Goal: Task Accomplishment & Management: Complete application form

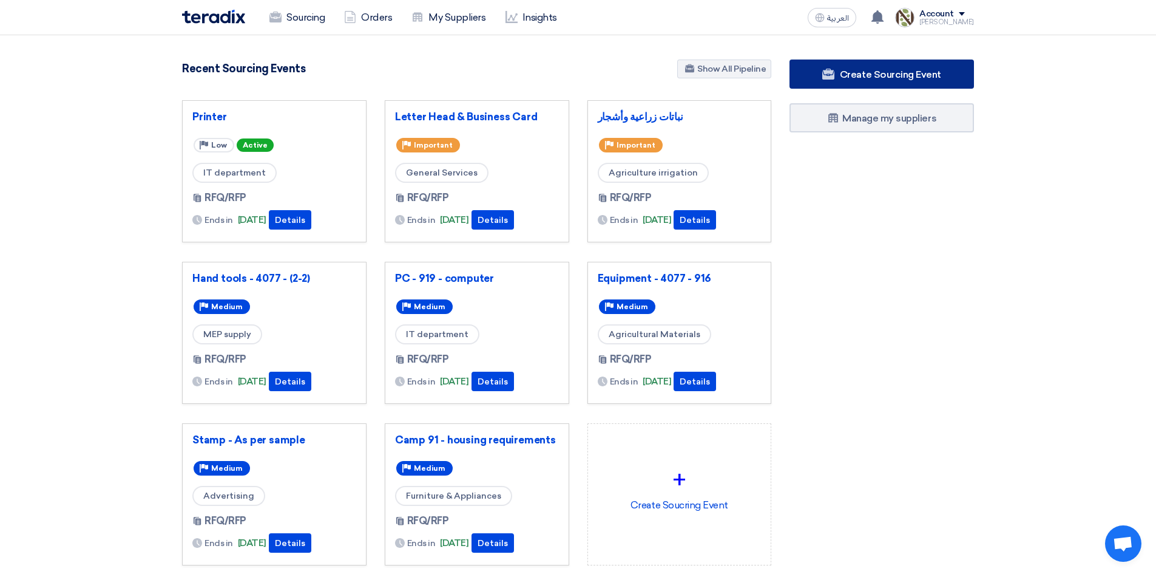
click at [880, 81] on link "Create Sourcing Event" at bounding box center [882, 73] width 185 height 29
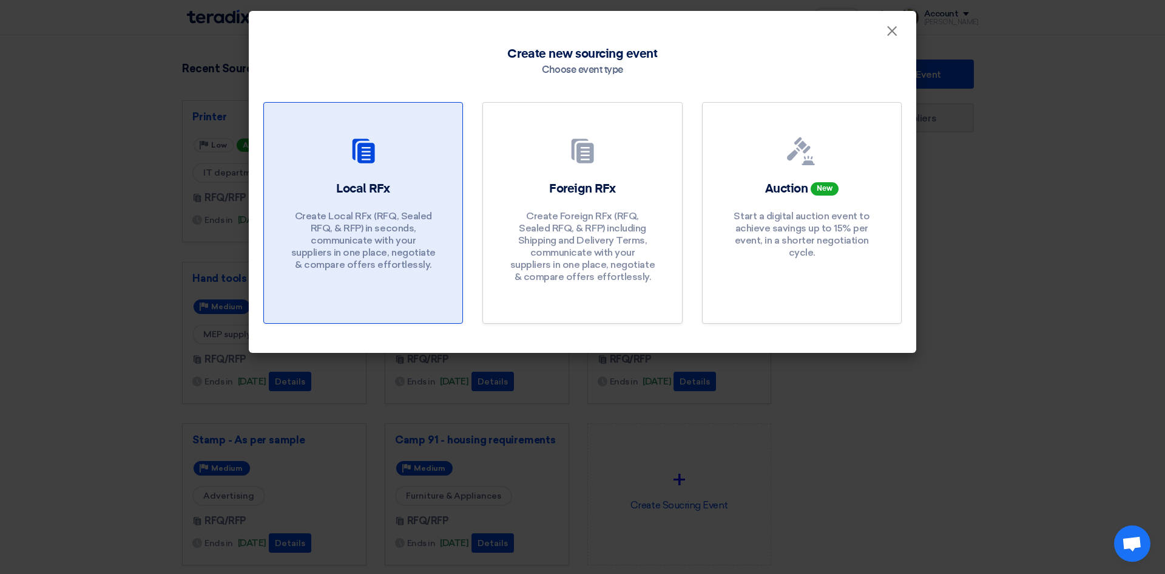
click at [363, 202] on div "Local RFx Create Local RFx (RFQ, Sealed RFQ, & RFP) in seconds, communicate wit…" at bounding box center [363, 228] width 169 height 97
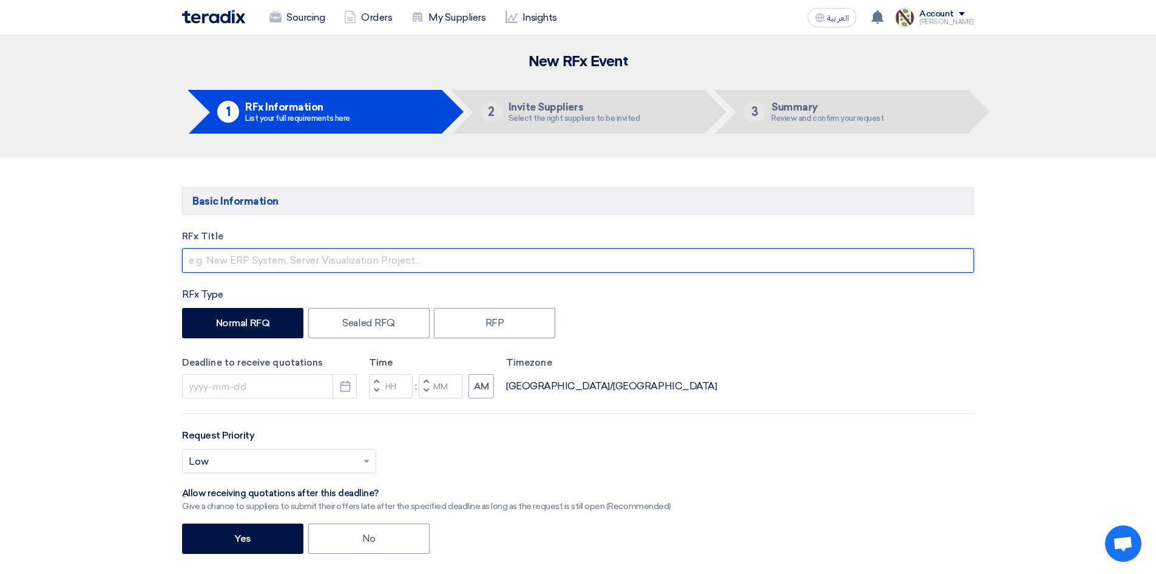
click at [280, 262] on input "text" at bounding box center [578, 260] width 792 height 24
paste input "ain Coat"
click at [187, 257] on input "ain Coat" at bounding box center [578, 260] width 792 height 24
click at [298, 263] on input "Rain coat &" at bounding box center [578, 260] width 792 height 24
paste input "Disposable Covarall"
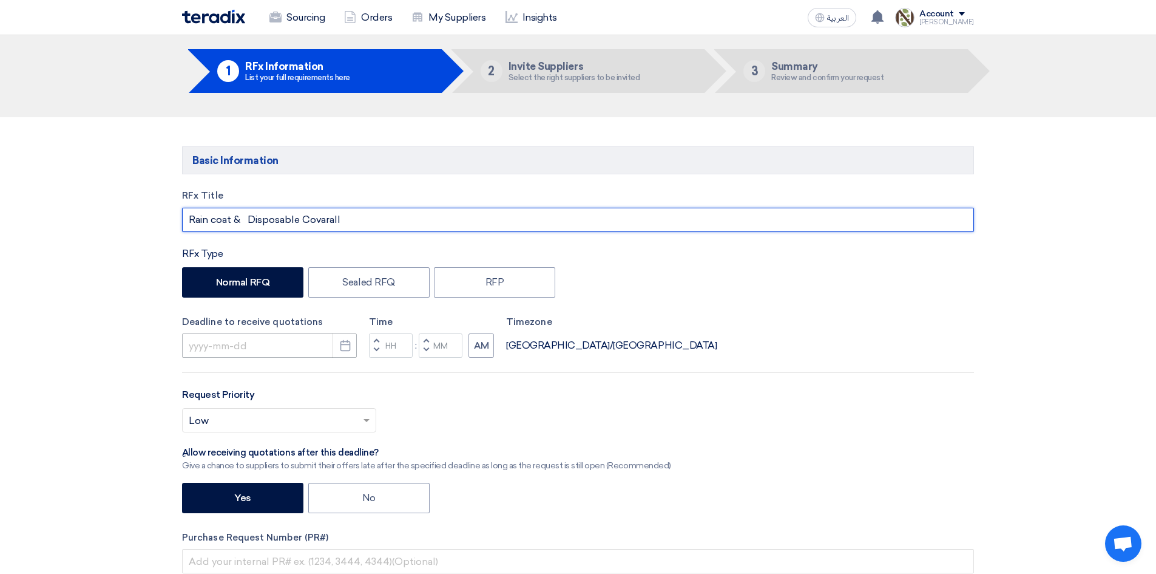
scroll to position [61, 0]
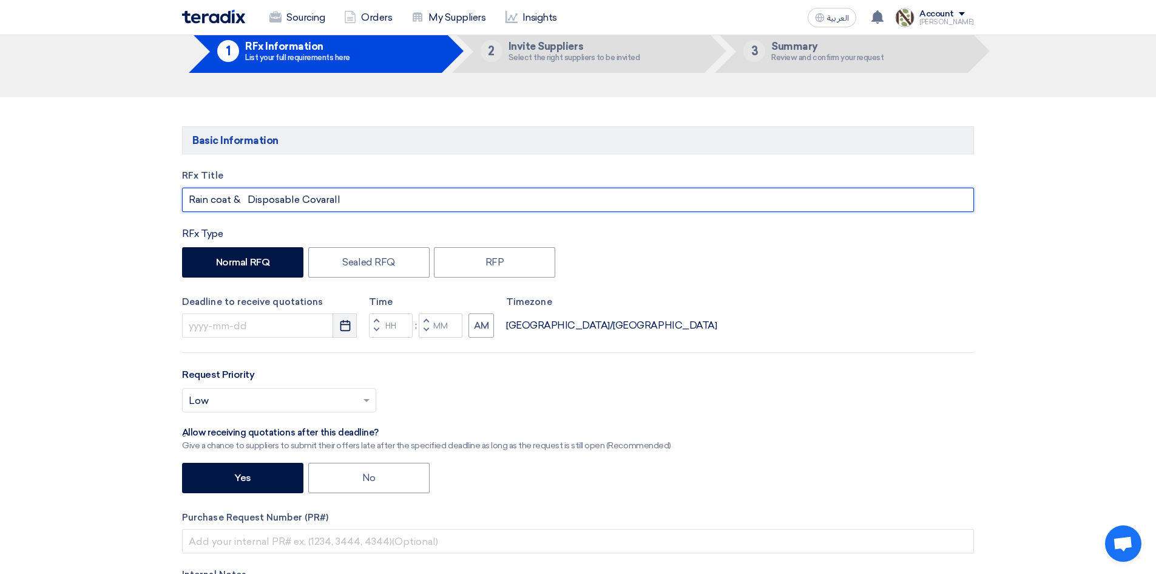
type input "Rain coat & Disposable Covarall"
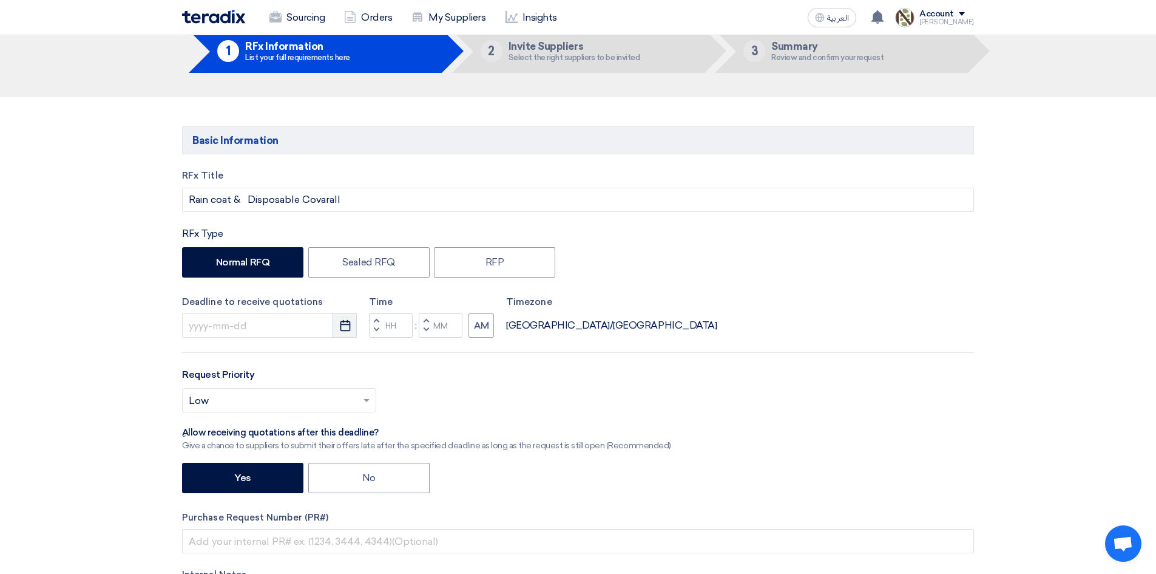
click at [351, 322] on icon "Pick a date" at bounding box center [345, 325] width 12 height 12
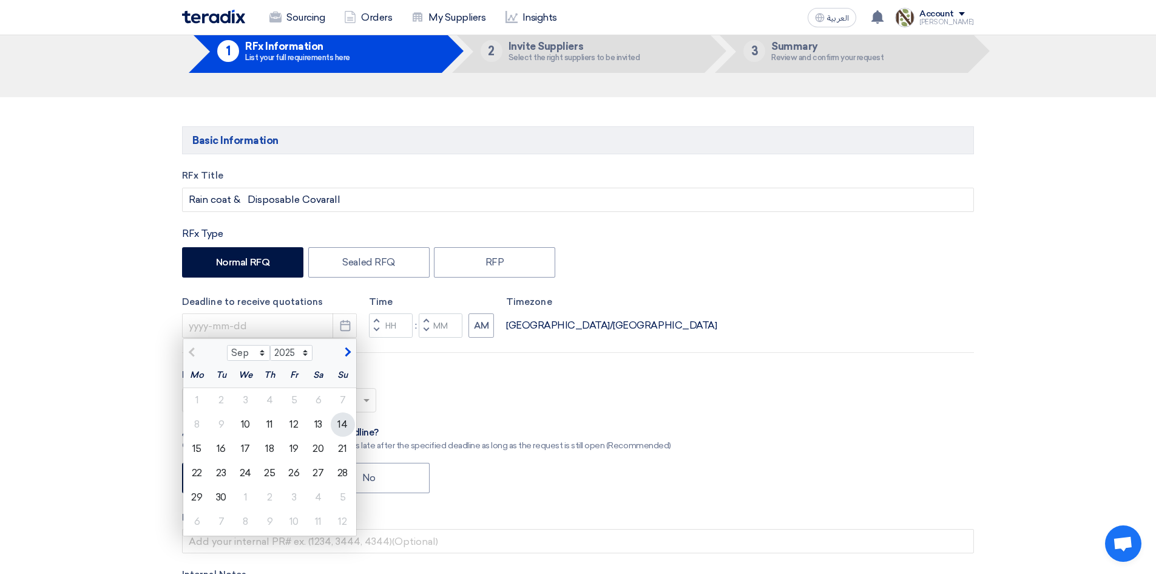
click at [341, 425] on div "14" at bounding box center [343, 424] width 24 height 24
type input "[DATE]"
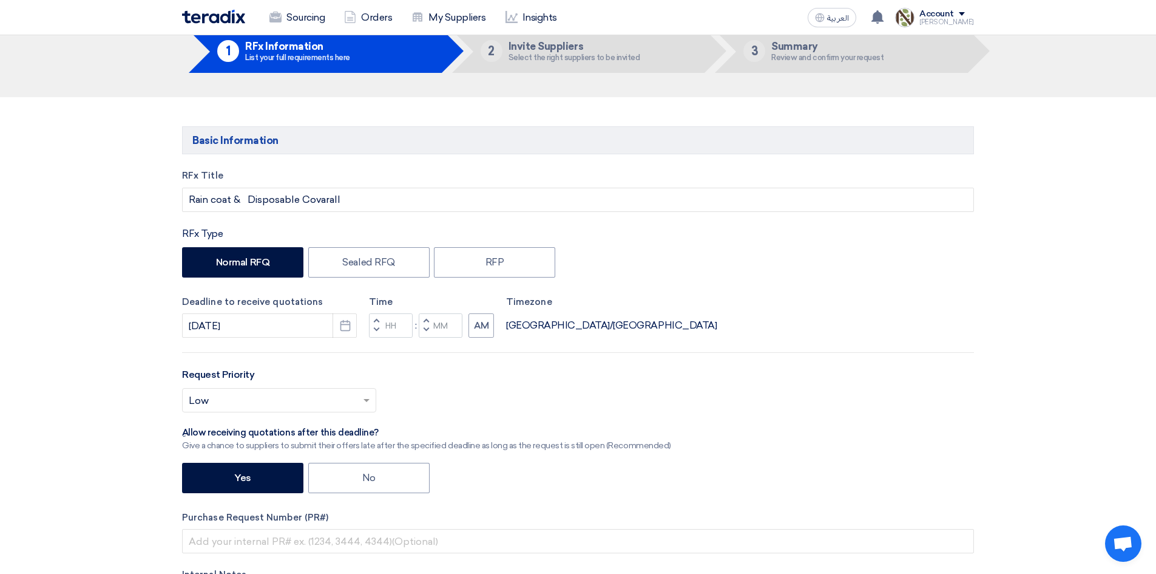
click at [376, 319] on span "button" at bounding box center [377, 320] width 4 height 7
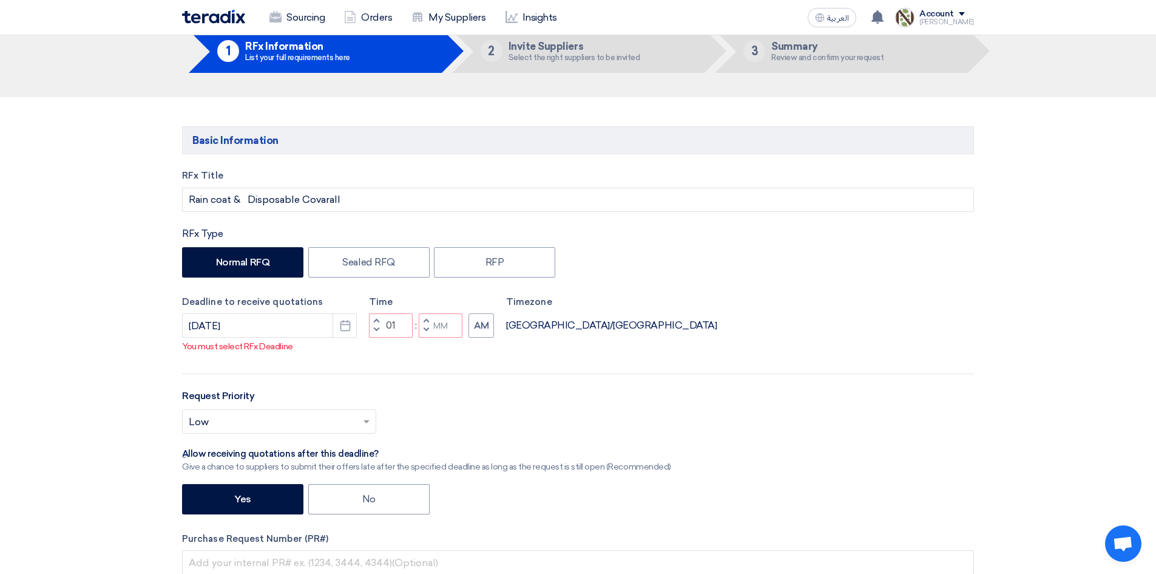
click at [376, 319] on span "button" at bounding box center [377, 320] width 4 height 7
click at [473, 325] on button "AM" at bounding box center [481, 325] width 25 height 24
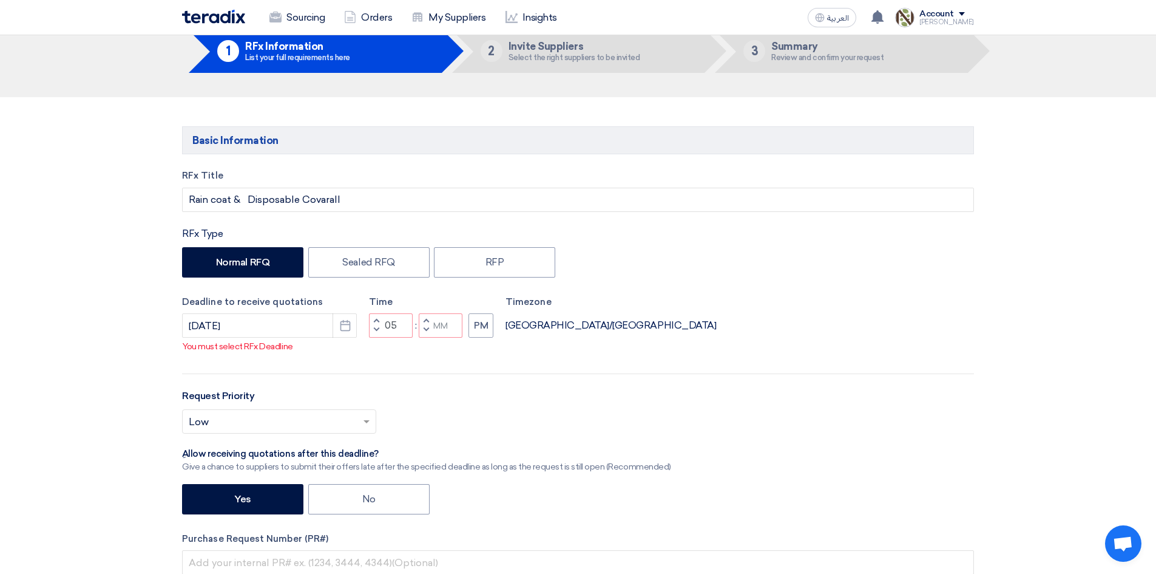
click at [424, 332] on span "button" at bounding box center [426, 329] width 4 height 7
type input "04"
type input "59"
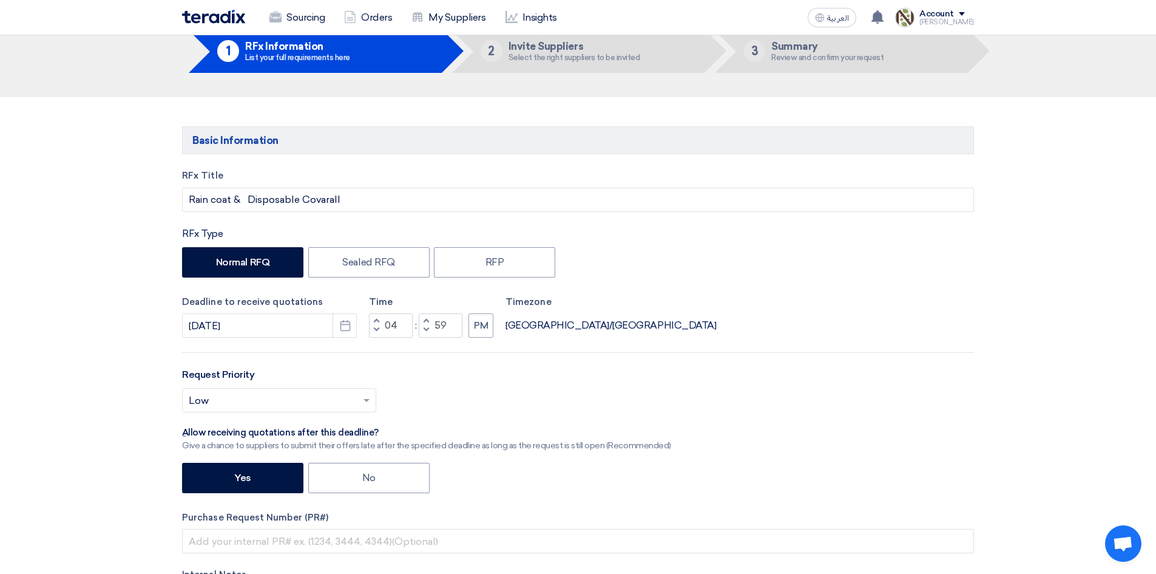
click at [424, 319] on span "button" at bounding box center [426, 320] width 4 height 7
type input "05"
type input "00"
click at [255, 401] on input "text" at bounding box center [273, 402] width 169 height 20
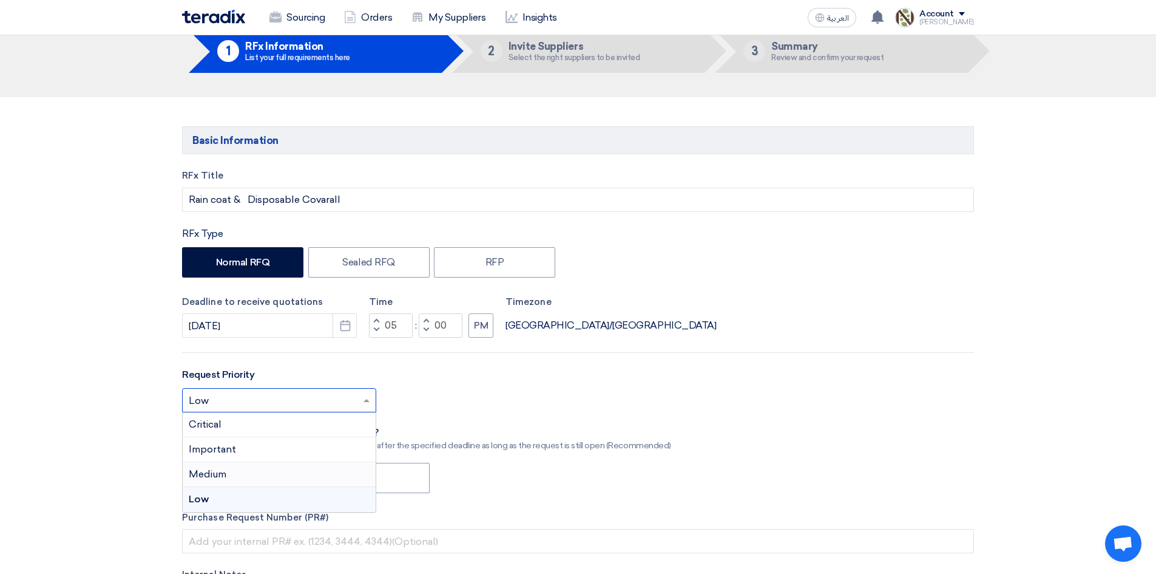
click at [237, 475] on div "Medium" at bounding box center [279, 474] width 193 height 25
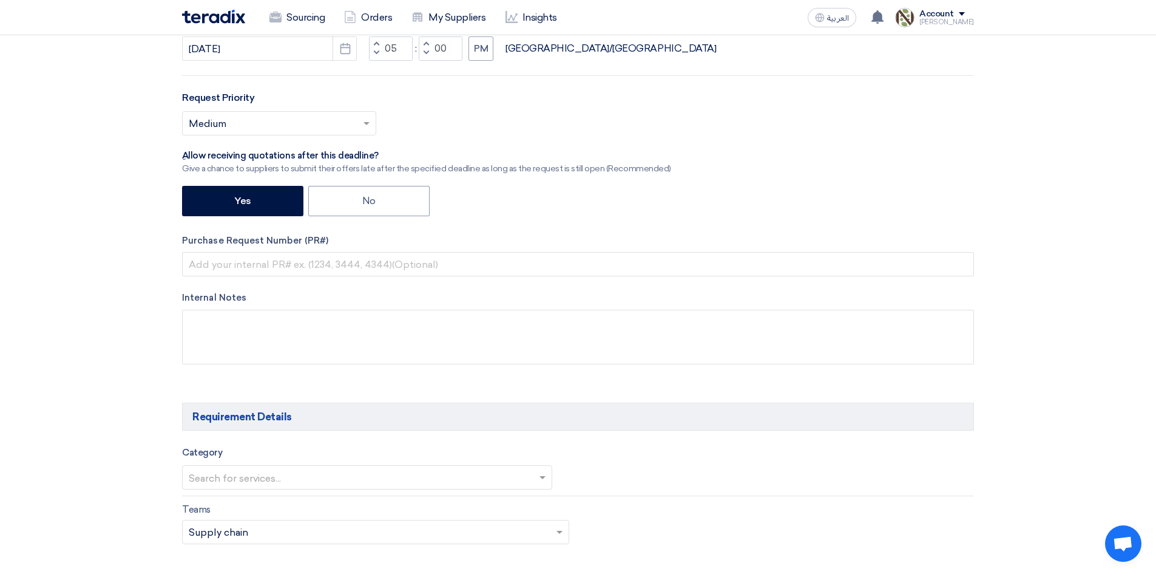
scroll to position [364, 0]
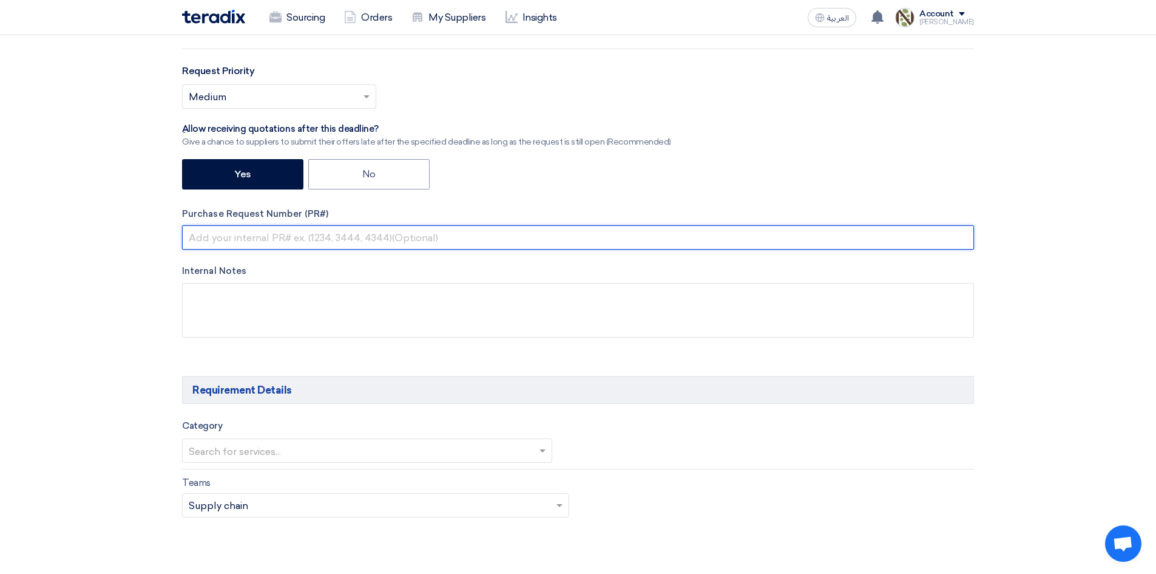
click at [251, 237] on input "text" at bounding box center [578, 237] width 792 height 24
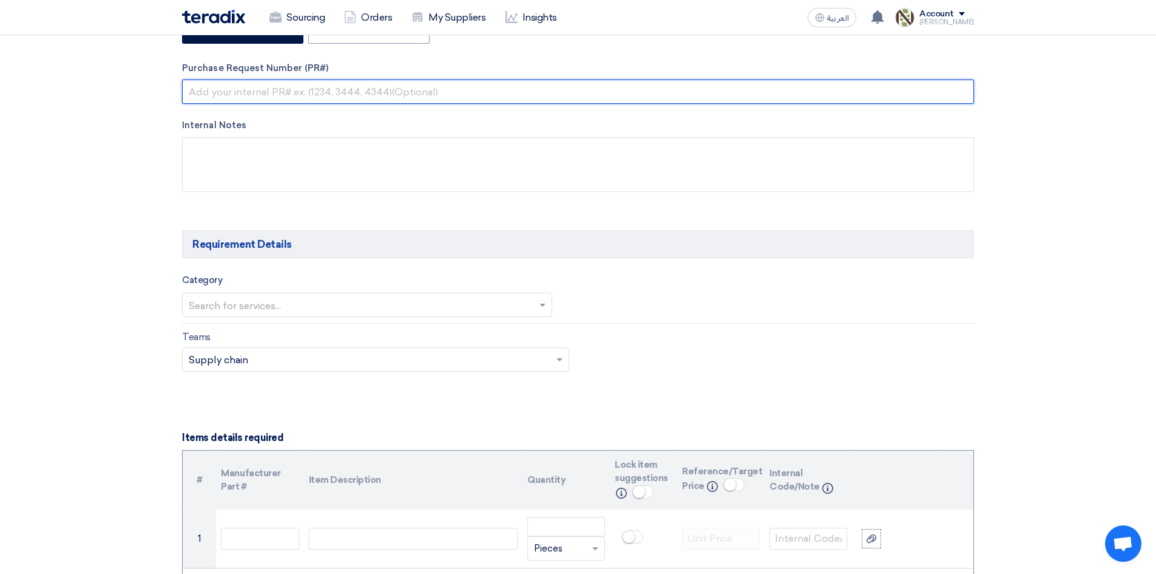
scroll to position [546, 0]
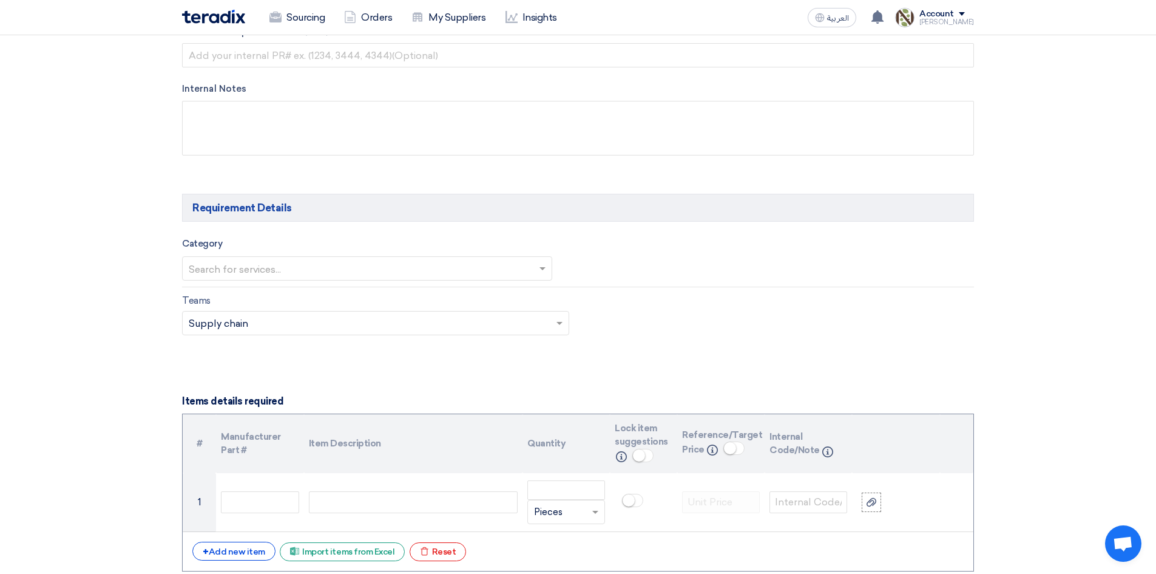
click at [256, 280] on div "Category Search for services..." at bounding box center [578, 262] width 792 height 52
click at [259, 273] on input "text" at bounding box center [361, 270] width 345 height 20
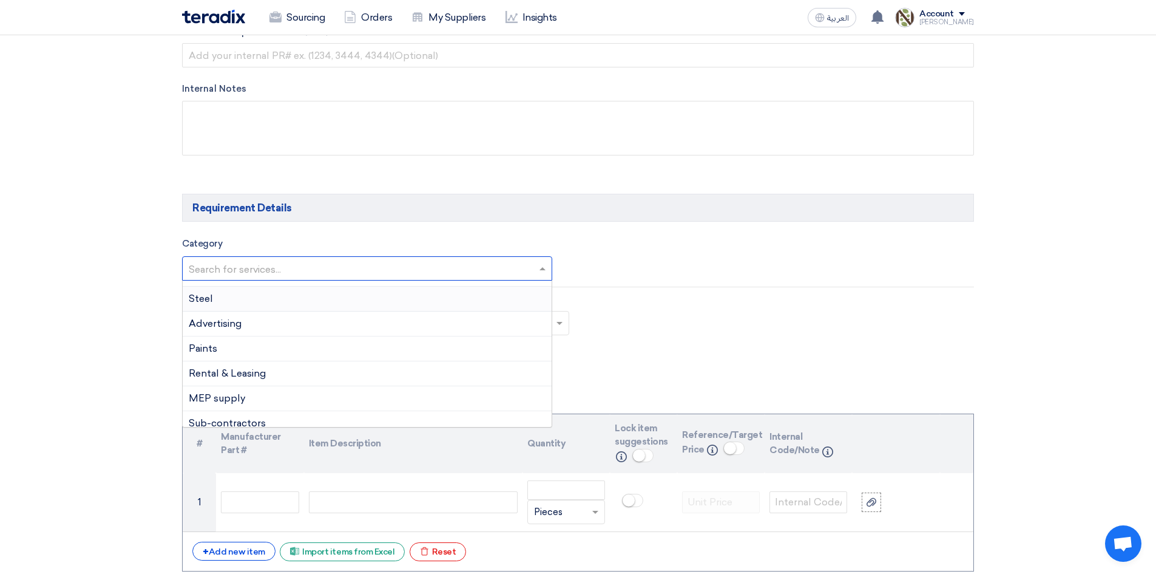
scroll to position [182, 0]
click at [245, 325] on div "Uniform" at bounding box center [367, 334] width 369 height 25
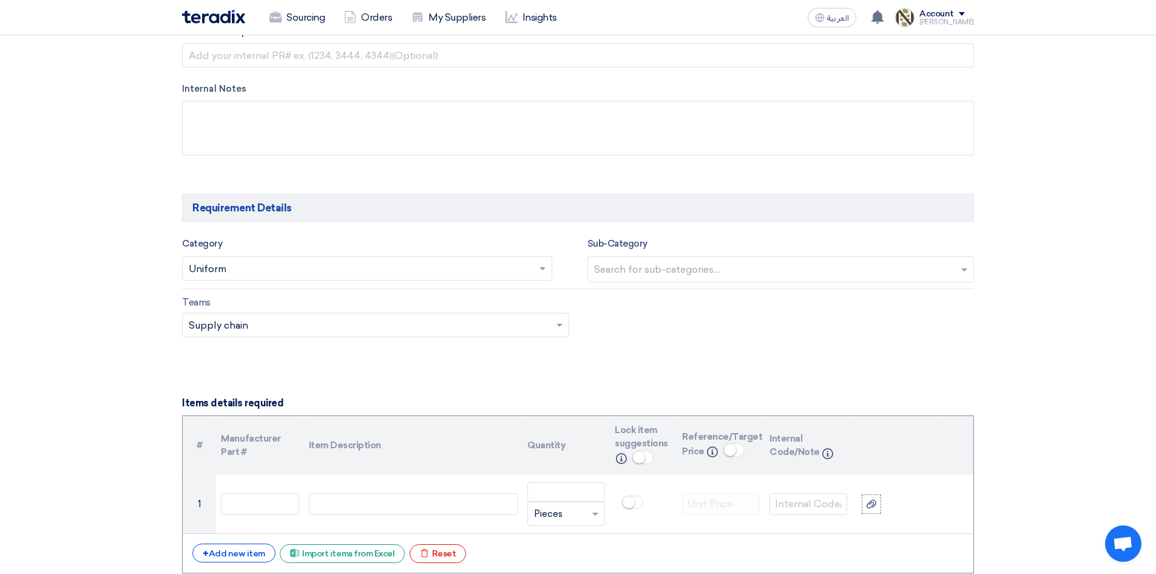
click at [244, 323] on input "text" at bounding box center [370, 326] width 362 height 20
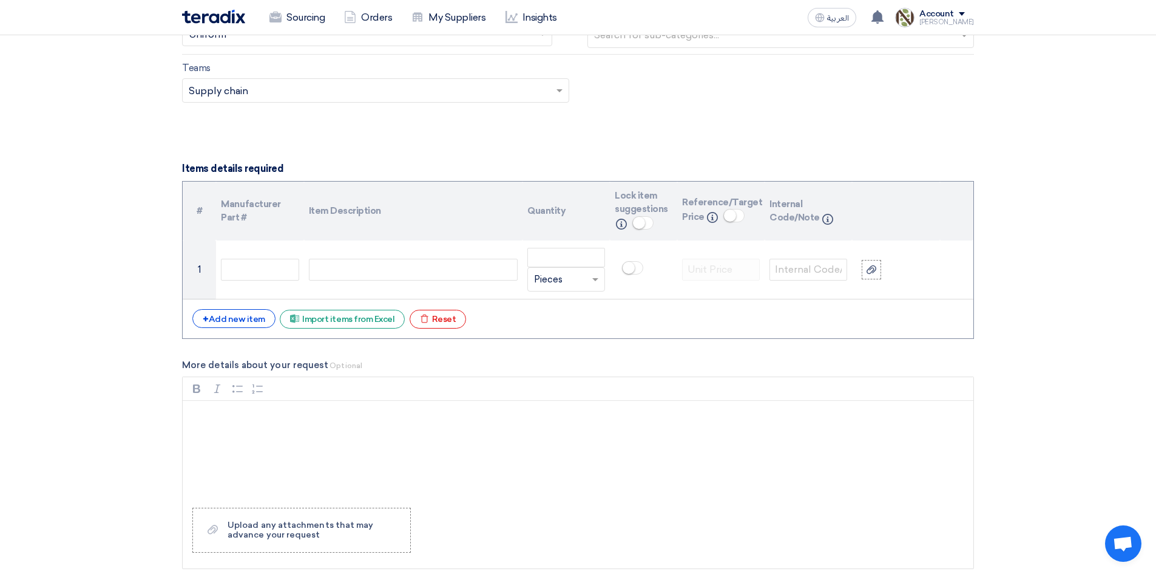
scroll to position [789, 0]
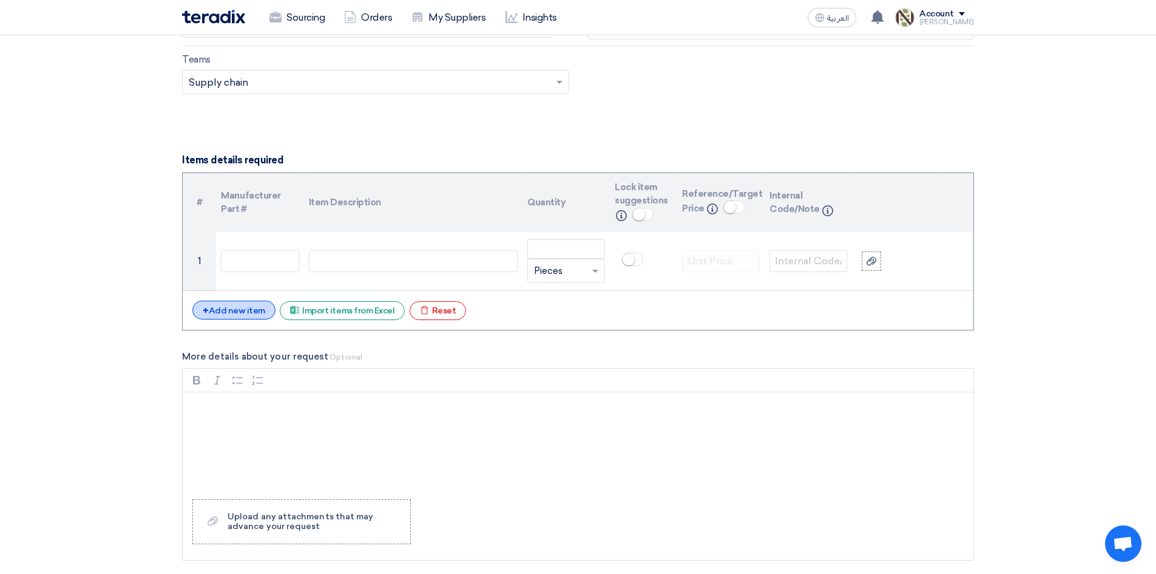
click at [223, 312] on div "+ Add new item" at bounding box center [233, 309] width 83 height 19
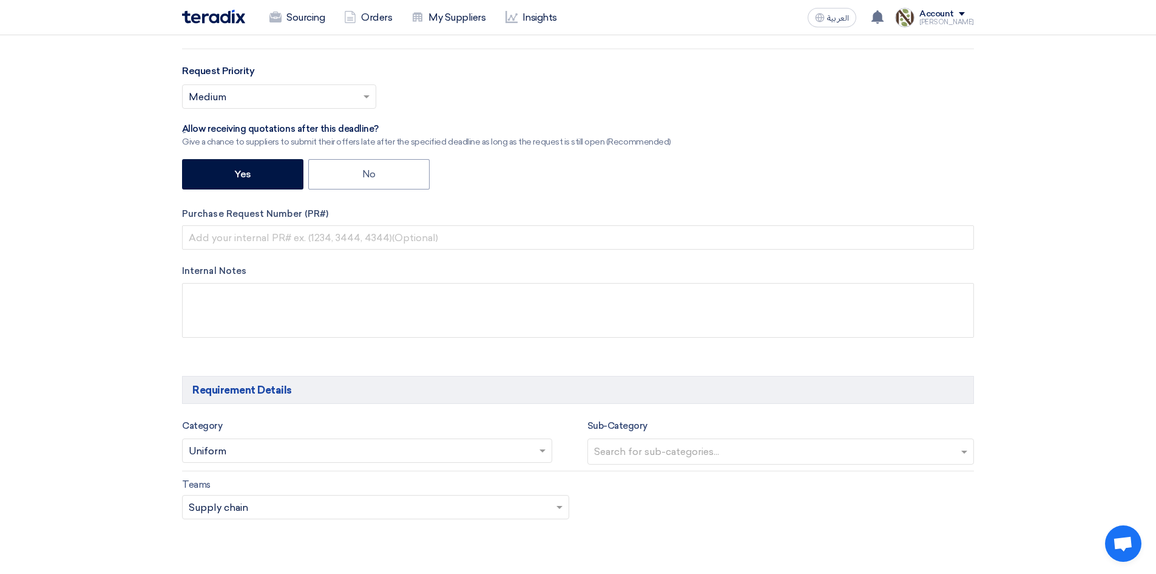
scroll to position [0, 0]
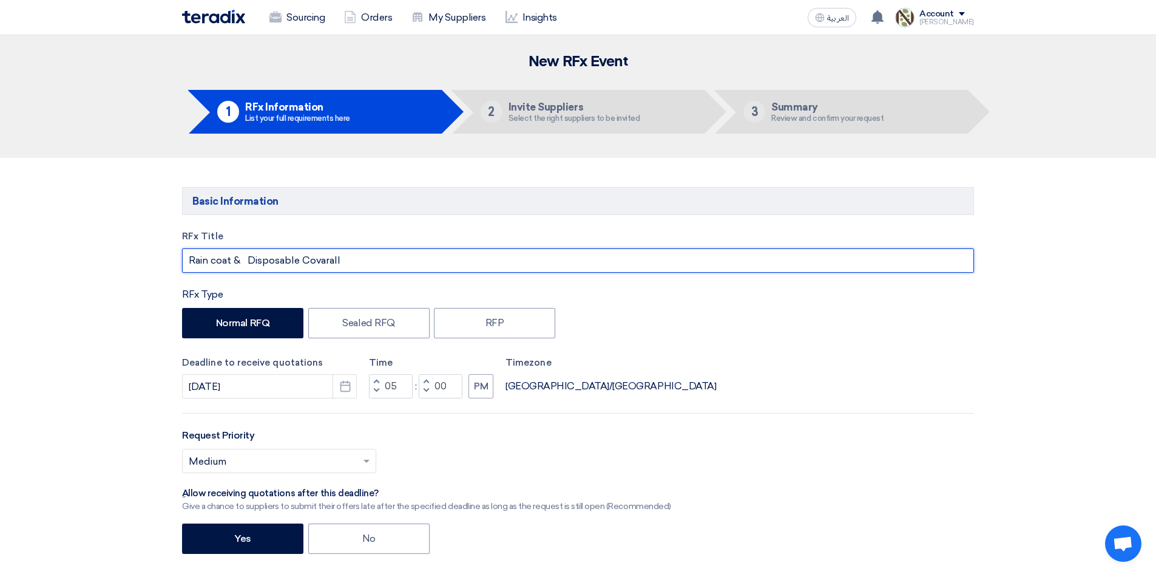
drag, startPoint x: 231, startPoint y: 257, endPoint x: 180, endPoint y: 251, distance: 50.7
click at [180, 251] on div "RFx Title Rain coat & Disposable Covarall RFx Type Normal RFQ Sealed RFQ RFP De…" at bounding box center [578, 474] width 810 height 491
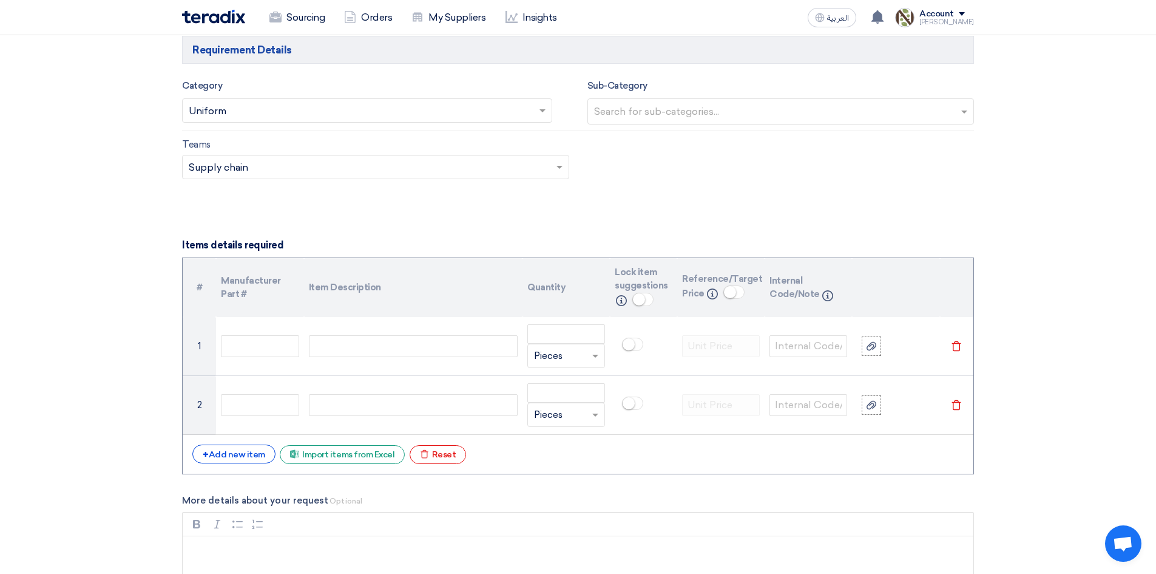
scroll to position [728, 0]
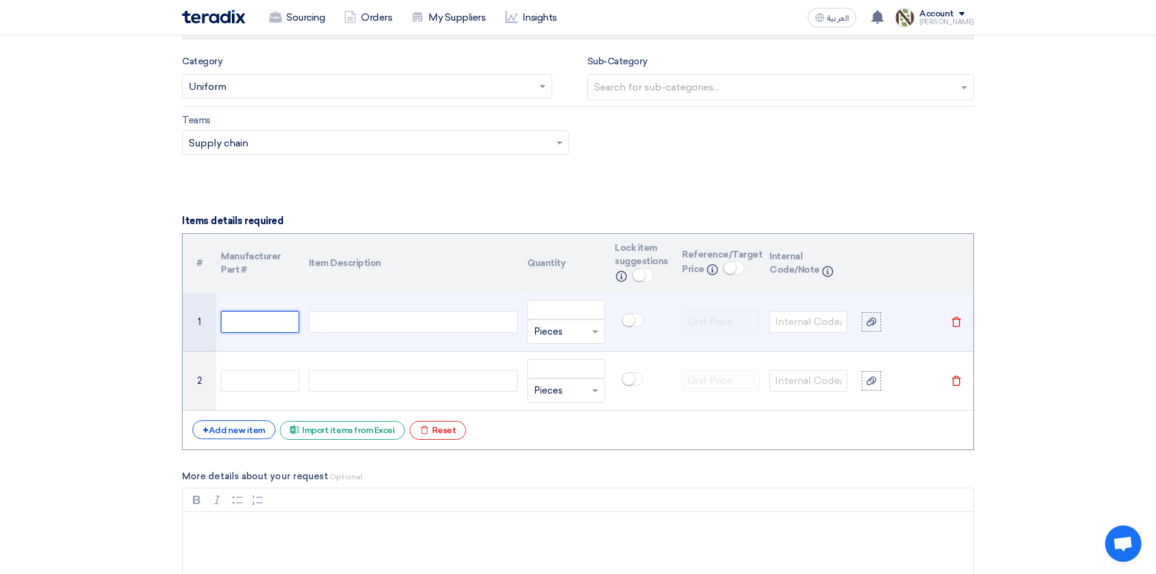
click at [251, 331] on input "text" at bounding box center [260, 322] width 78 height 22
click at [365, 332] on div at bounding box center [413, 322] width 209 height 22
paste div
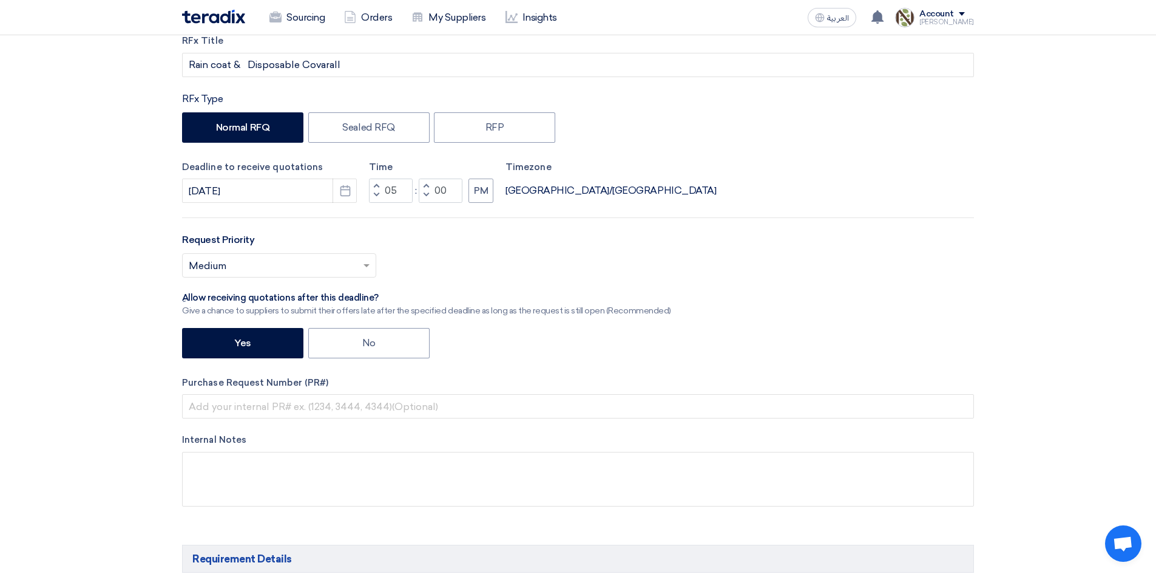
scroll to position [0, 0]
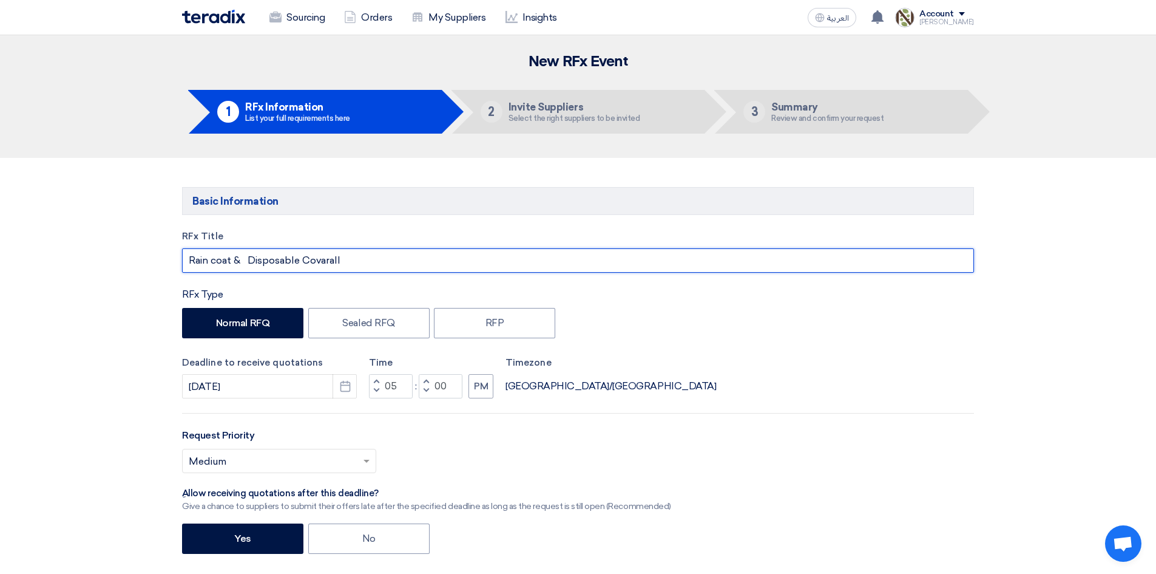
drag, startPoint x: 347, startPoint y: 260, endPoint x: 250, endPoint y: 242, distance: 98.7
click at [250, 242] on div "RFx Title Rain coat & Disposable Covarall" at bounding box center [578, 250] width 792 height 43
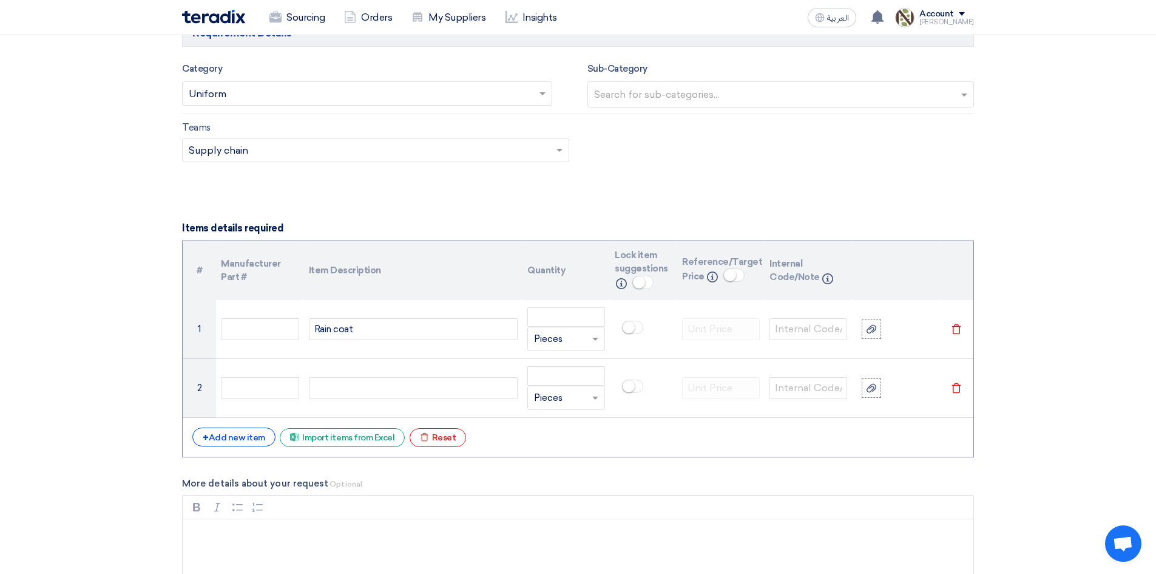
scroll to position [789, 0]
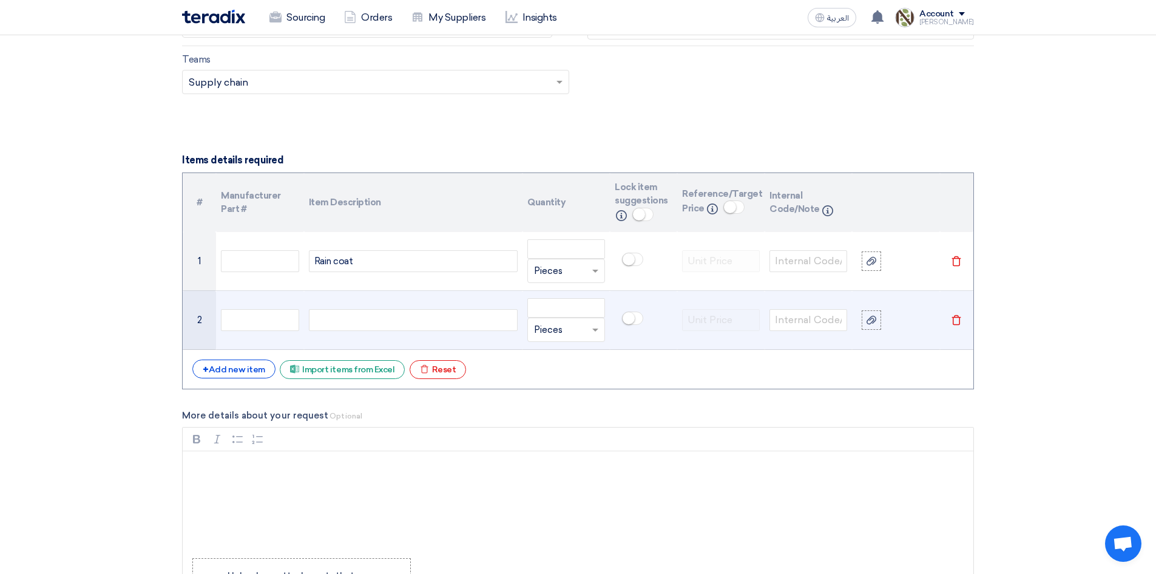
click at [358, 319] on div at bounding box center [413, 320] width 209 height 22
paste div
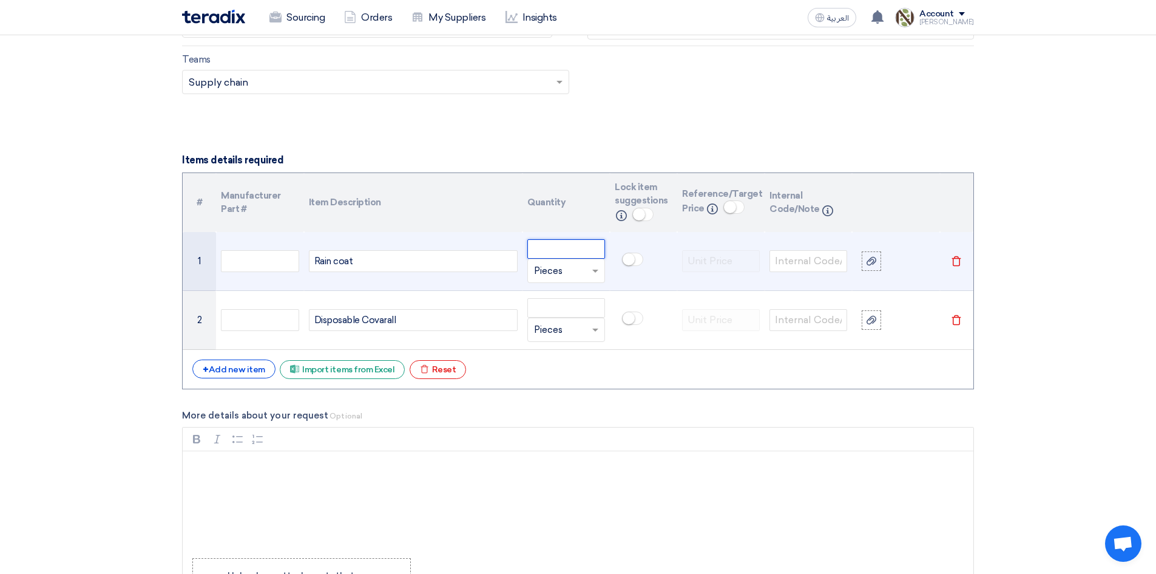
click at [554, 242] on input "number" at bounding box center [566, 248] width 78 height 19
type input "14"
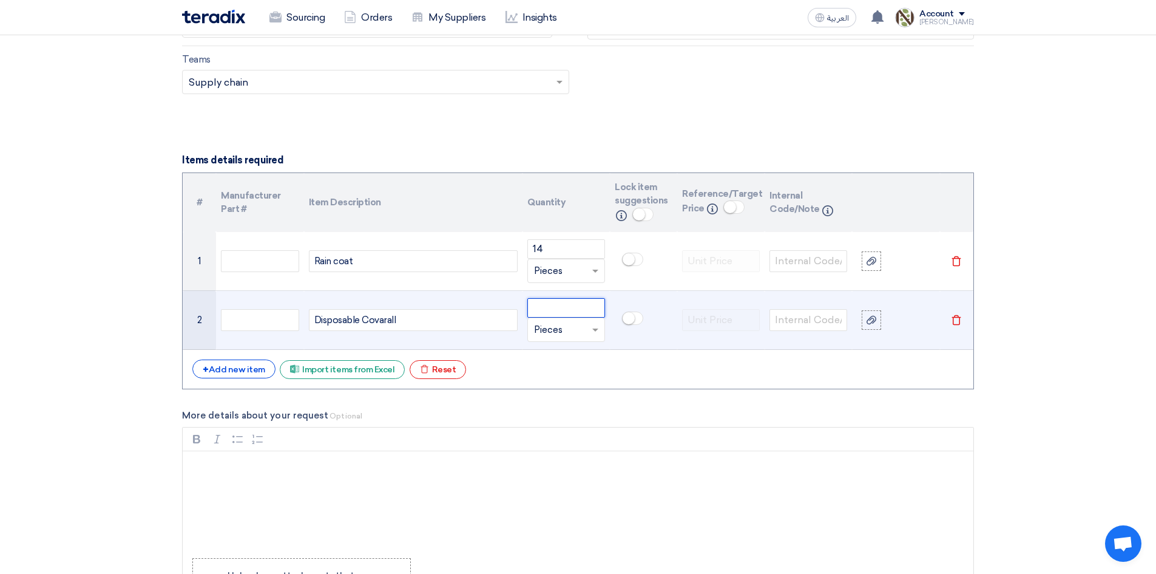
click at [571, 311] on input "number" at bounding box center [566, 307] width 78 height 19
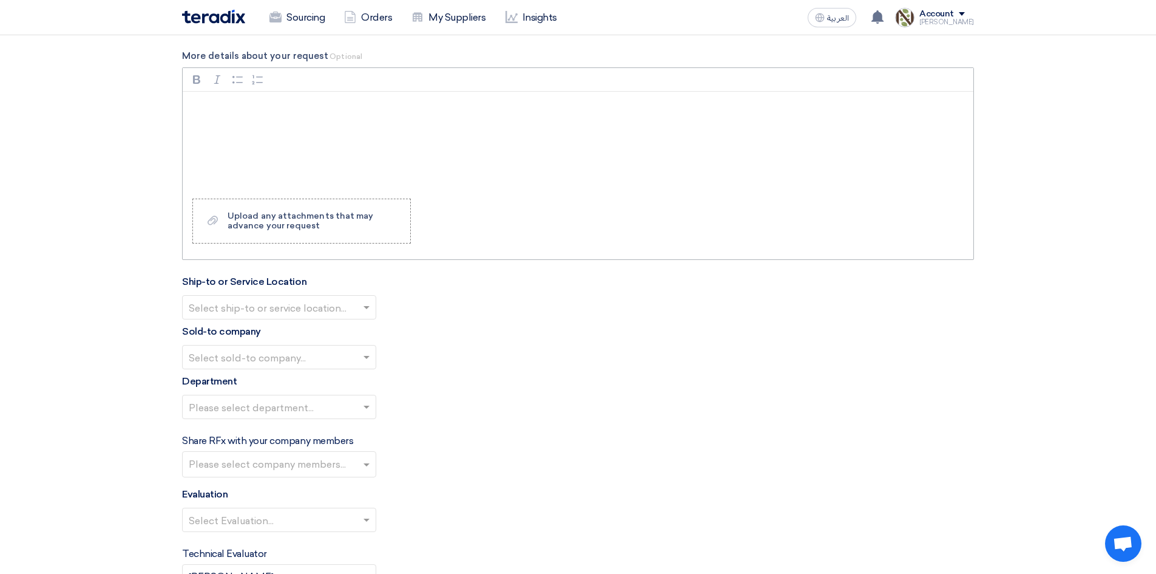
scroll to position [1153, 0]
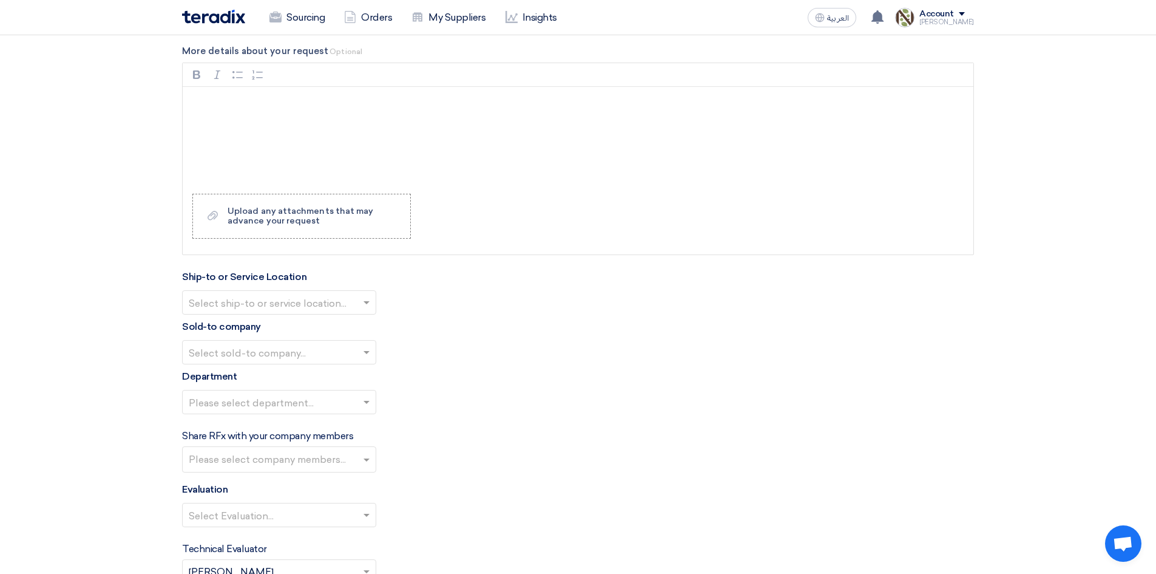
type input "55"
click at [322, 297] on input "text" at bounding box center [273, 304] width 169 height 20
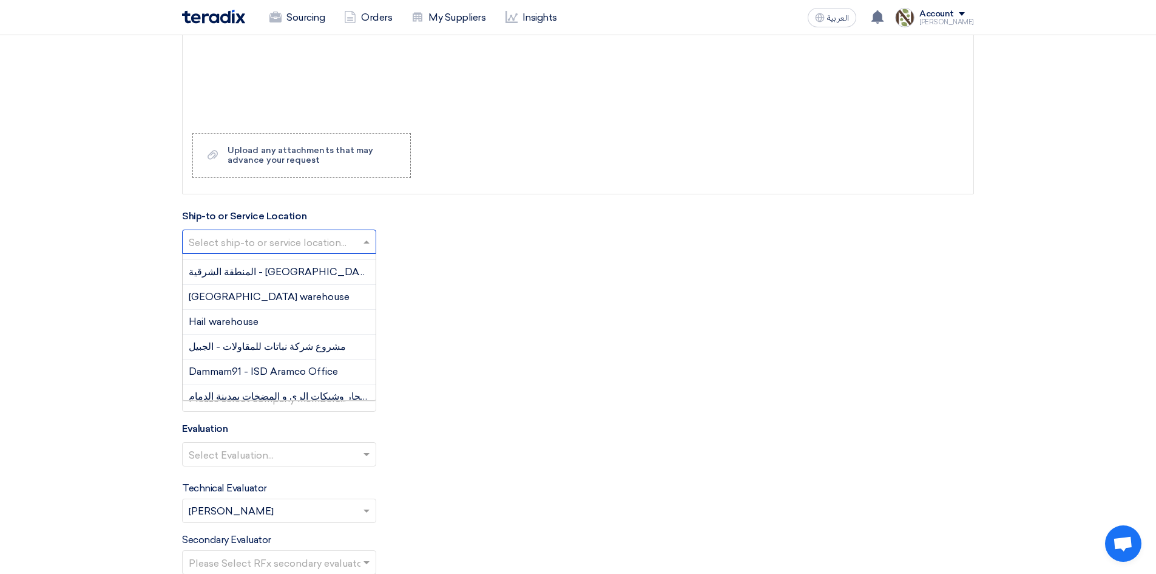
scroll to position [0, 0]
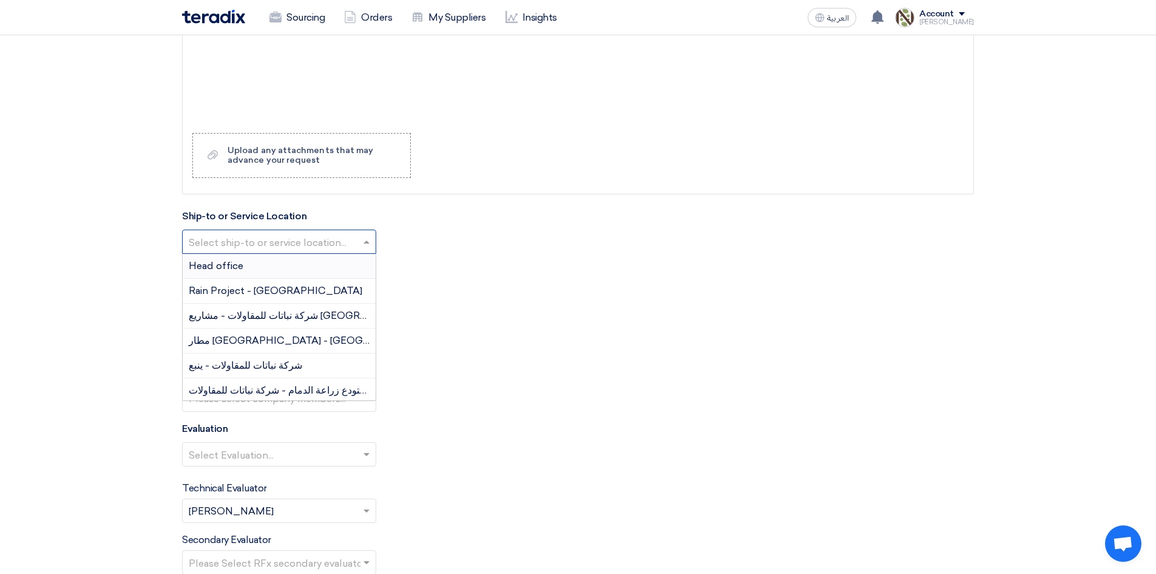
click at [250, 264] on div "Head office" at bounding box center [279, 266] width 193 height 25
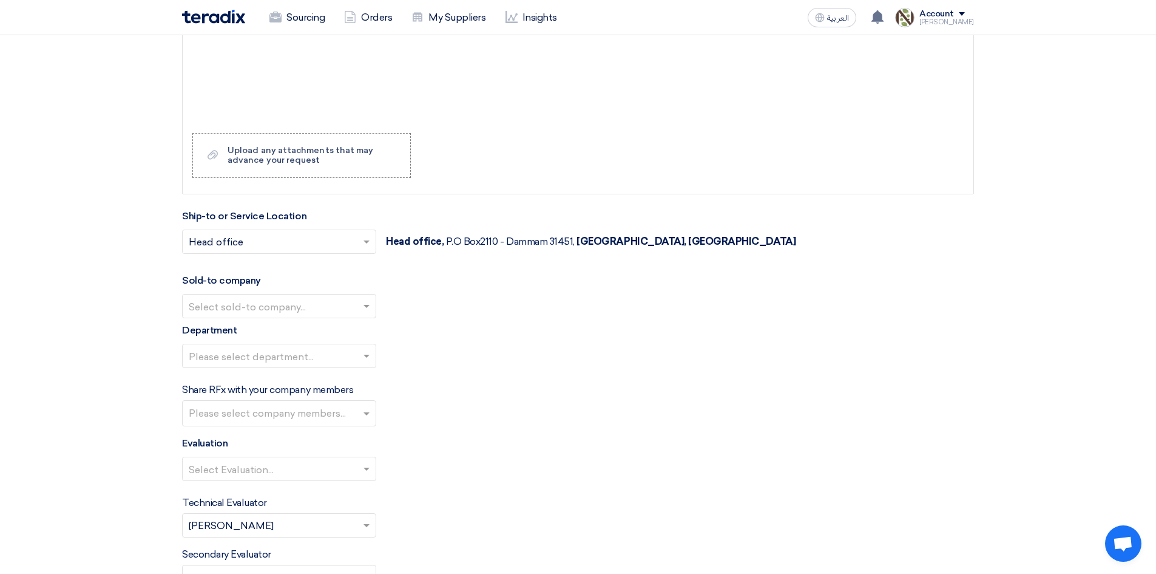
click at [265, 307] on input "text" at bounding box center [273, 307] width 169 height 20
click at [267, 331] on span "Nabatat for contracting" at bounding box center [244, 330] width 110 height 12
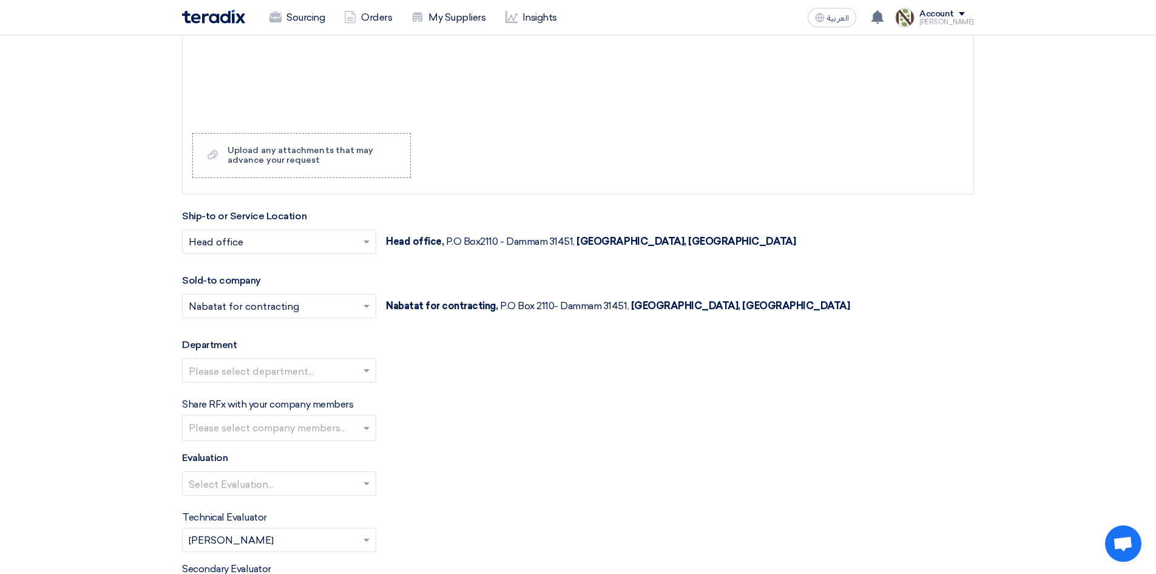
click at [278, 375] on input "text" at bounding box center [273, 372] width 169 height 20
click at [266, 390] on span "General Department" at bounding box center [237, 394] width 96 height 12
click at [272, 420] on input "text" at bounding box center [281, 429] width 184 height 20
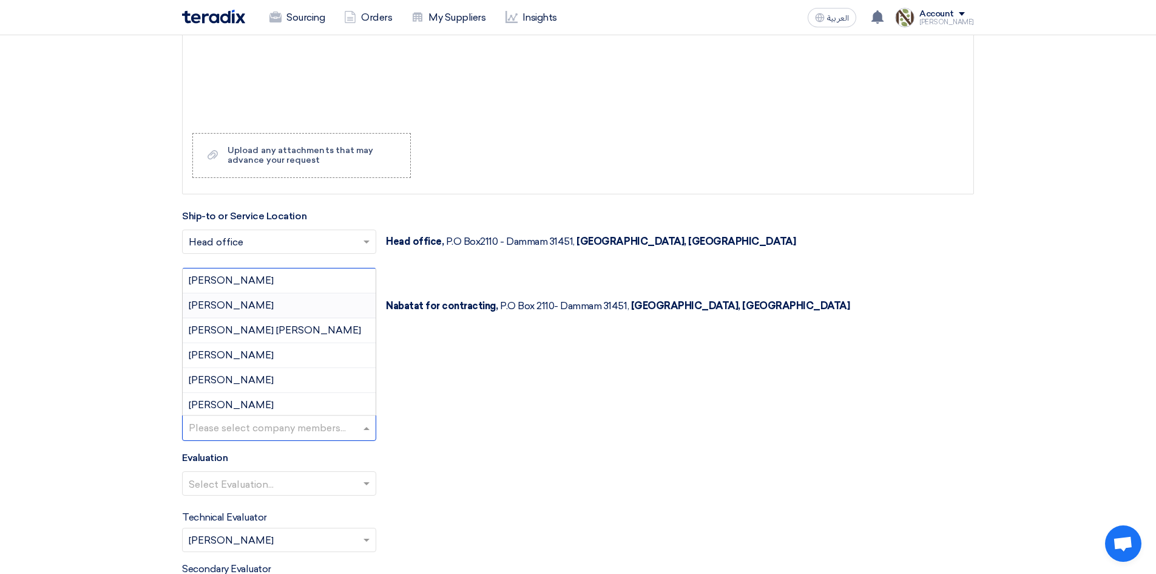
click at [245, 302] on div "[PERSON_NAME]" at bounding box center [279, 305] width 193 height 25
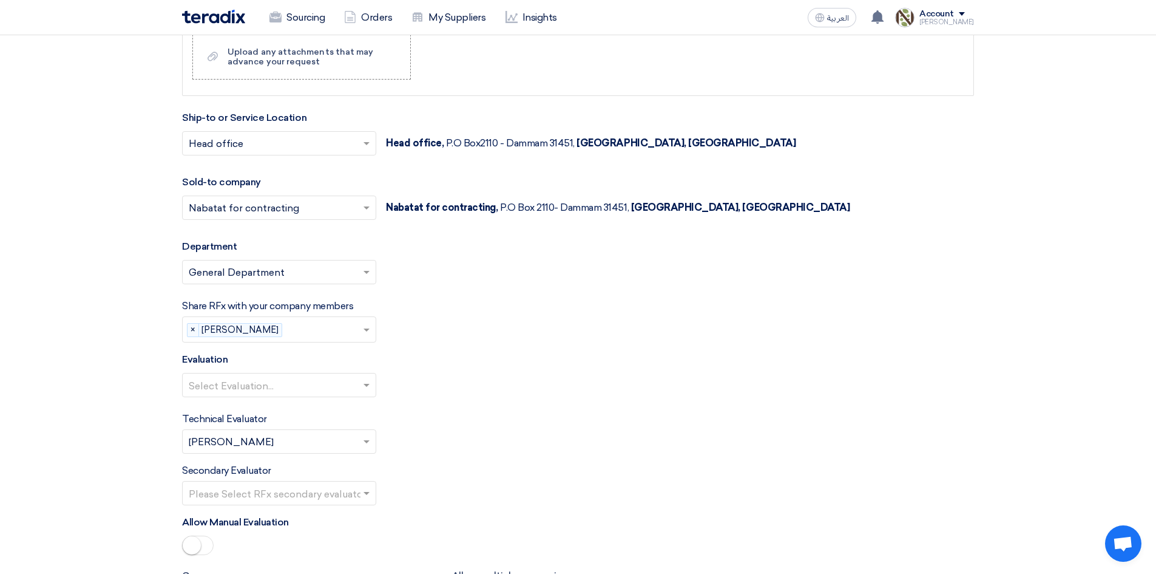
scroll to position [1335, 0]
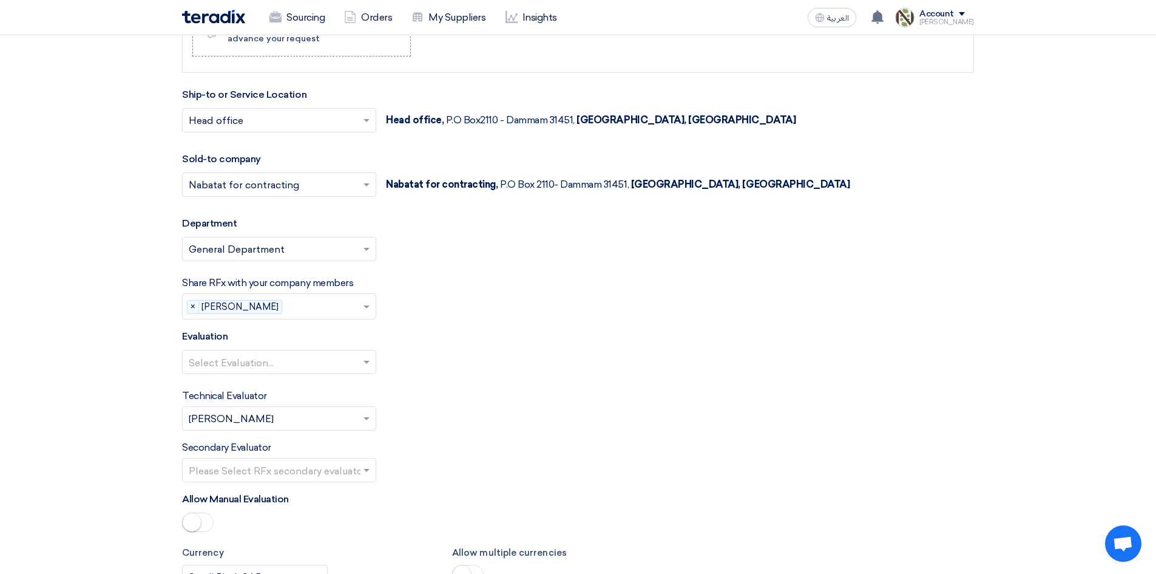
click at [249, 363] on input "text" at bounding box center [273, 363] width 169 height 20
click at [249, 387] on span "Direct material" at bounding box center [222, 386] width 67 height 12
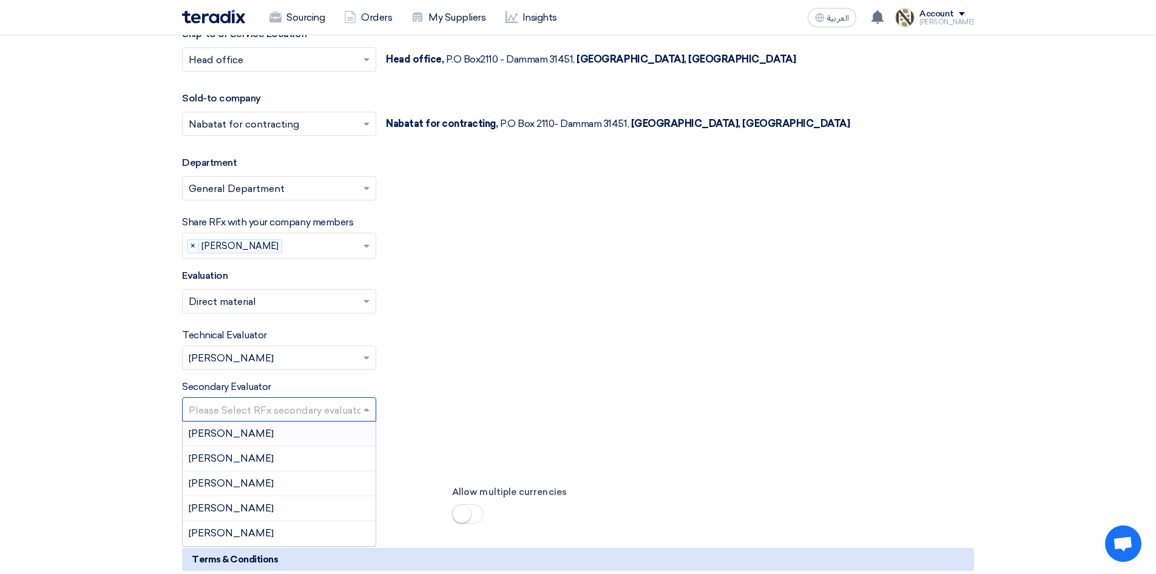
click at [269, 410] on input "text" at bounding box center [273, 411] width 169 height 20
click at [426, 383] on div "Secondary Evaluator Please Select RFx secondary evaluator... [PERSON_NAME] [PER…" at bounding box center [578, 400] width 792 height 42
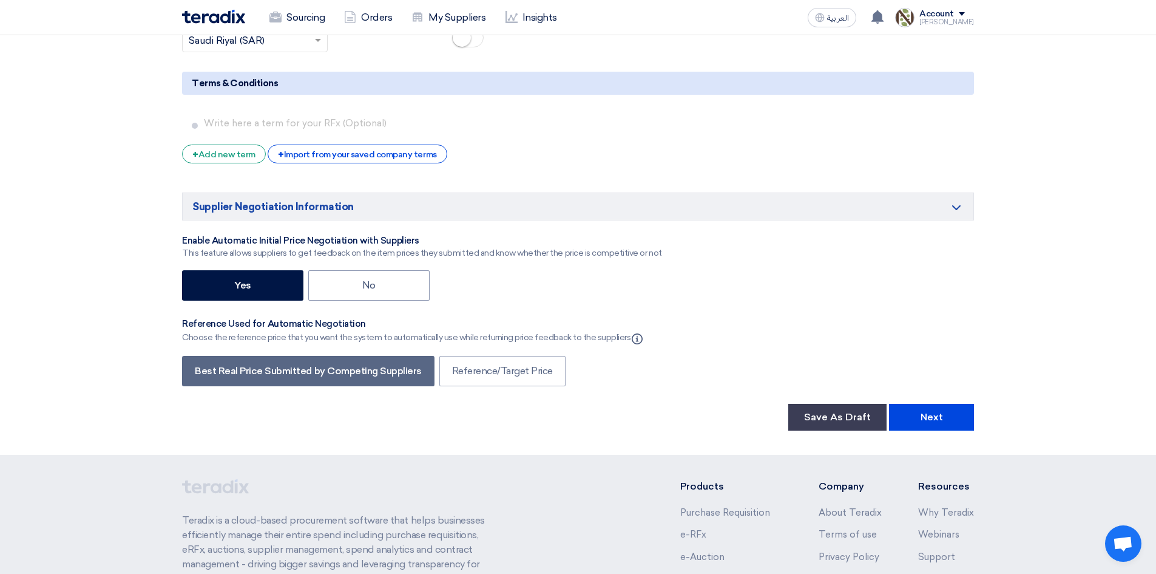
scroll to position [1882, 0]
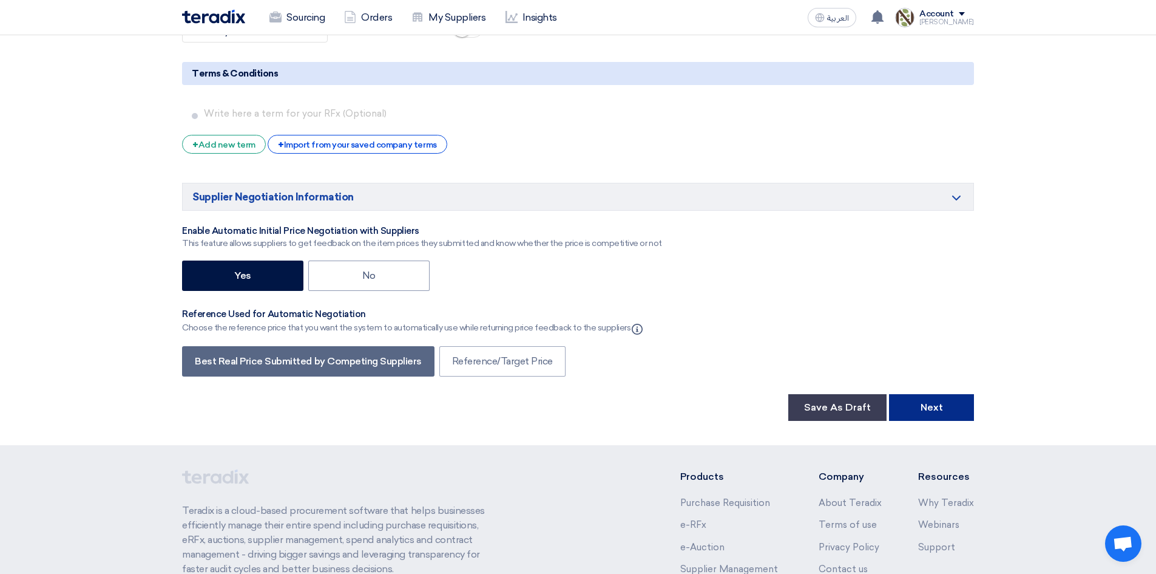
click at [911, 413] on button "Next" at bounding box center [931, 407] width 85 height 27
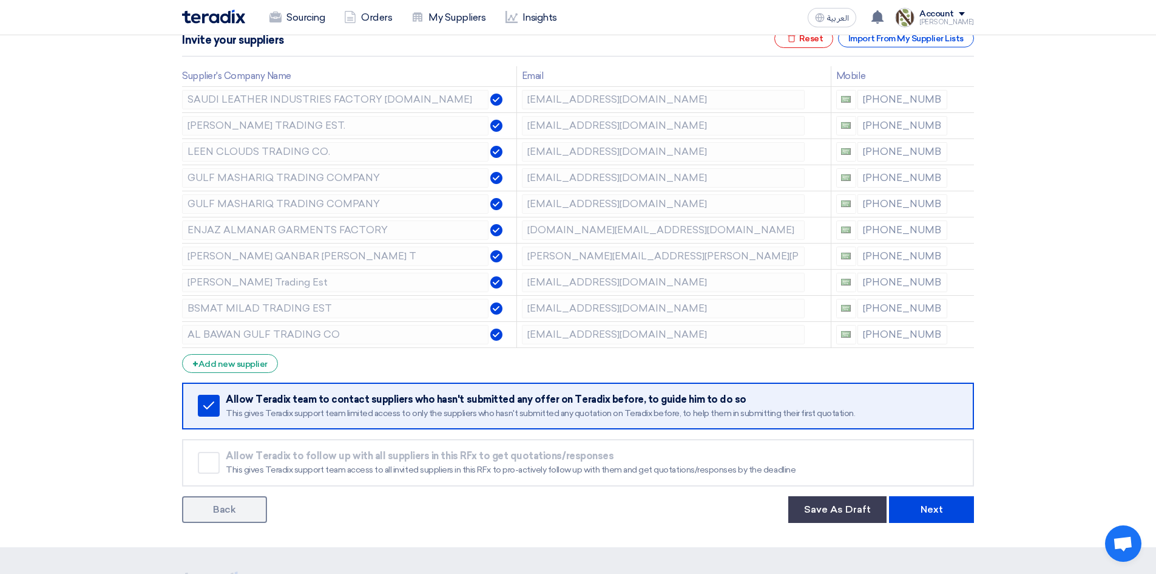
scroll to position [243, 0]
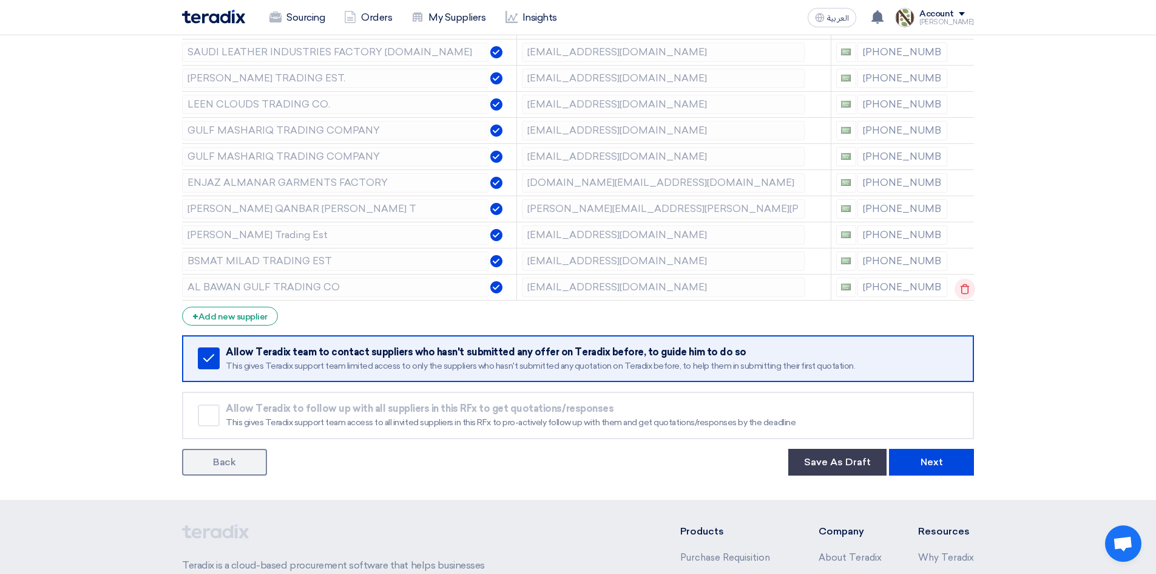
click at [964, 289] on icon at bounding box center [965, 289] width 21 height 21
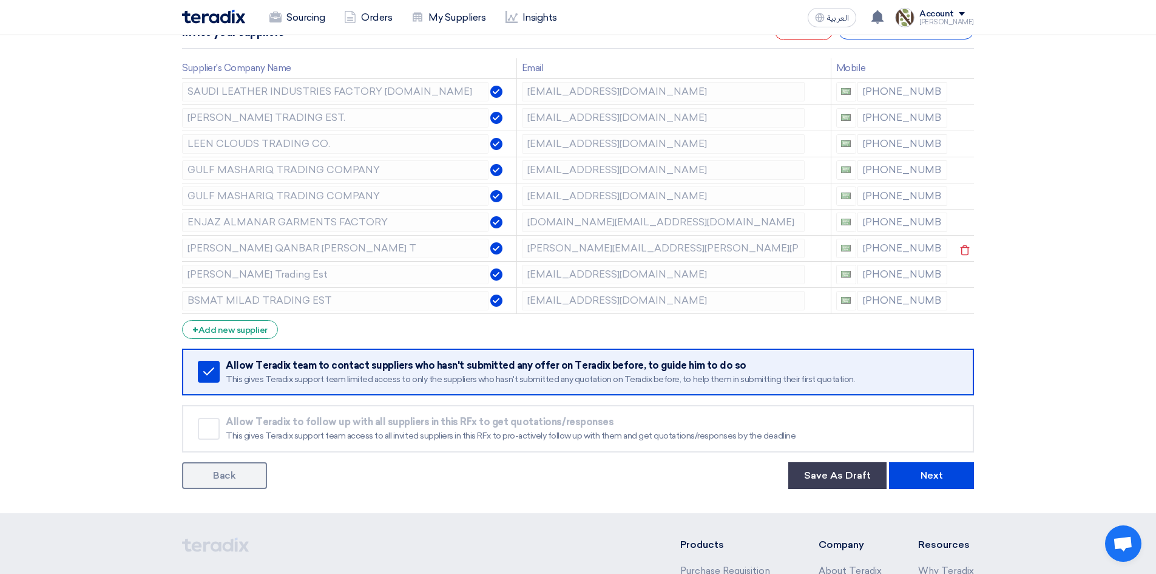
scroll to position [182, 0]
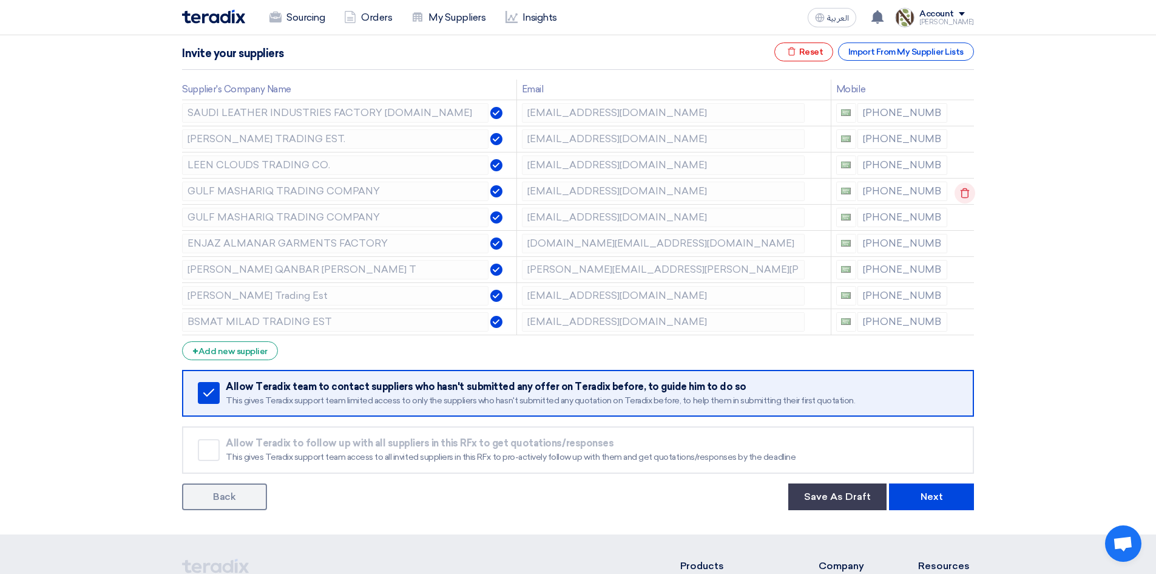
click at [962, 192] on icon at bounding box center [965, 193] width 21 height 21
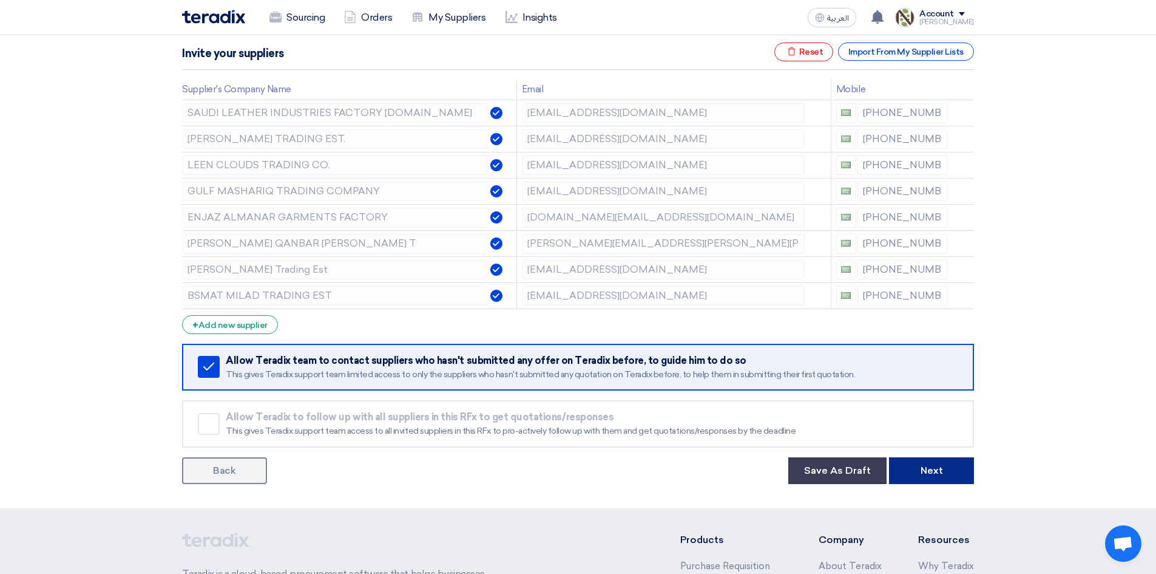
click at [918, 473] on button "Next" at bounding box center [931, 470] width 85 height 27
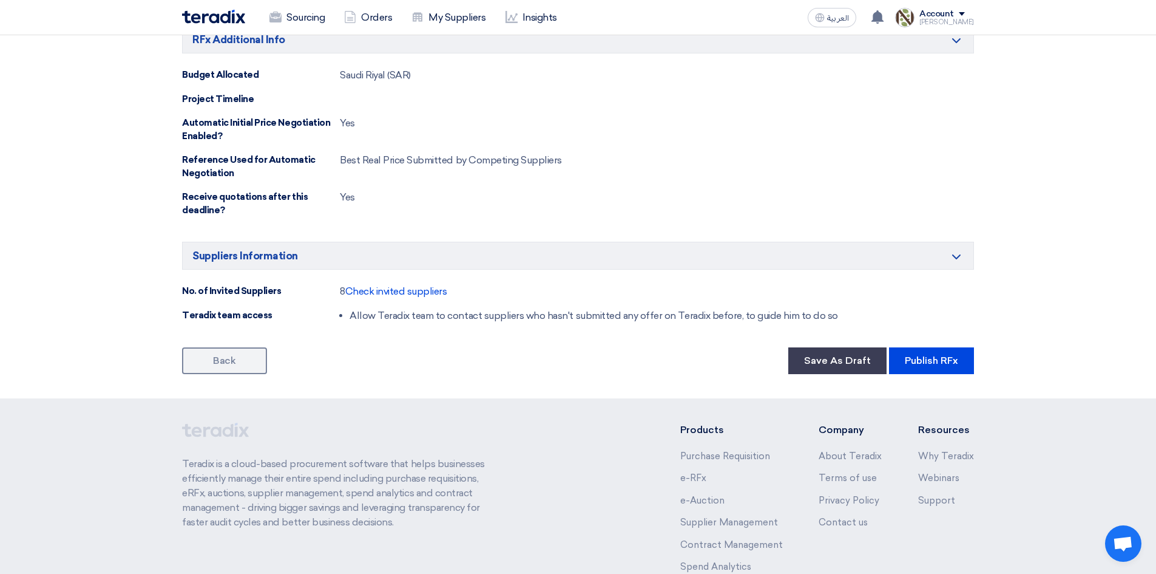
scroll to position [607, 0]
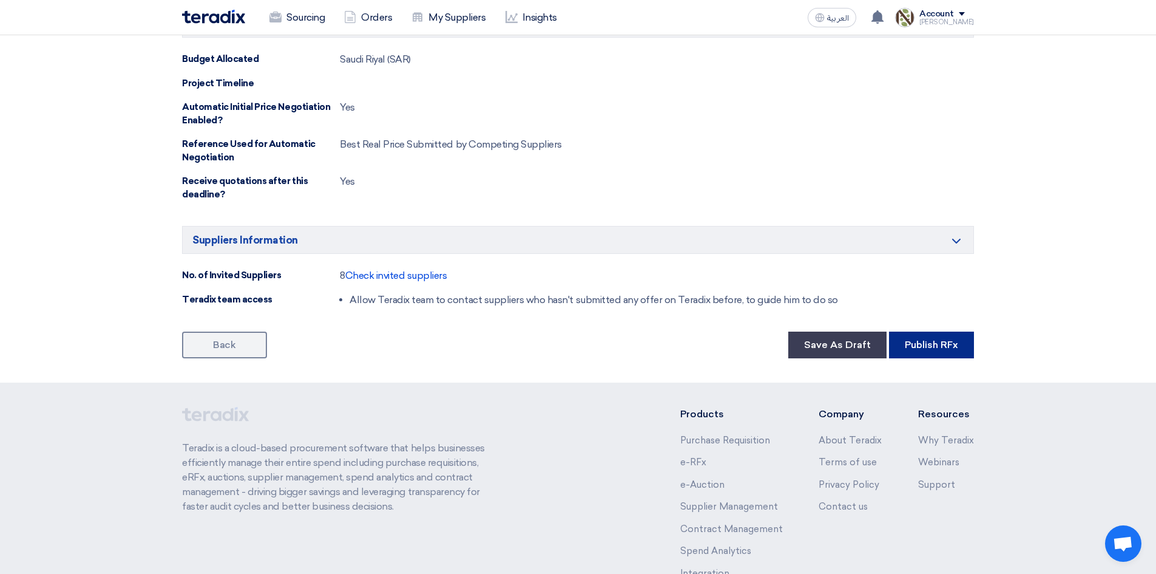
click at [932, 350] on button "Publish RFx" at bounding box center [931, 344] width 85 height 27
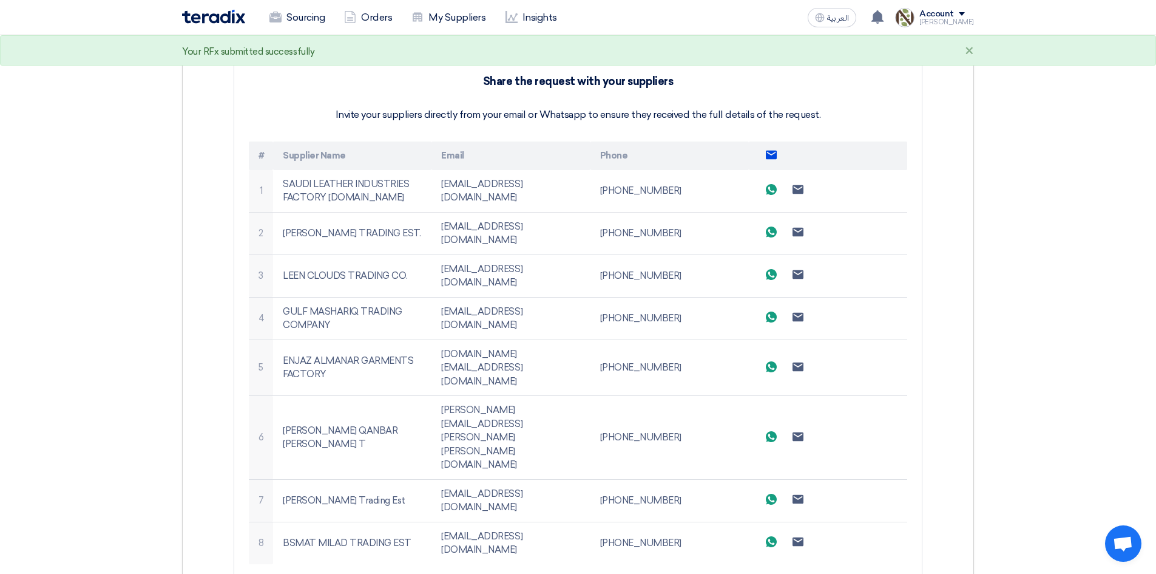
scroll to position [303, 0]
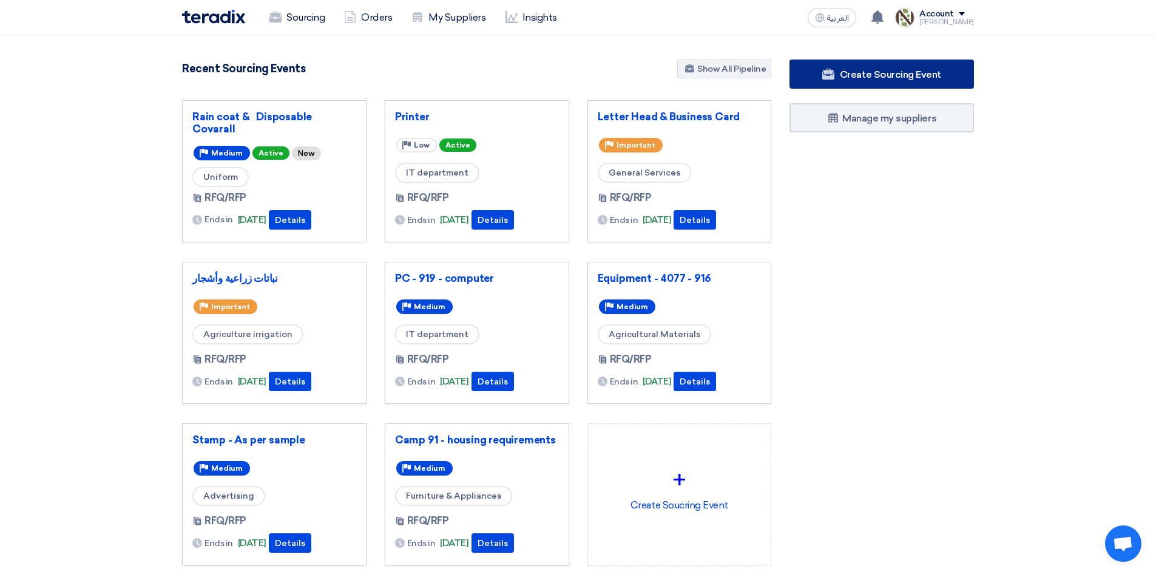
click at [834, 80] on icon at bounding box center [828, 74] width 12 height 12
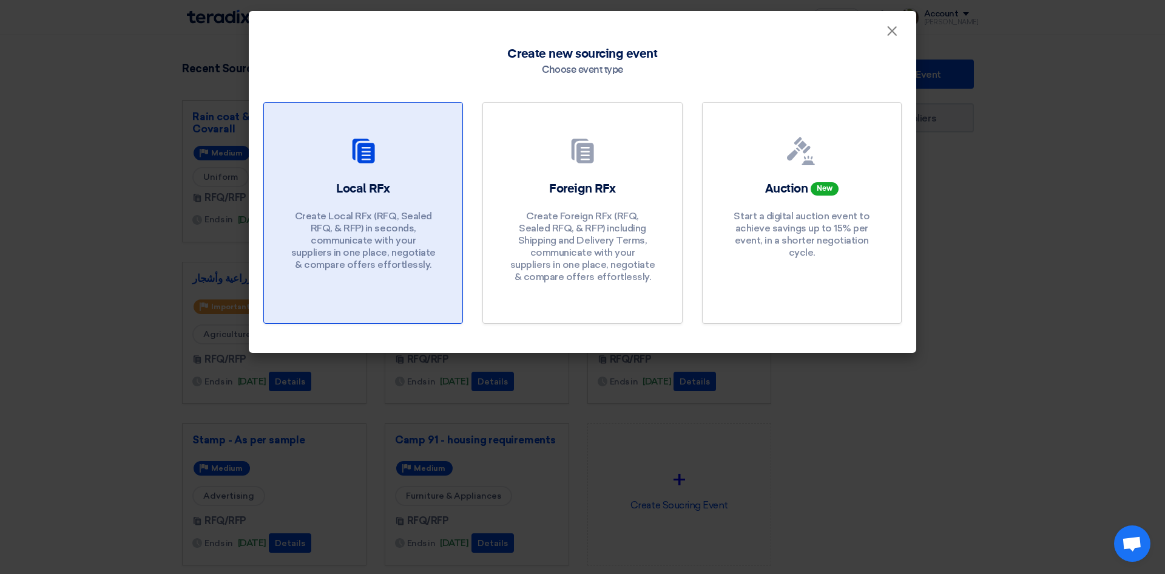
click at [379, 172] on link "Local RFx Create Local RFx (RFQ, Sealed RFQ, & RFP) in seconds, communicate wit…" at bounding box center [363, 213] width 200 height 222
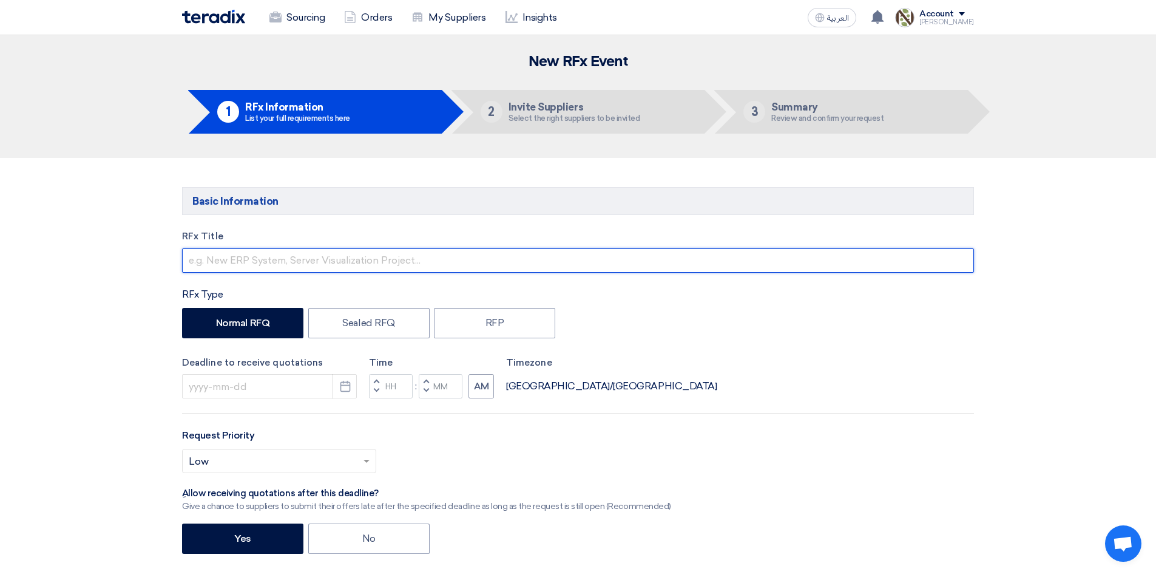
click at [246, 259] on input "text" at bounding box center [578, 260] width 792 height 24
type input "Nailon Sheet & Diamond Disc"
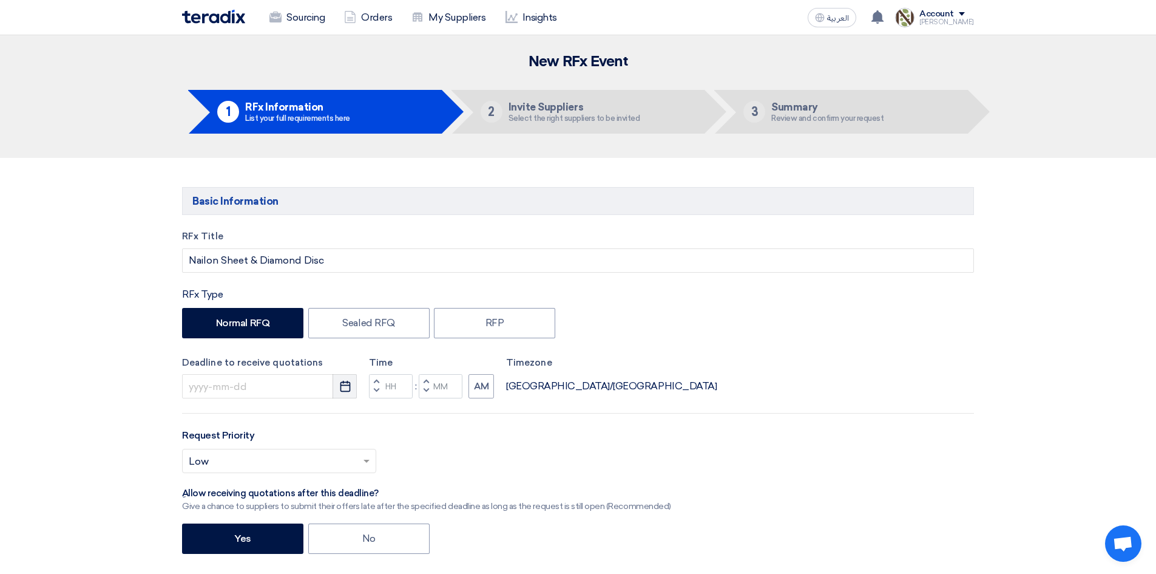
click at [348, 384] on icon "Pick a date" at bounding box center [345, 386] width 12 height 12
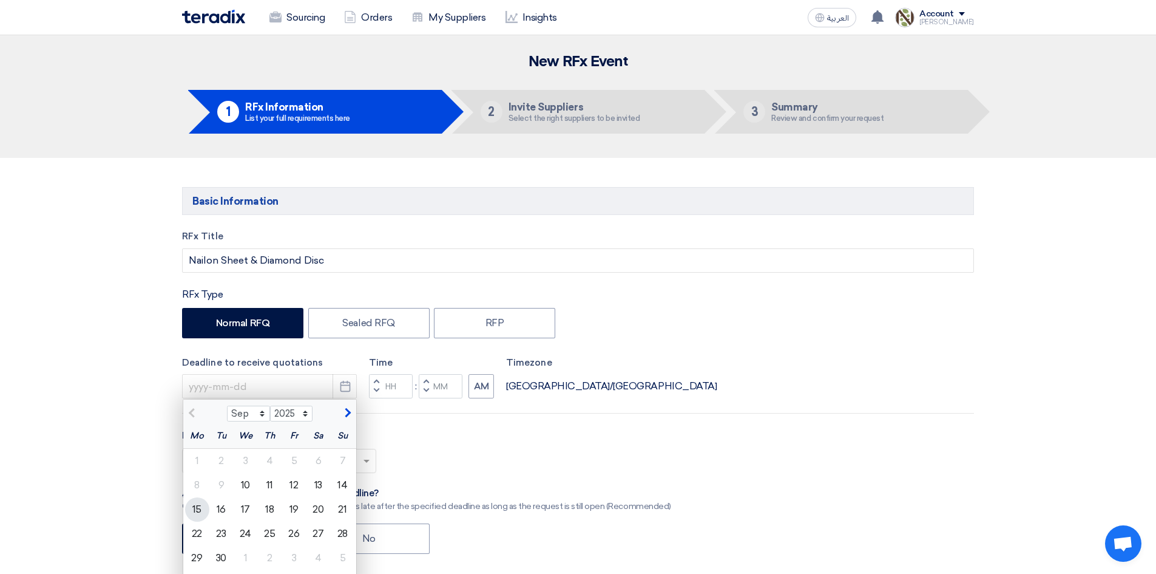
click at [194, 505] on div "15" at bounding box center [197, 509] width 24 height 24
type input "[DATE]"
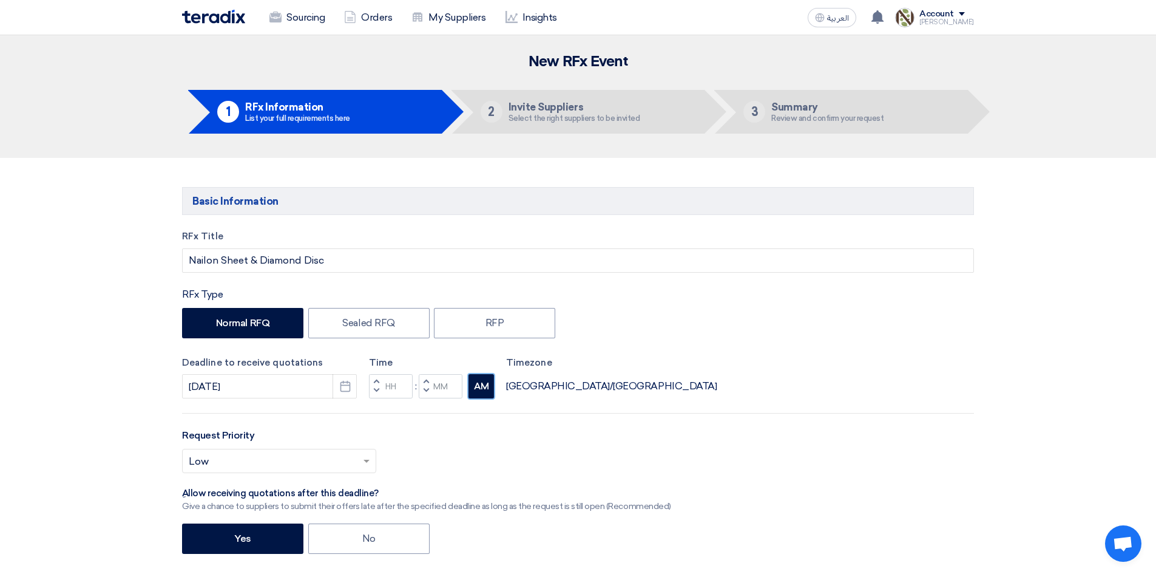
click at [484, 381] on button "AM" at bounding box center [481, 386] width 25 height 24
type input "12"
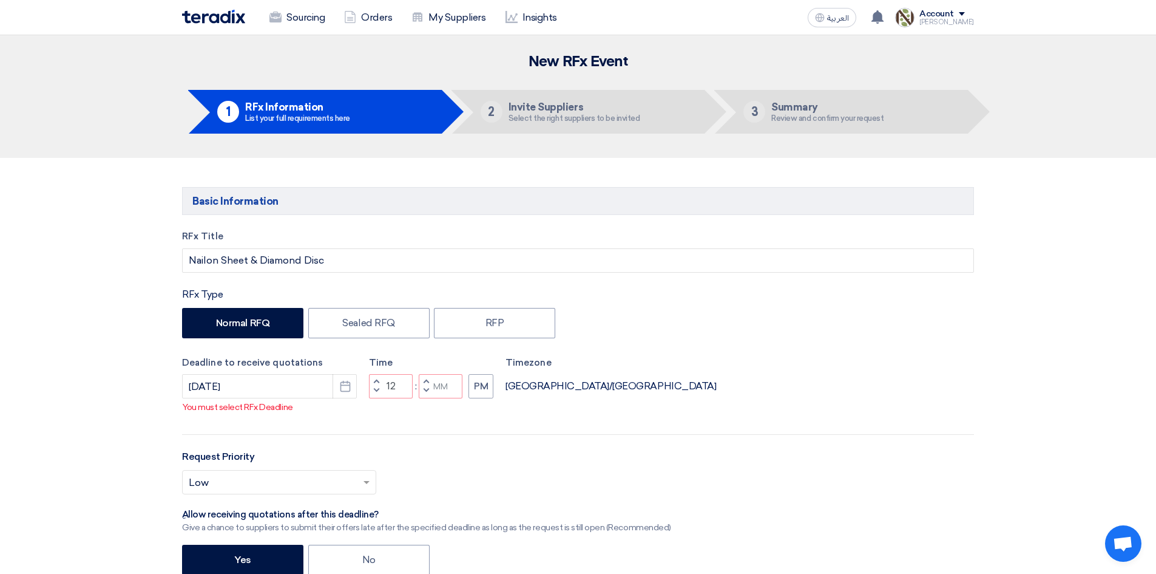
click at [425, 378] on span "button" at bounding box center [426, 381] width 4 height 7
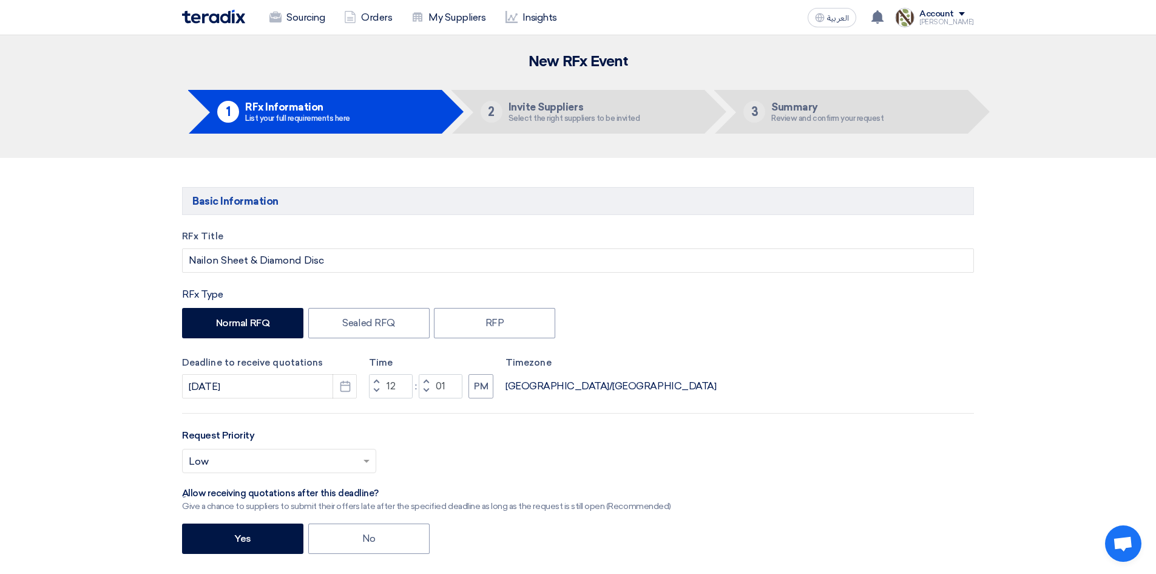
click at [426, 387] on span "button" at bounding box center [426, 390] width 4 height 7
type input "00"
click at [378, 382] on span "button" at bounding box center [377, 381] width 4 height 7
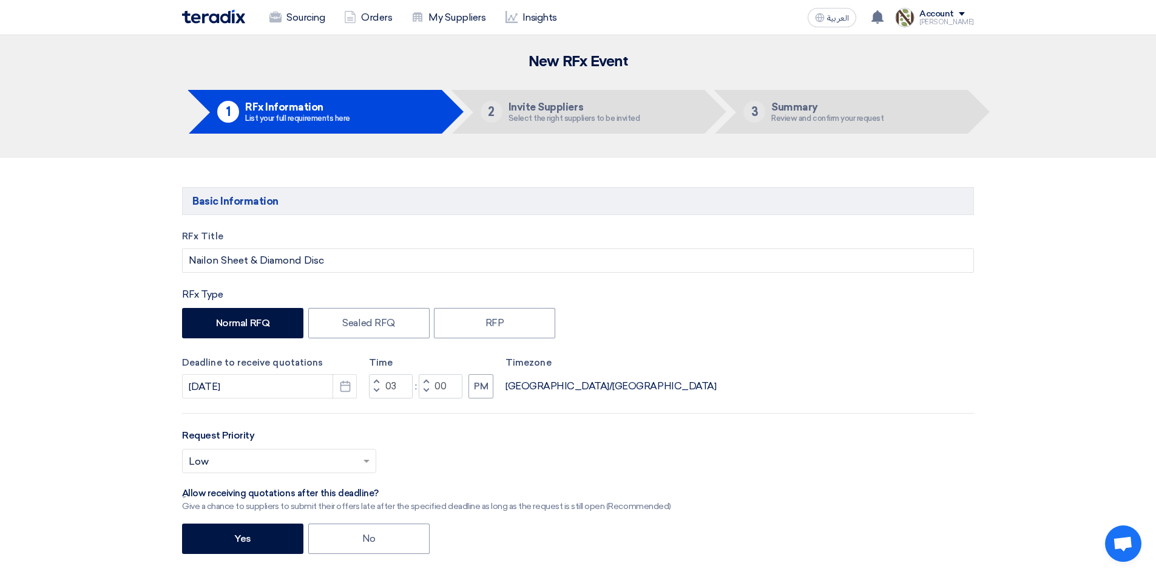
click at [378, 382] on span "button" at bounding box center [377, 381] width 4 height 7
type input "05"
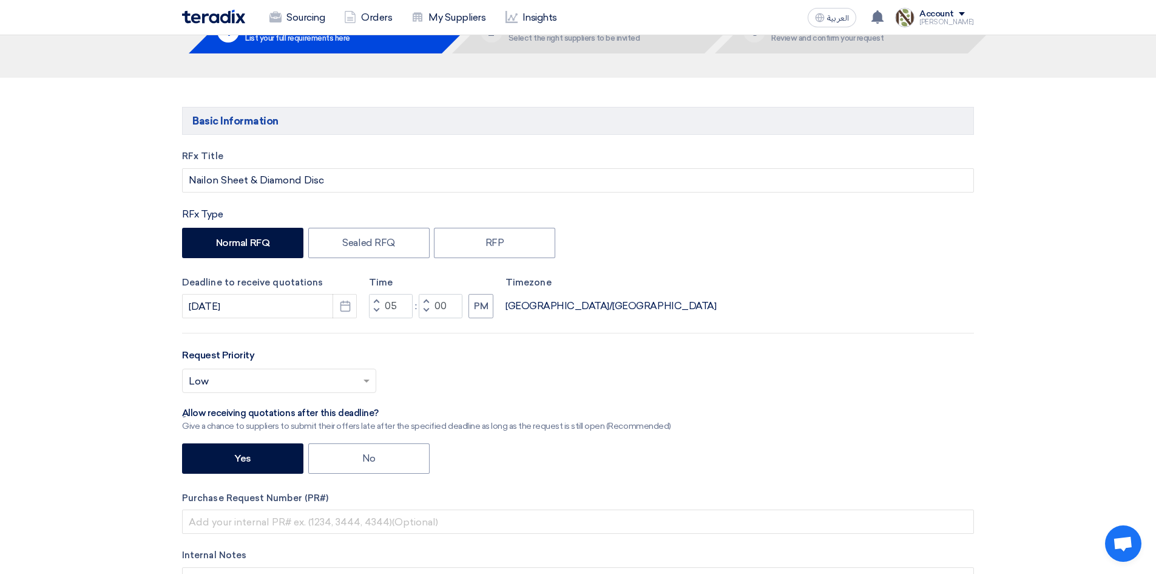
scroll to position [121, 0]
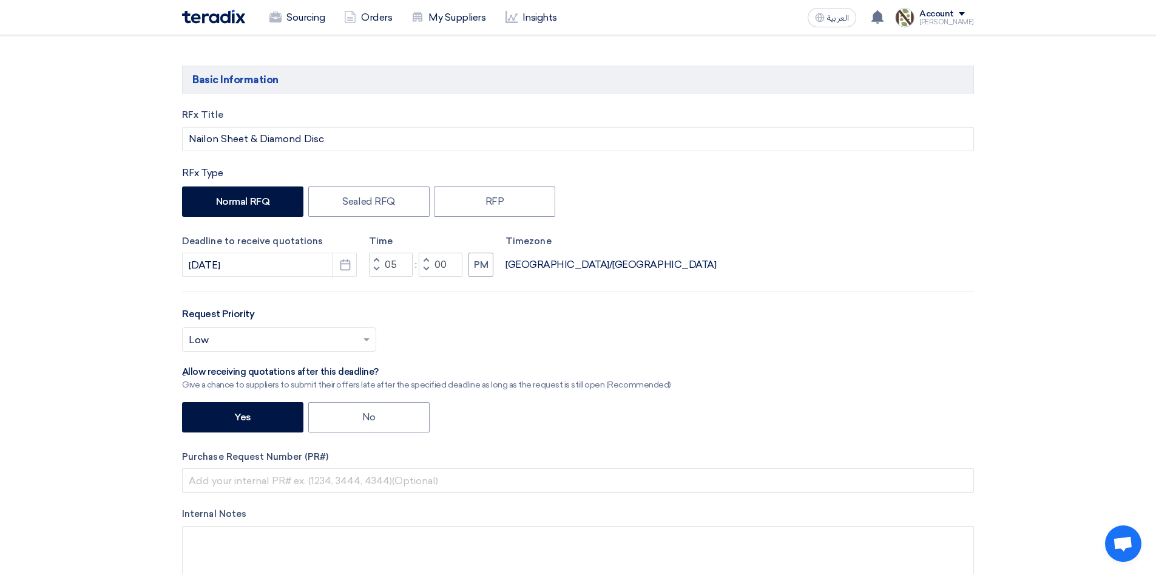
click at [320, 336] on input "text" at bounding box center [273, 341] width 169 height 20
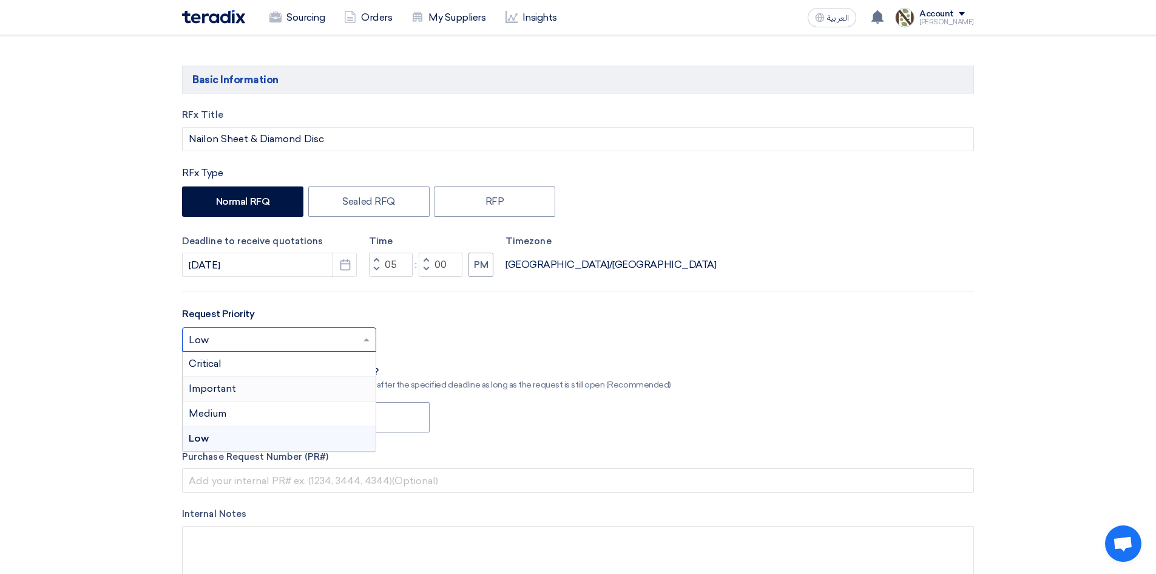
click at [290, 390] on div "Important" at bounding box center [279, 388] width 193 height 25
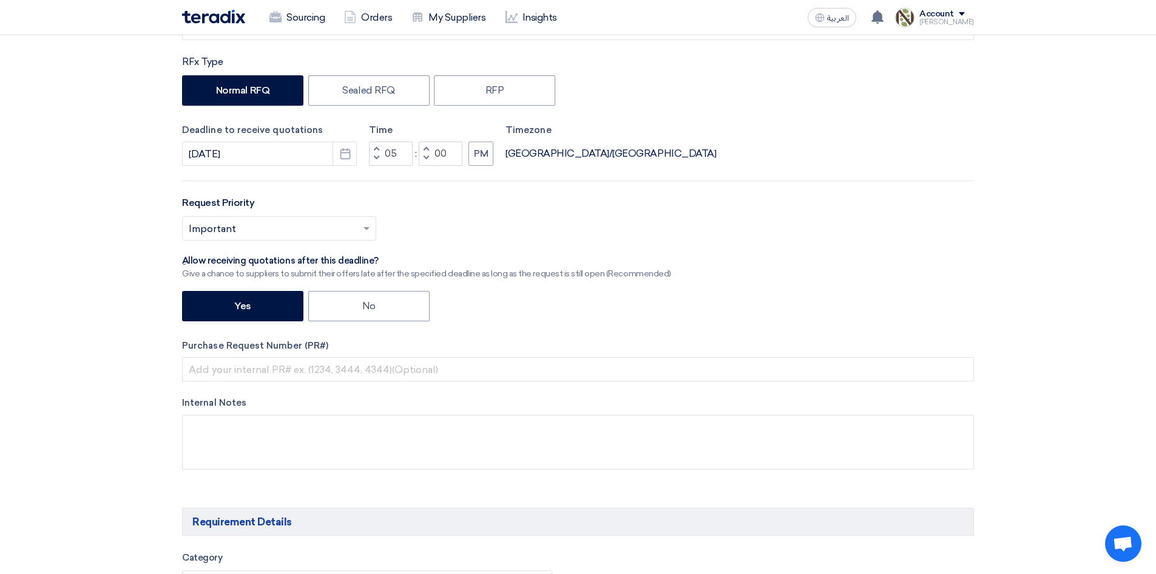
scroll to position [364, 0]
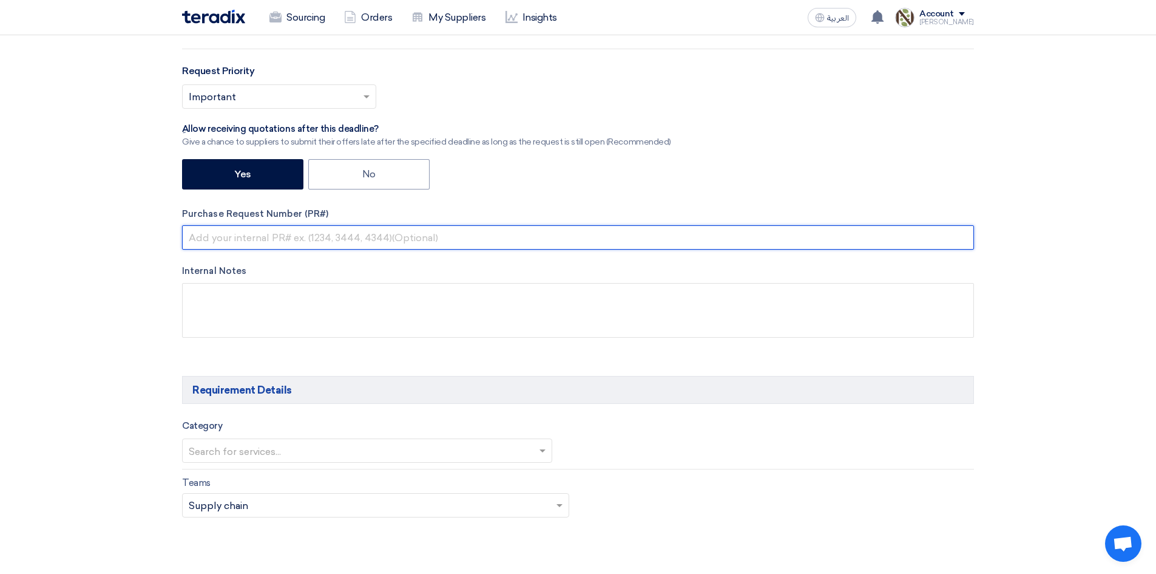
click at [262, 240] on input "text" at bounding box center [578, 237] width 792 height 24
type input "8100015830"
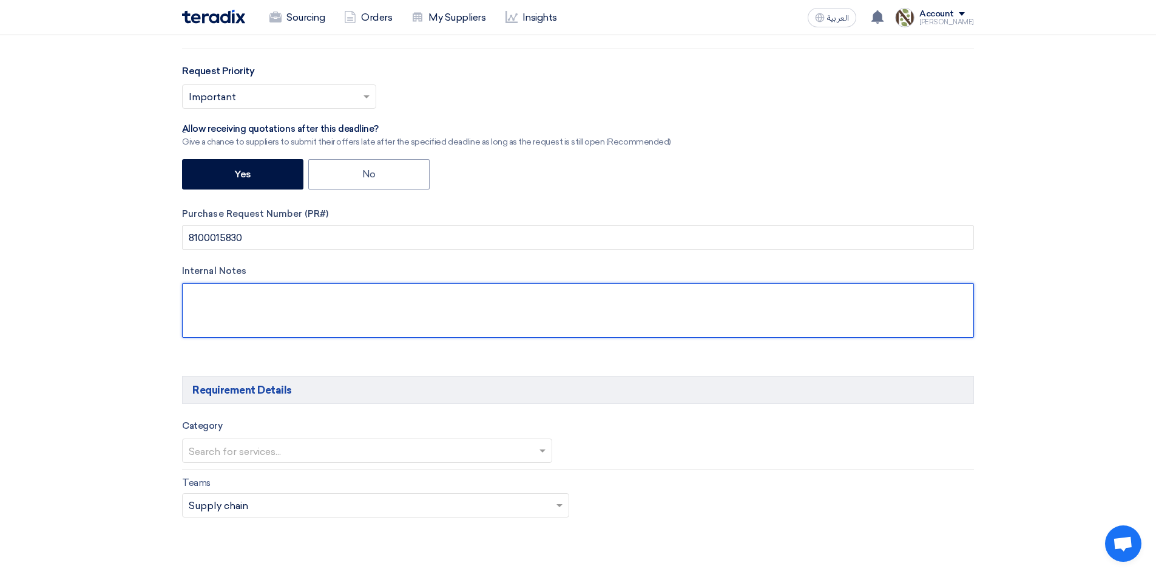
click at [290, 296] on textarea at bounding box center [578, 310] width 792 height 55
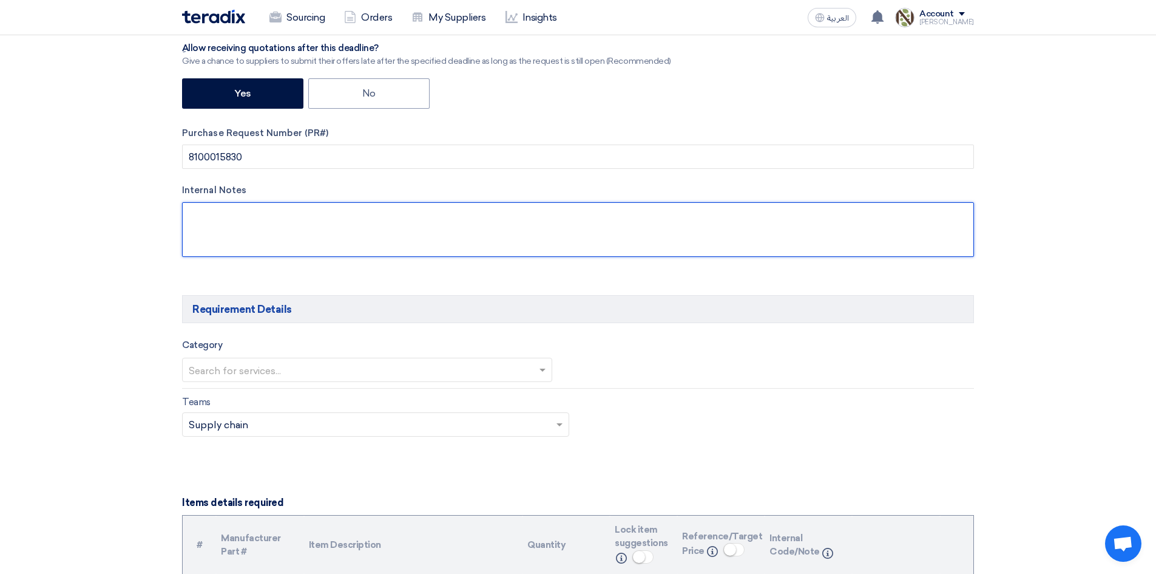
scroll to position [546, 0]
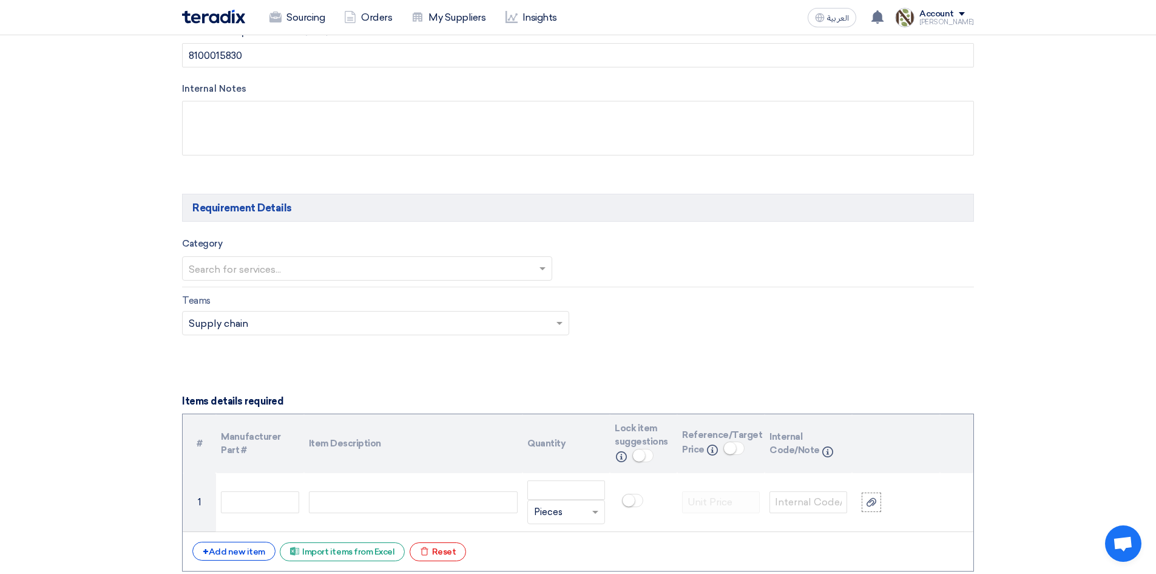
click at [353, 269] on input "text" at bounding box center [361, 270] width 345 height 20
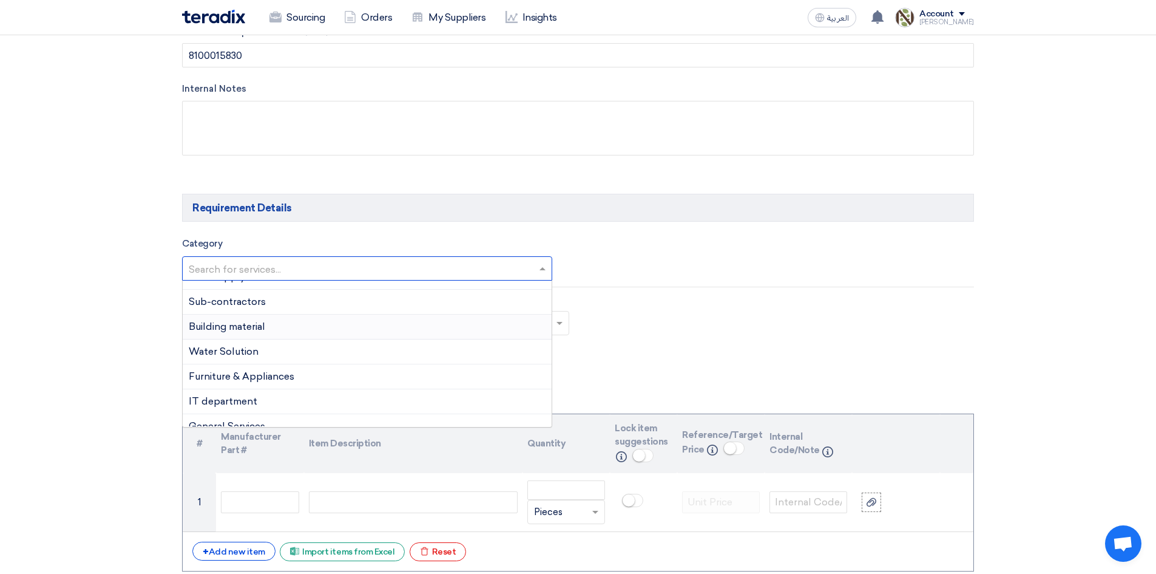
scroll to position [376, 0]
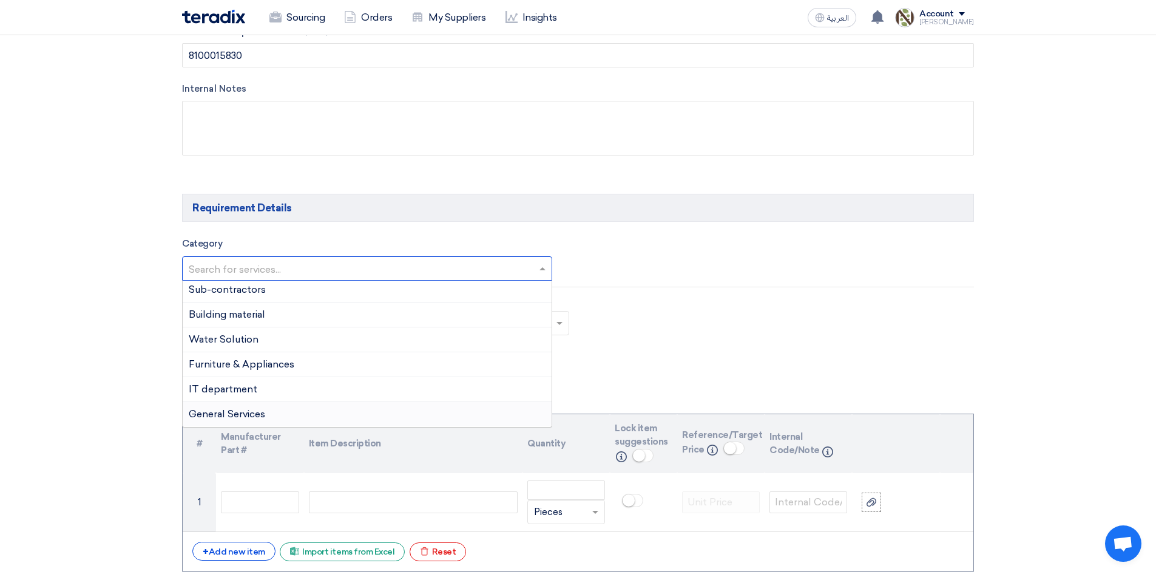
click at [269, 406] on div "General Services" at bounding box center [367, 414] width 369 height 24
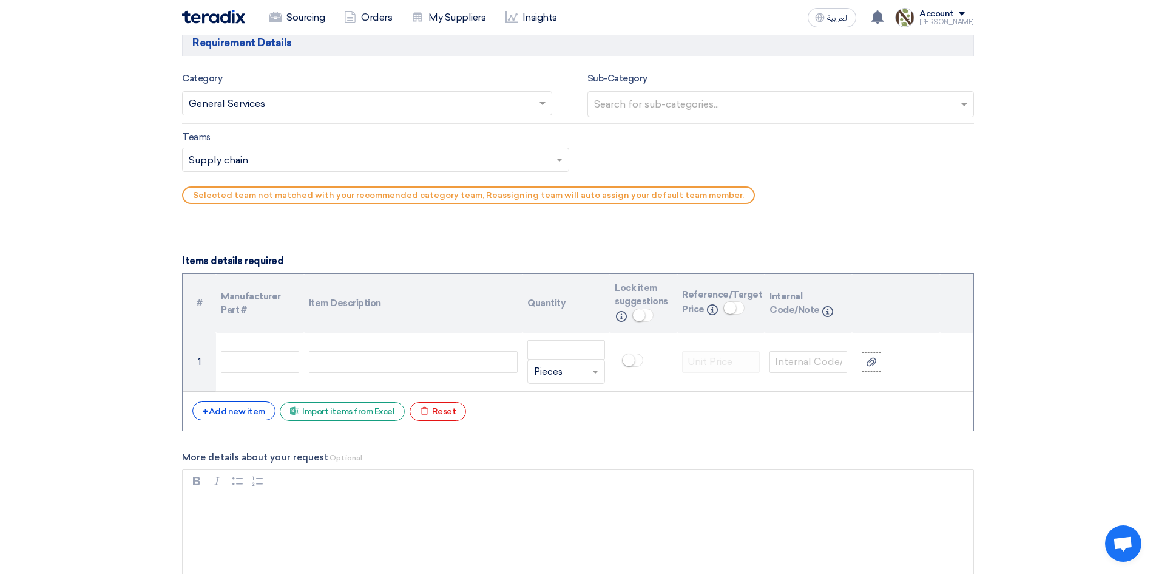
scroll to position [728, 0]
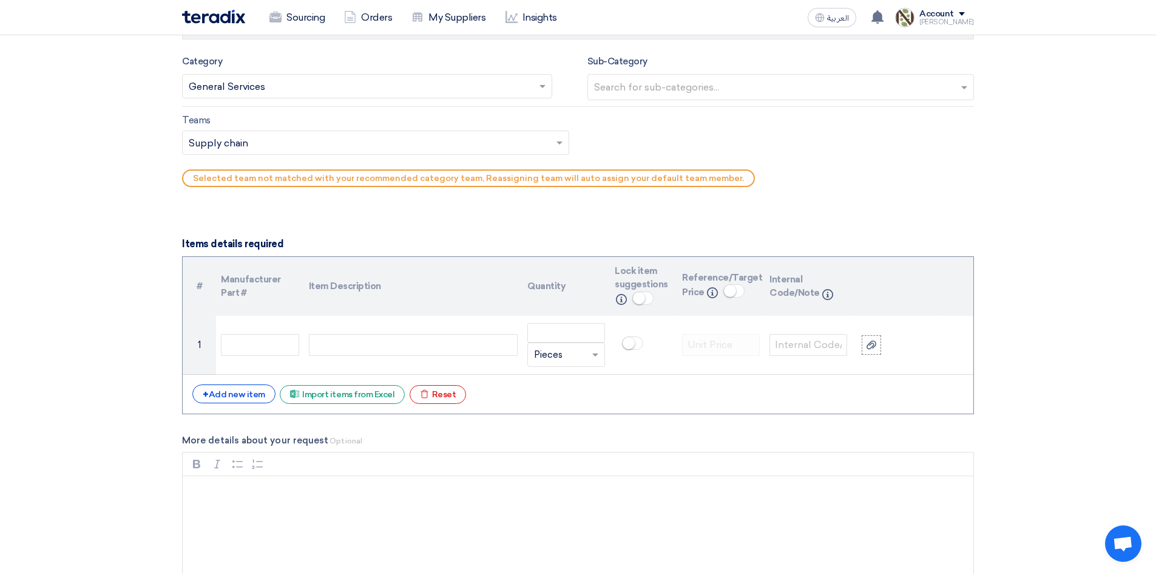
click at [339, 92] on input "text" at bounding box center [361, 88] width 345 height 20
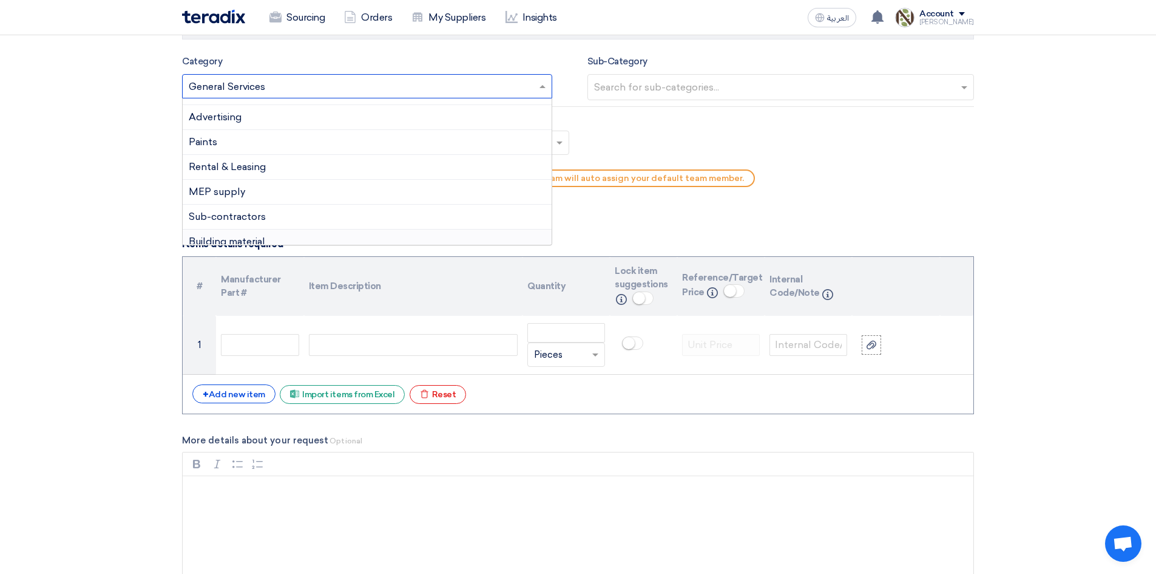
scroll to position [0, 0]
click at [257, 163] on span "Light equipment" at bounding box center [227, 160] width 77 height 12
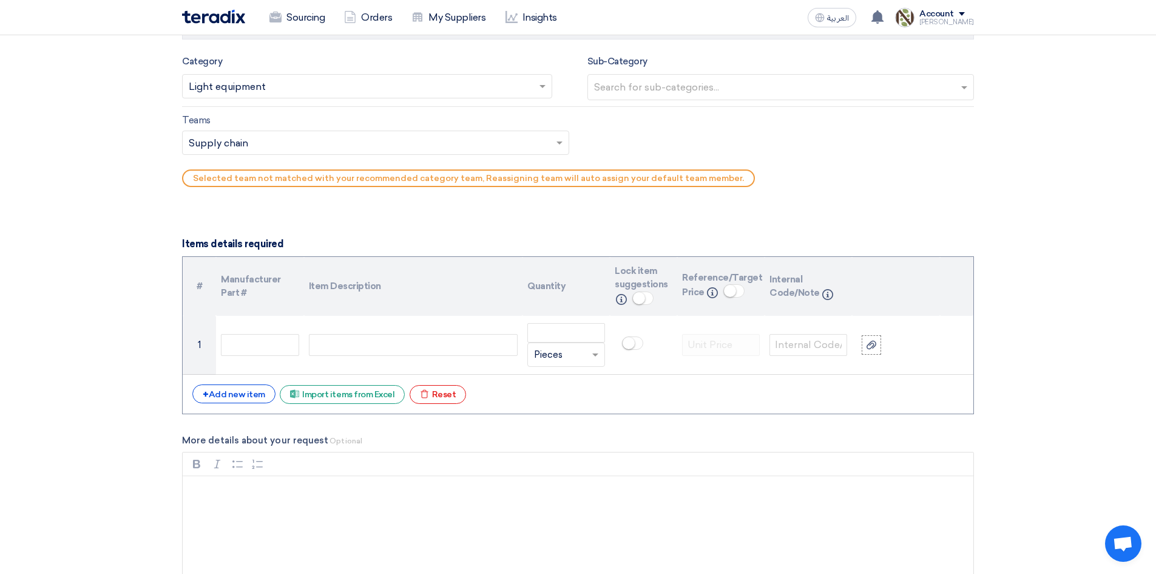
click at [302, 188] on div "Selected team not matched with your recommended category team, Reassigning team…" at bounding box center [578, 181] width 810 height 24
click at [309, 138] on input "text" at bounding box center [370, 144] width 362 height 20
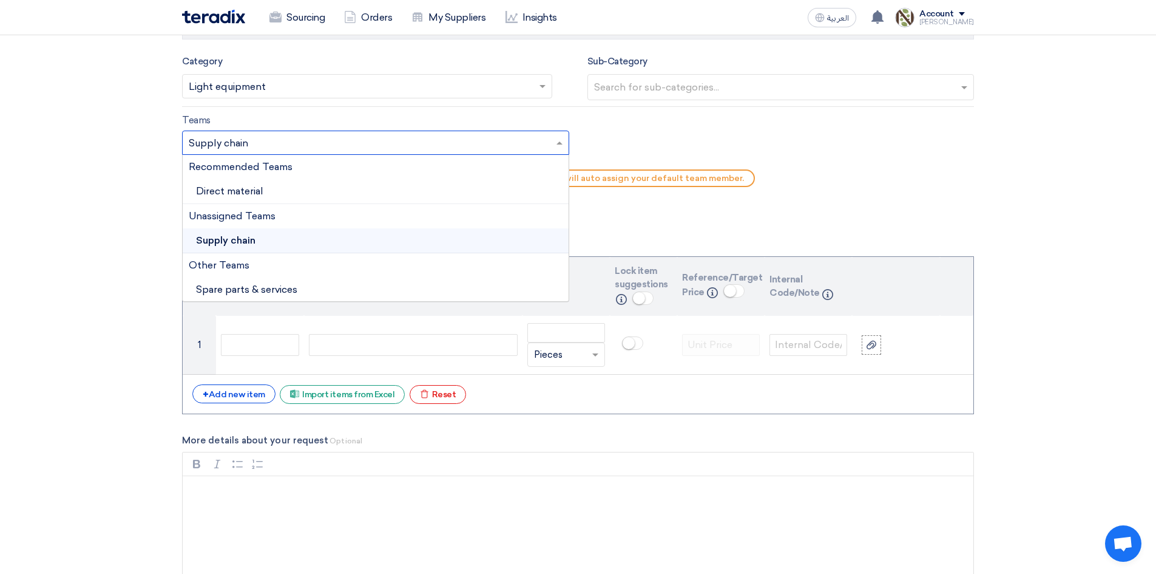
click at [272, 236] on div "Supply chain" at bounding box center [376, 240] width 386 height 25
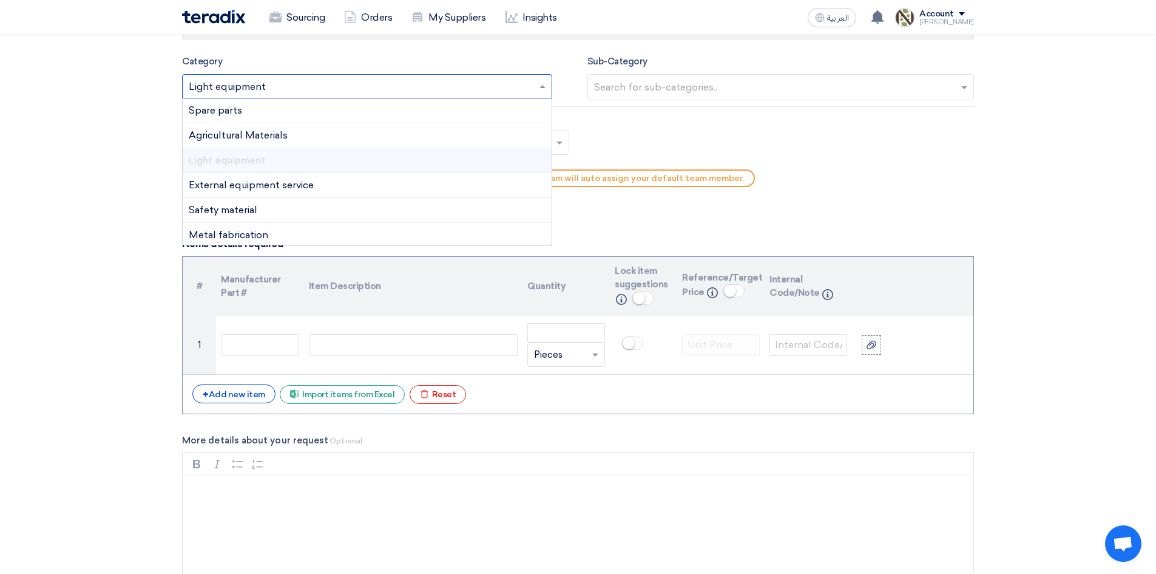
click at [330, 86] on input "text" at bounding box center [361, 88] width 345 height 20
click at [241, 240] on div "General Services" at bounding box center [367, 232] width 369 height 24
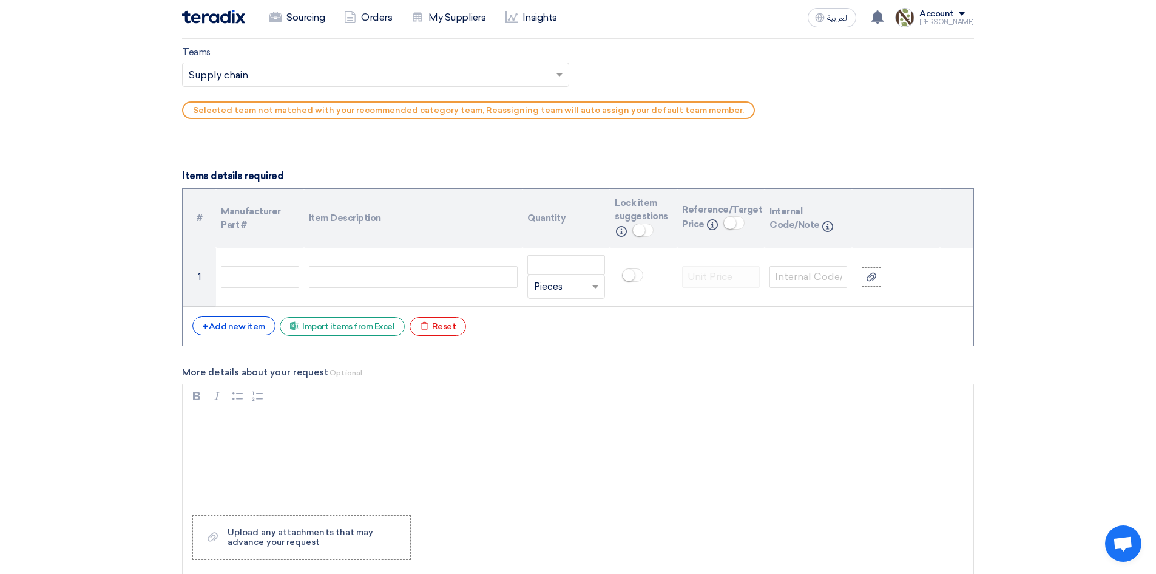
scroll to position [789, 0]
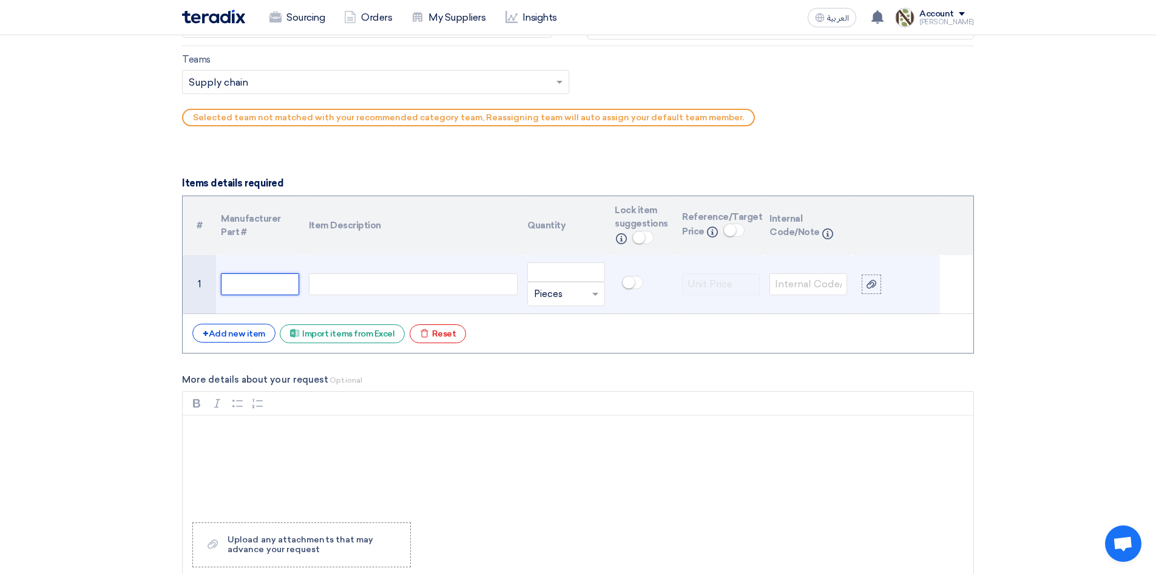
click at [257, 283] on input "text" at bounding box center [260, 284] width 78 height 22
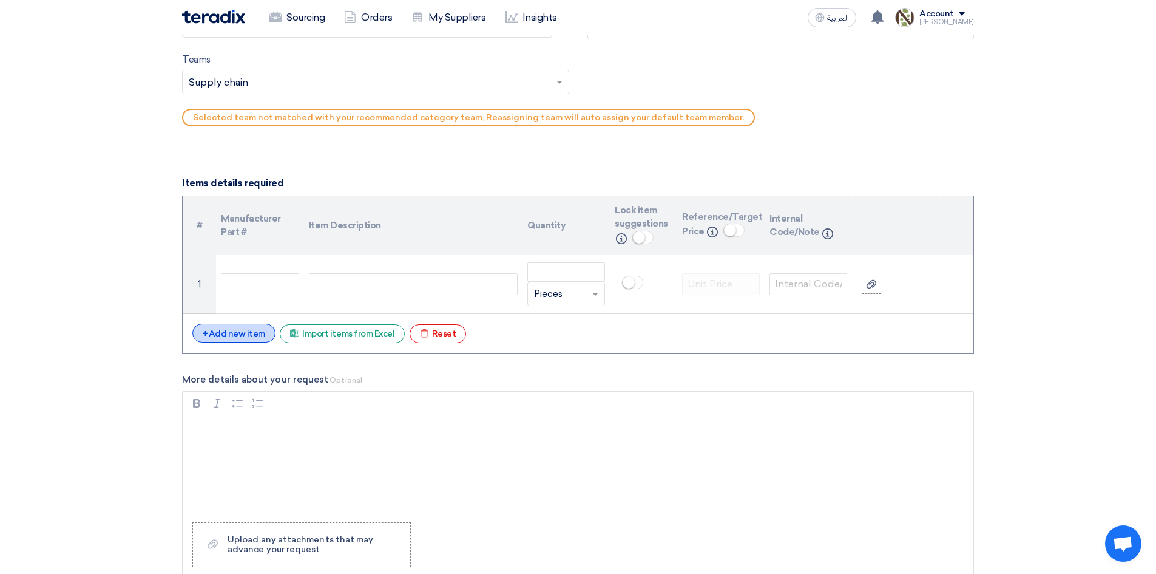
click at [223, 333] on div "+ Add new item" at bounding box center [233, 333] width 83 height 19
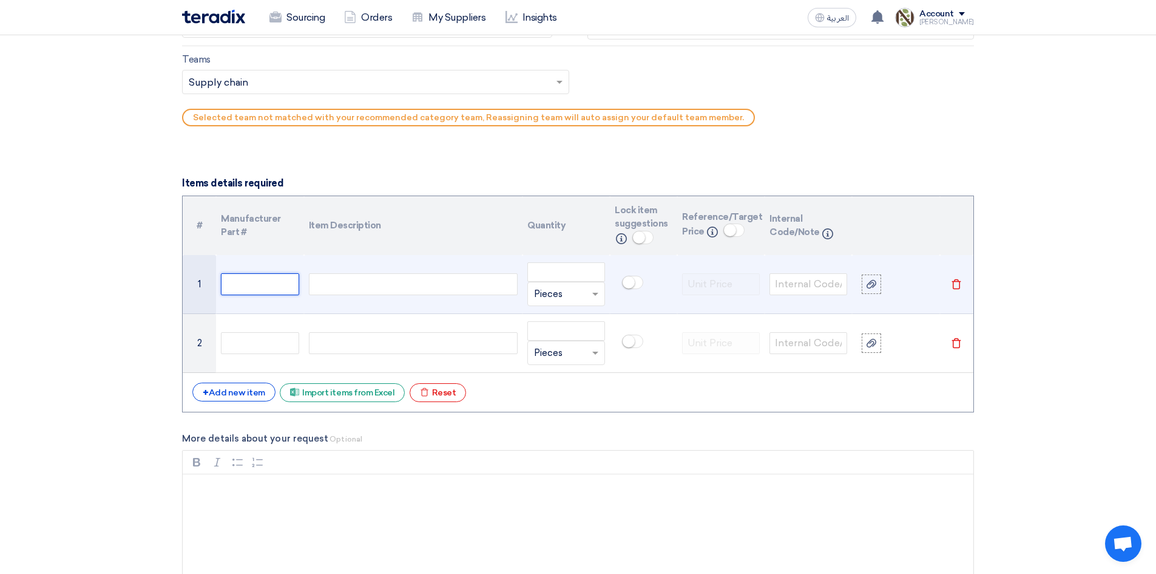
click at [288, 282] on input "text" at bounding box center [260, 284] width 78 height 22
click at [422, 291] on div at bounding box center [413, 284] width 209 height 22
click at [590, 267] on input "number" at bounding box center [566, 271] width 78 height 19
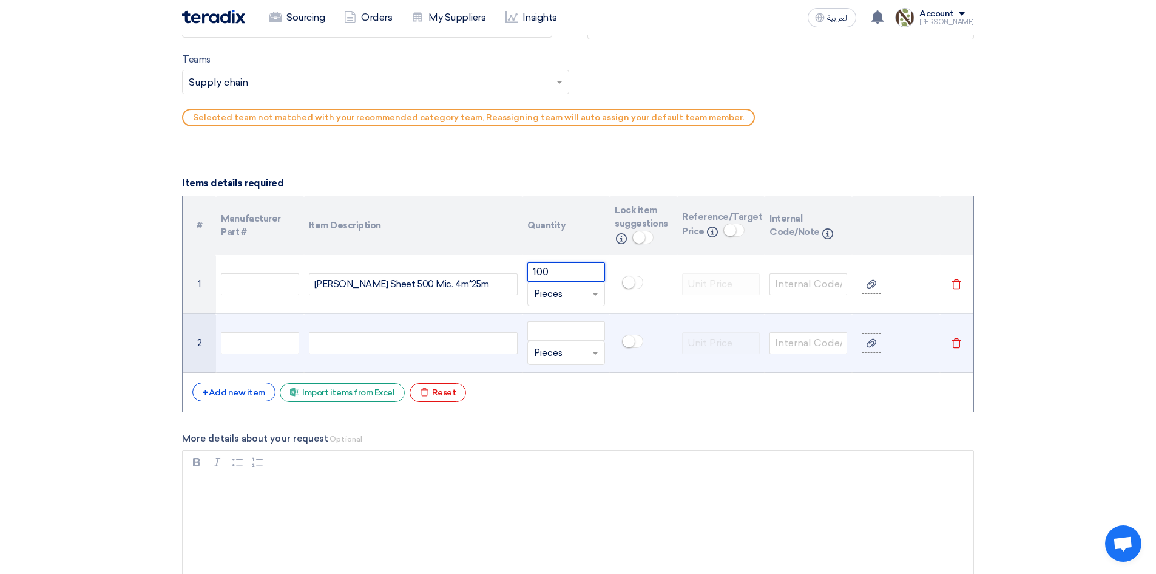
type input "100"
click at [436, 350] on div at bounding box center [413, 343] width 209 height 22
click at [582, 327] on input "number" at bounding box center [566, 330] width 78 height 19
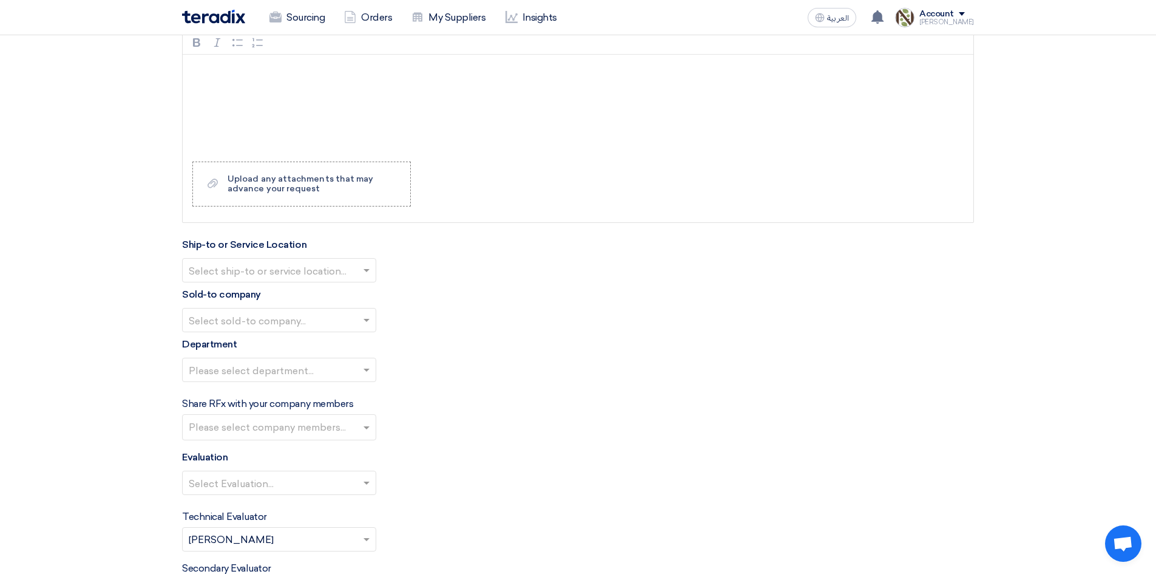
scroll to position [1214, 0]
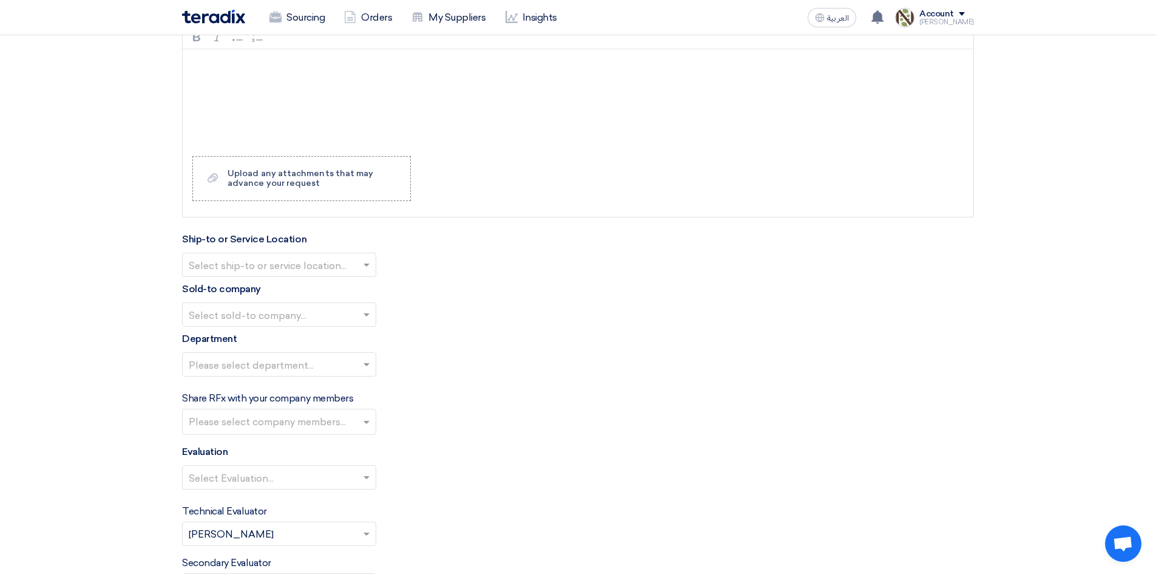
type input "100"
click at [294, 272] on input "text" at bounding box center [273, 266] width 169 height 20
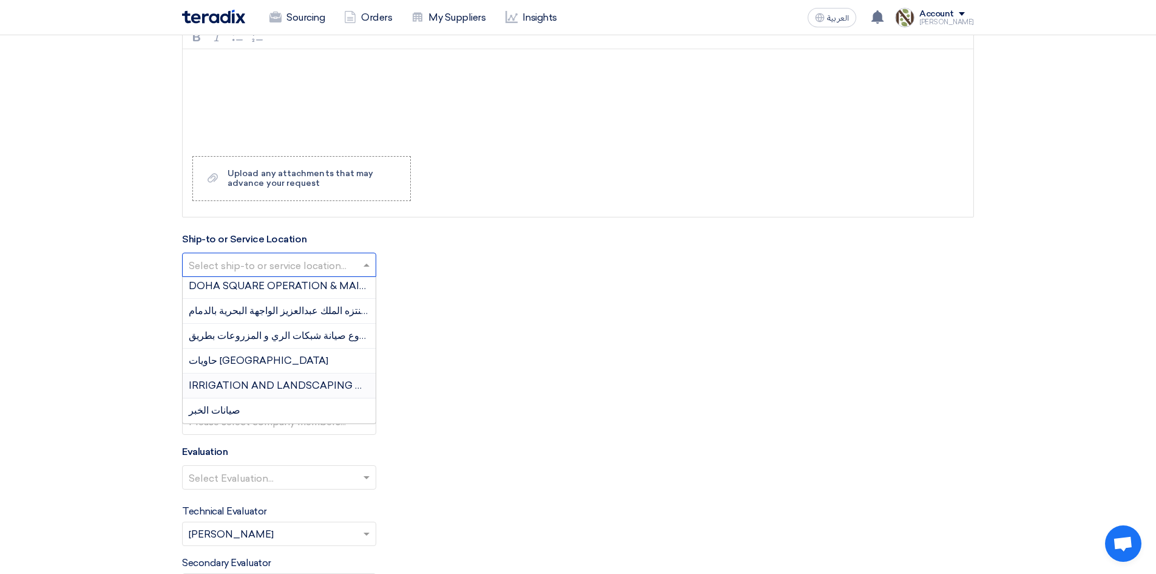
click at [297, 382] on span "IRRIGATION AND LANDSCAPING WORKS AT YARD-5 (SANAD)" at bounding box center [341, 385] width 305 height 12
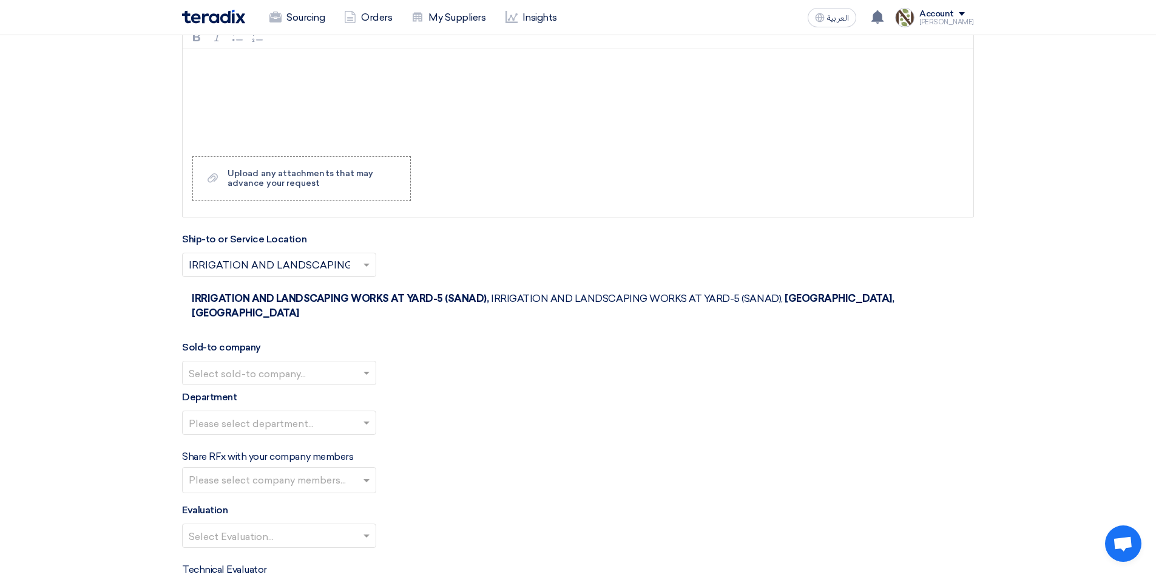
click at [309, 265] on input "text" at bounding box center [273, 266] width 169 height 20
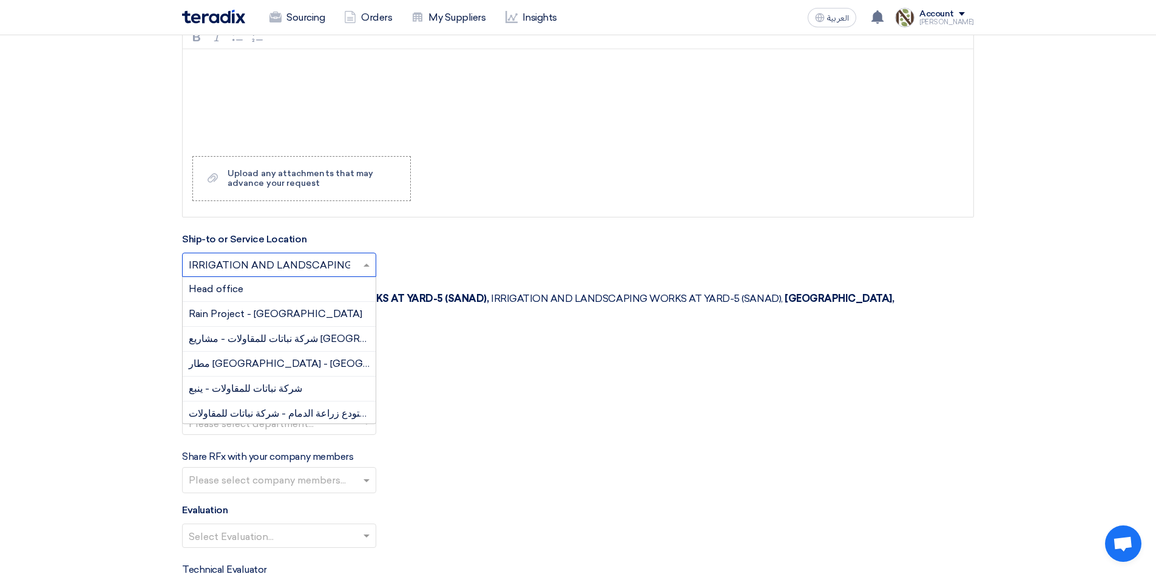
scroll to position [580, 0]
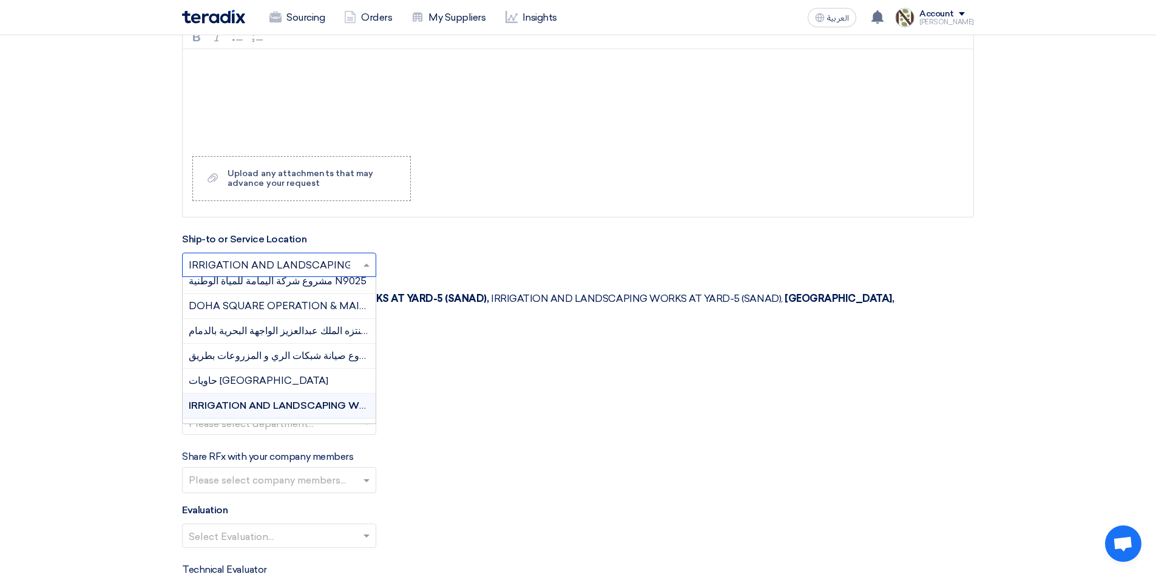
click at [354, 406] on span "IRRIGATION AND LANDSCAPING WORKS AT YARD-5 (SANAD)" at bounding box center [338, 405] width 299 height 12
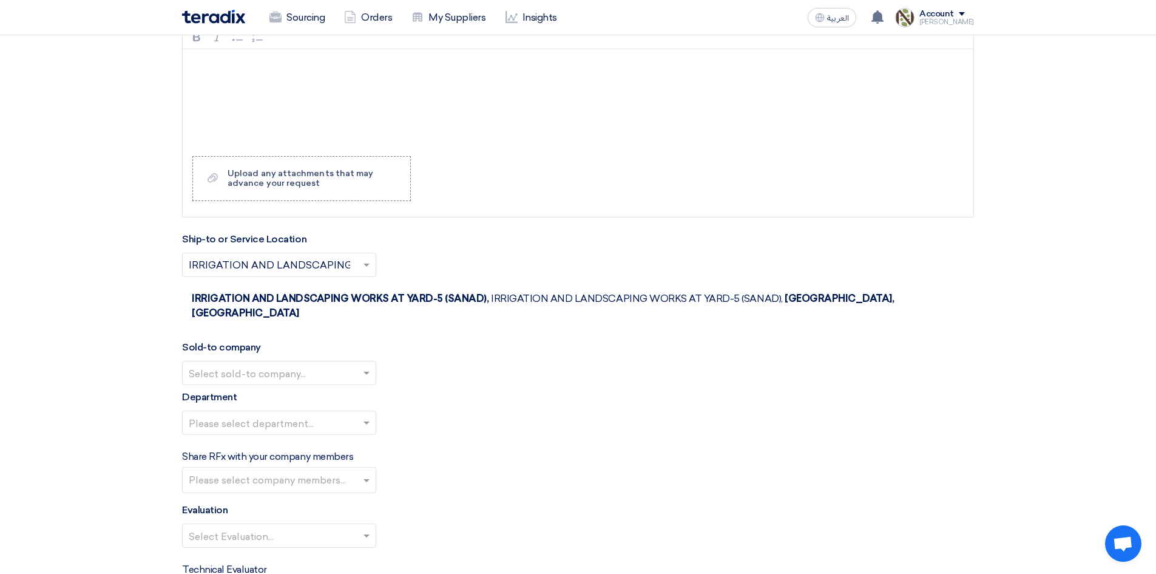
click at [355, 369] on input "text" at bounding box center [273, 374] width 169 height 20
click at [318, 385] on div "Nabatat for contracting" at bounding box center [279, 397] width 193 height 25
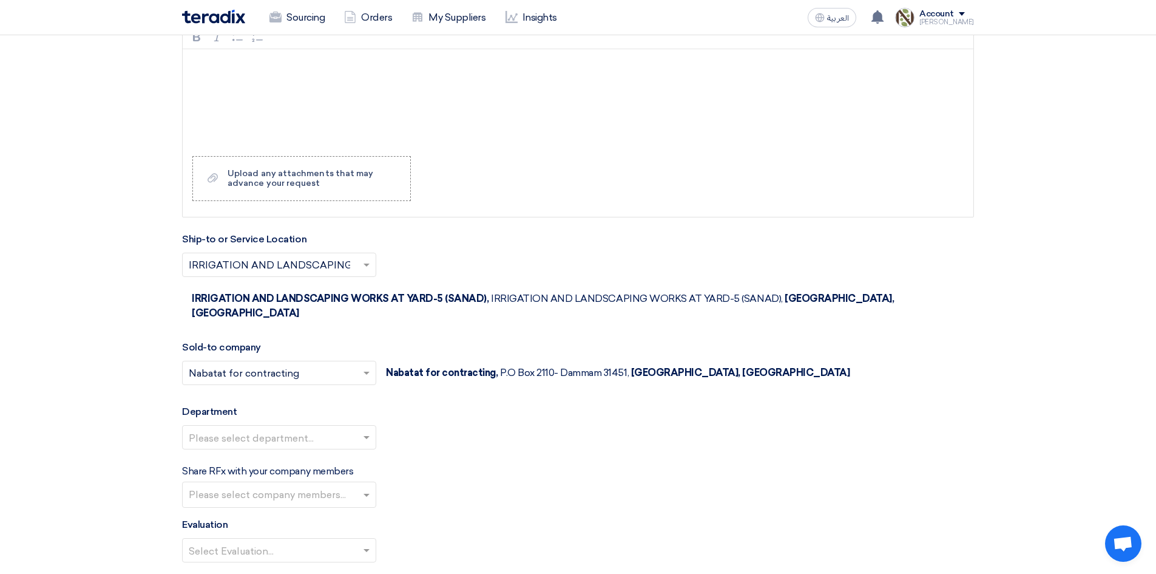
click at [310, 268] on input "text" at bounding box center [273, 266] width 169 height 20
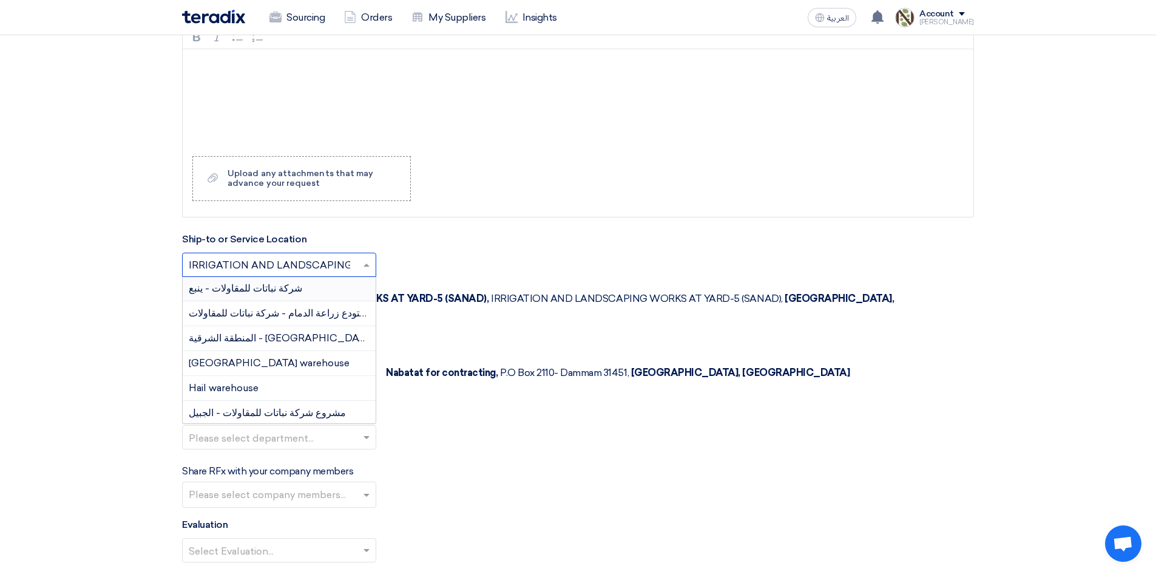
scroll to position [121, 0]
click at [272, 342] on span "[GEOGRAPHIC_DATA] warehouse" at bounding box center [269, 342] width 161 height 12
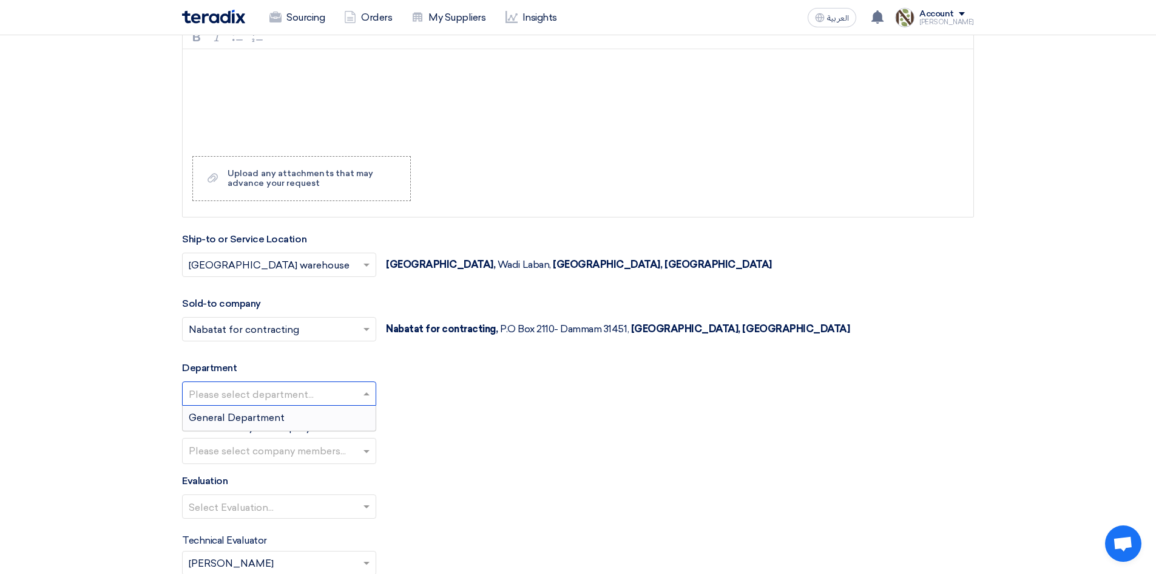
click at [270, 389] on input "text" at bounding box center [273, 395] width 169 height 20
click at [282, 409] on div "General Department" at bounding box center [279, 417] width 193 height 24
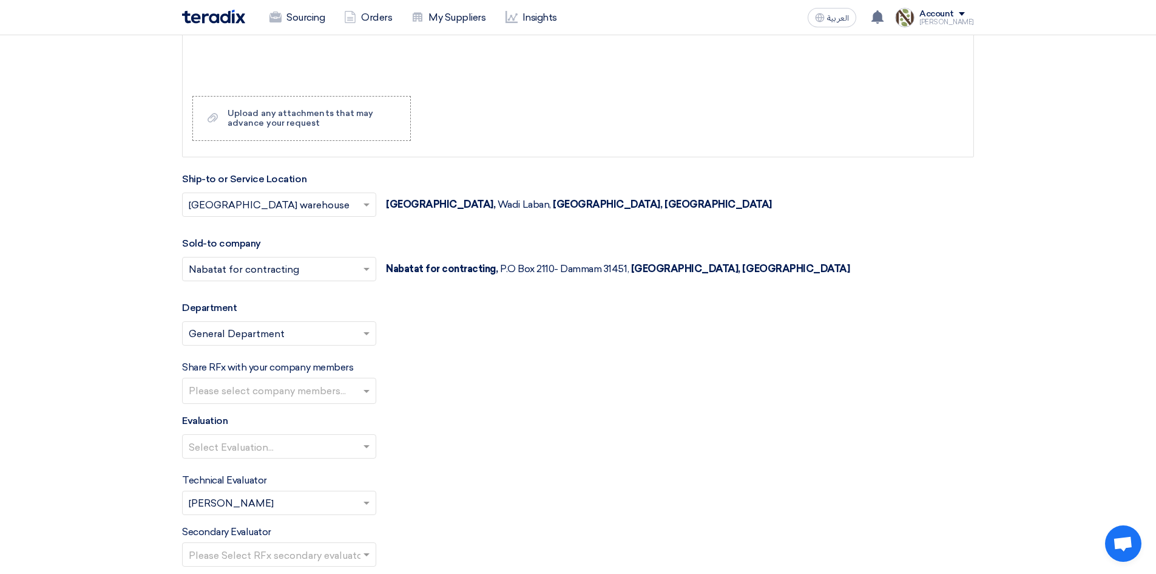
scroll to position [1275, 0]
click at [293, 380] on div at bounding box center [274, 391] width 174 height 22
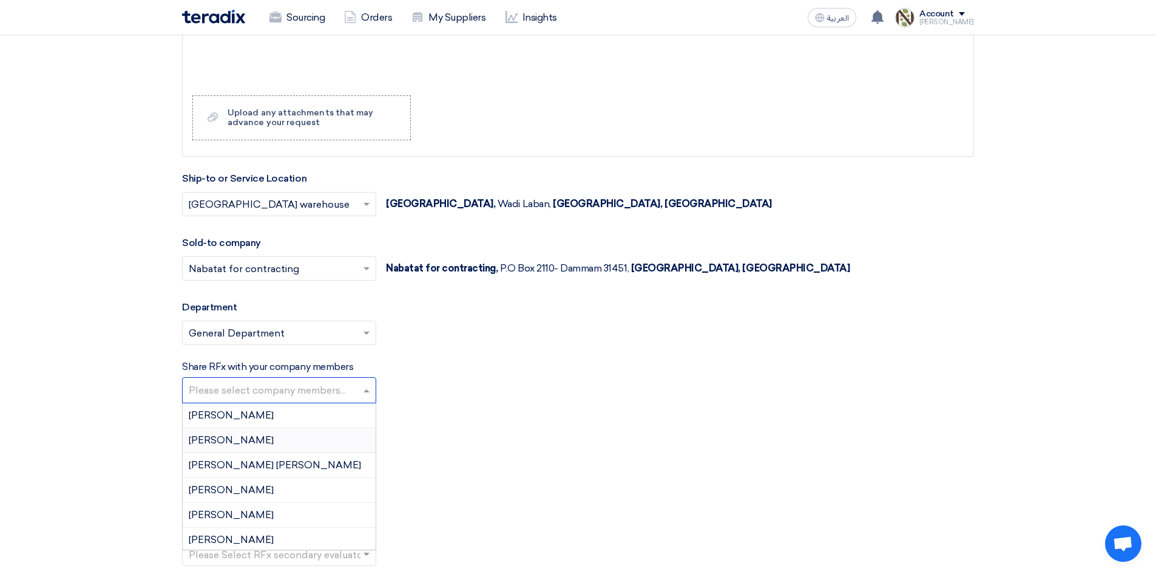
click at [246, 434] on div "[PERSON_NAME]" at bounding box center [279, 440] width 193 height 25
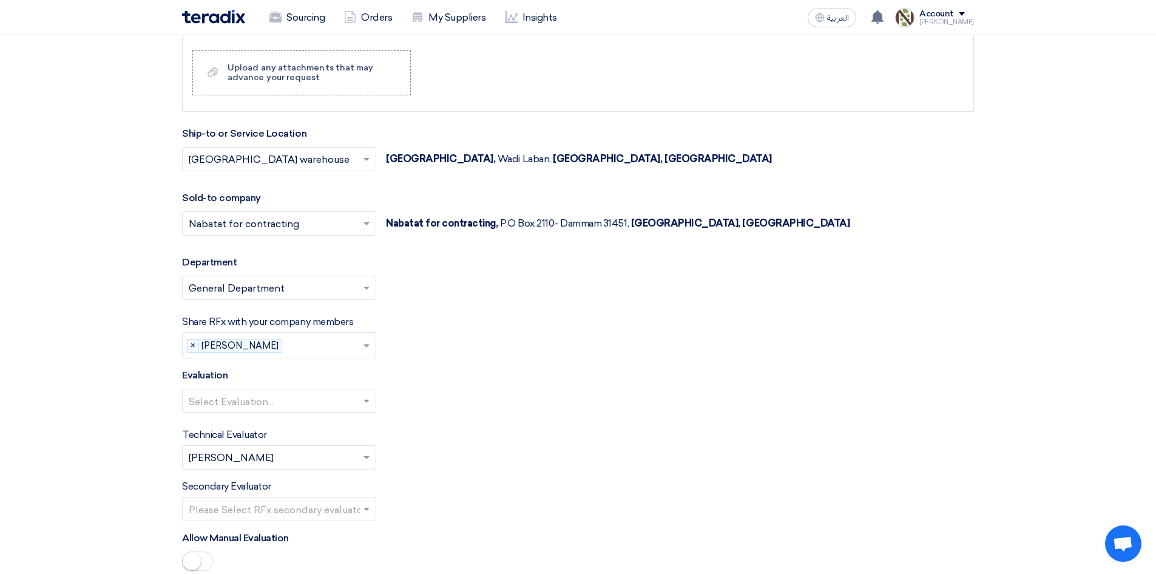
scroll to position [1396, 0]
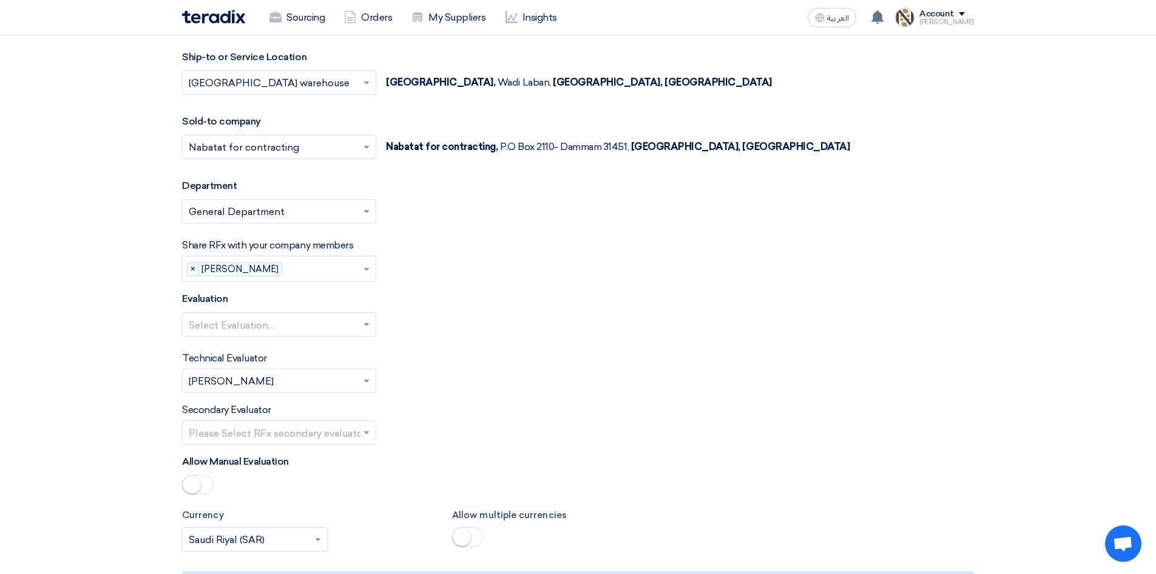
click at [285, 328] on input "text" at bounding box center [273, 326] width 169 height 20
click at [277, 351] on div "Direct material" at bounding box center [279, 348] width 193 height 25
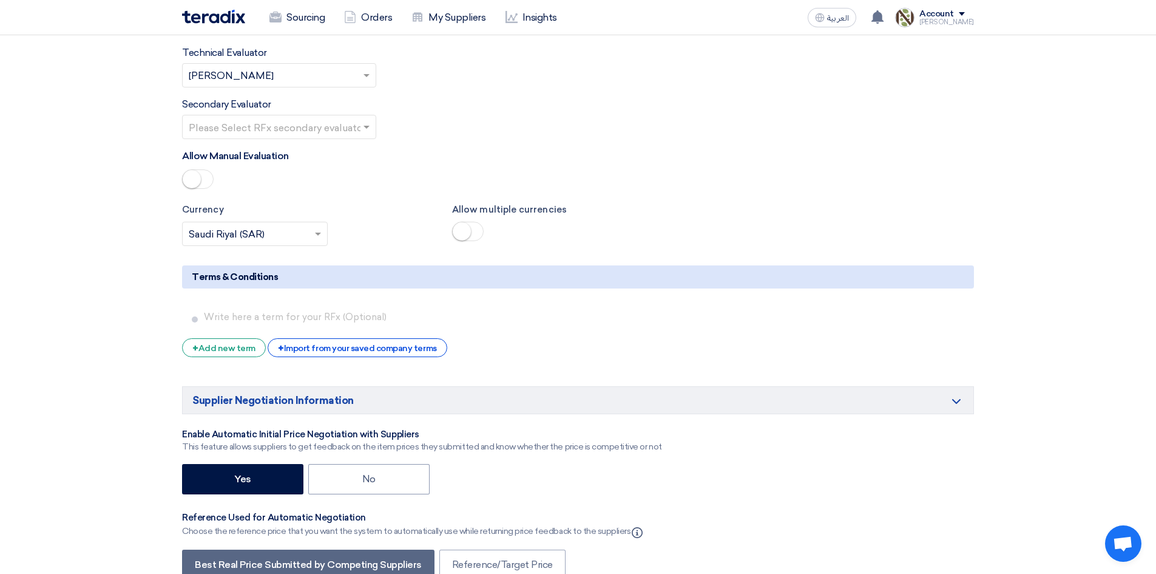
scroll to position [1882, 0]
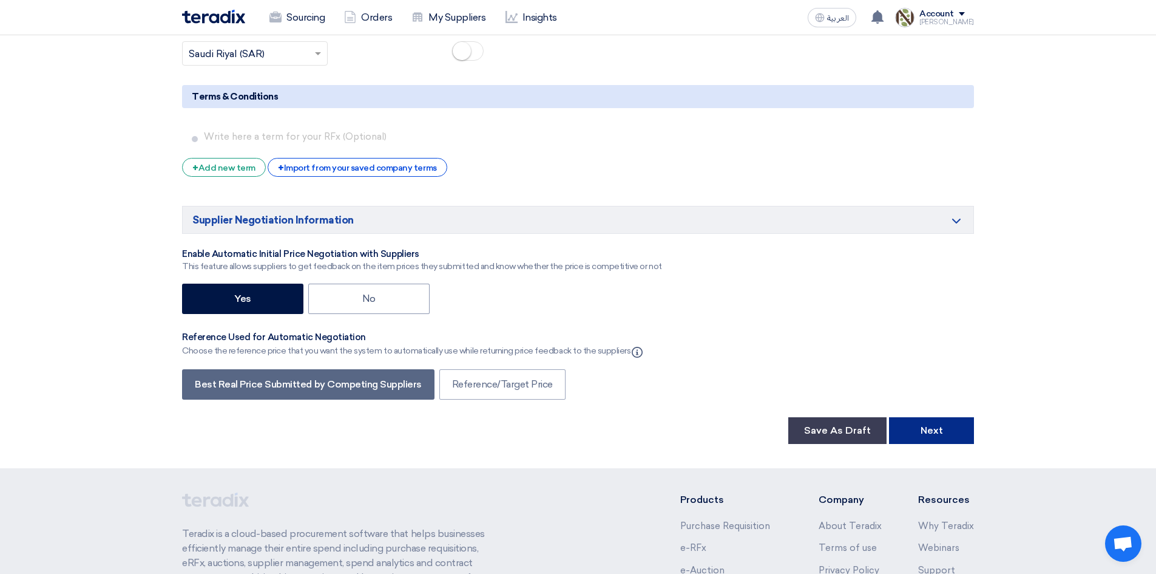
click at [934, 428] on button "Next" at bounding box center [931, 430] width 85 height 27
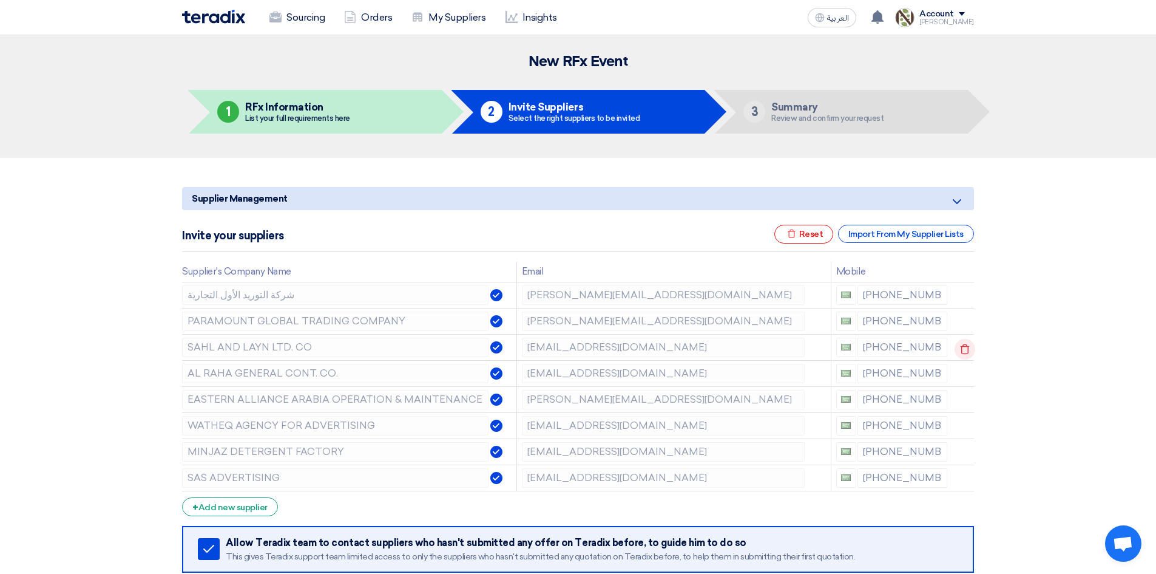
click at [961, 346] on use at bounding box center [965, 349] width 9 height 10
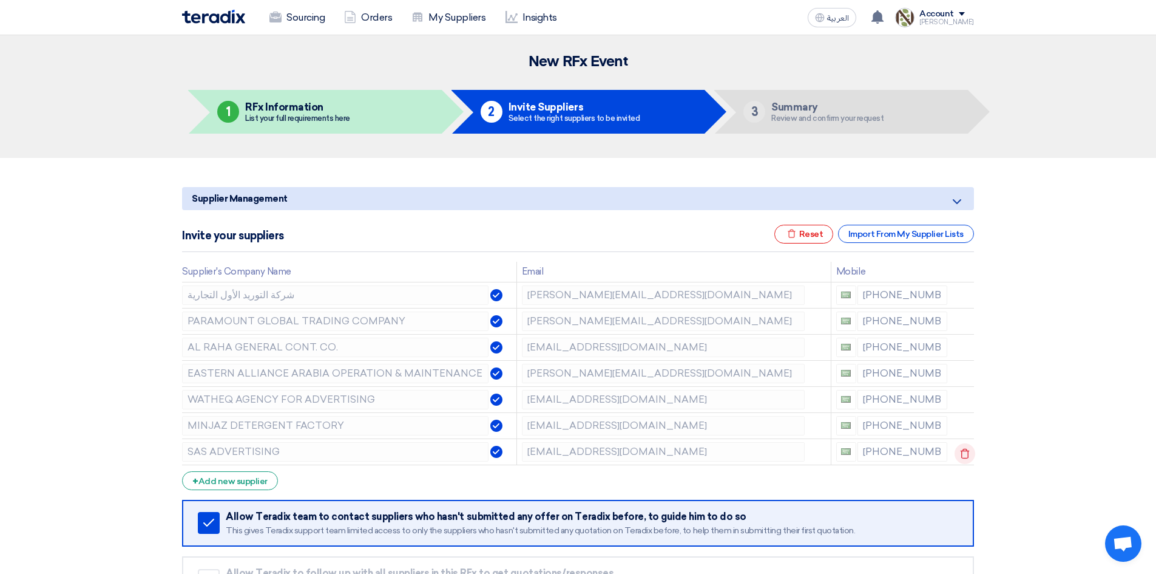
click at [961, 452] on icon at bounding box center [965, 453] width 21 height 21
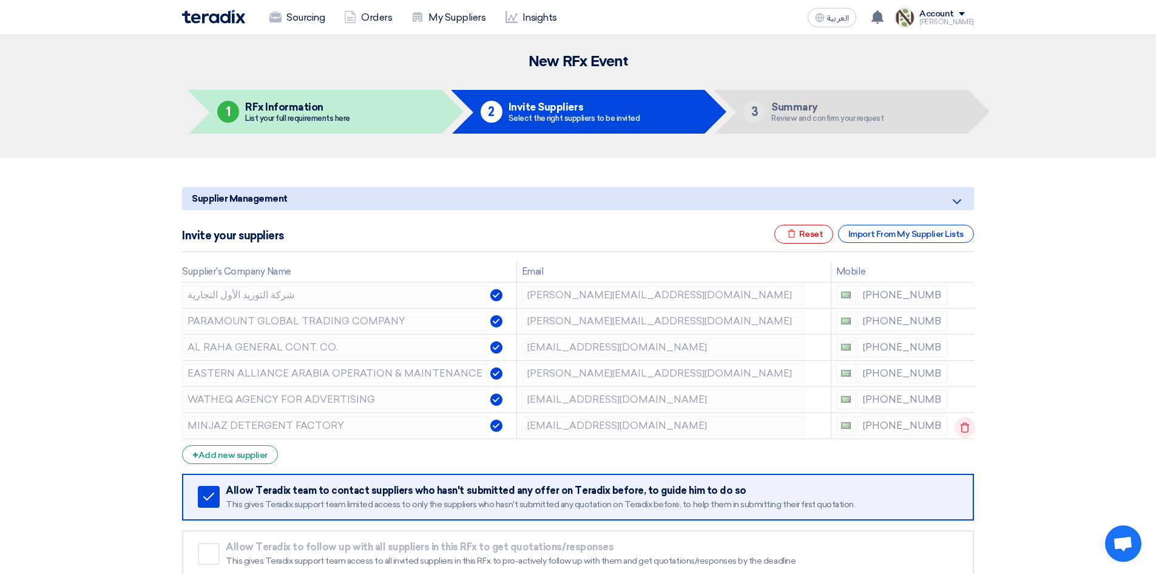
click at [966, 422] on icon at bounding box center [965, 427] width 21 height 21
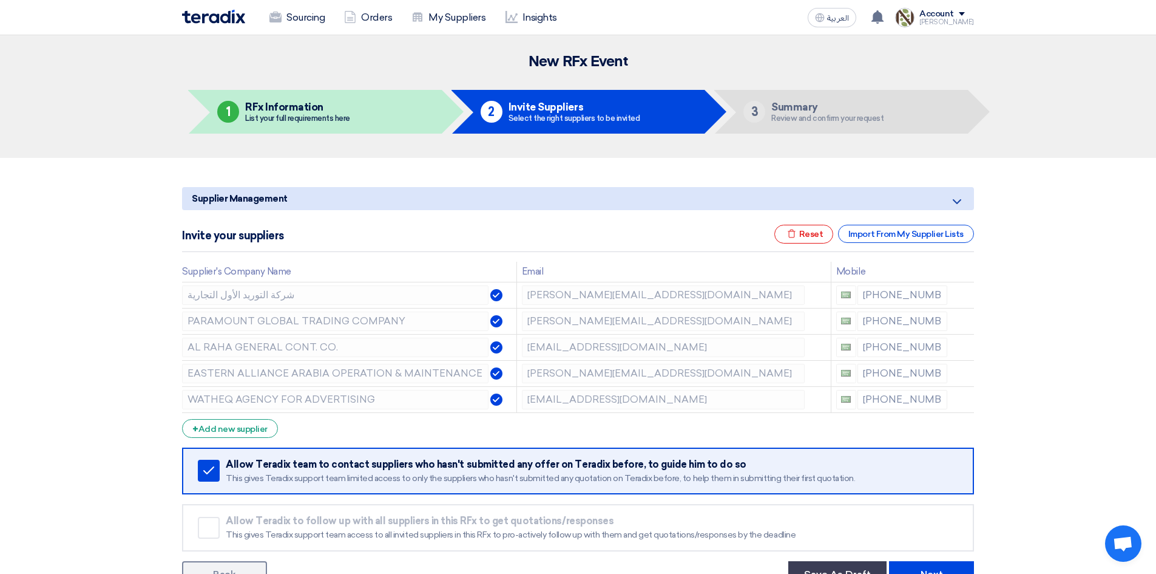
click at [0, 0] on icon at bounding box center [0, 0] width 0 height 0
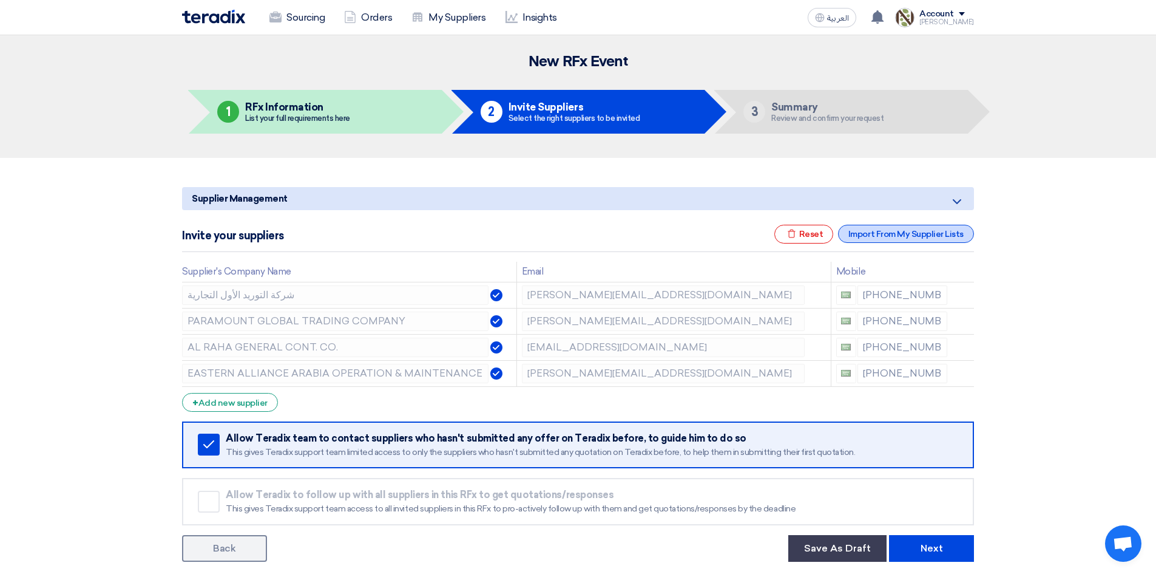
click at [895, 231] on div "Import From My Supplier Lists" at bounding box center [906, 234] width 136 height 18
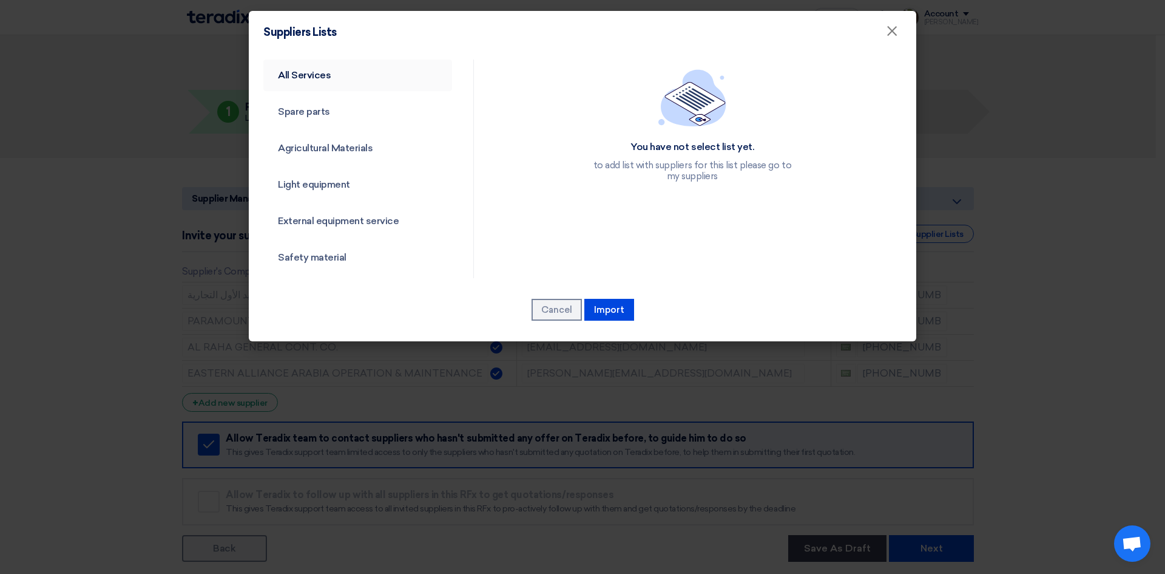
click at [293, 69] on link "All Services" at bounding box center [357, 75] width 189 height 32
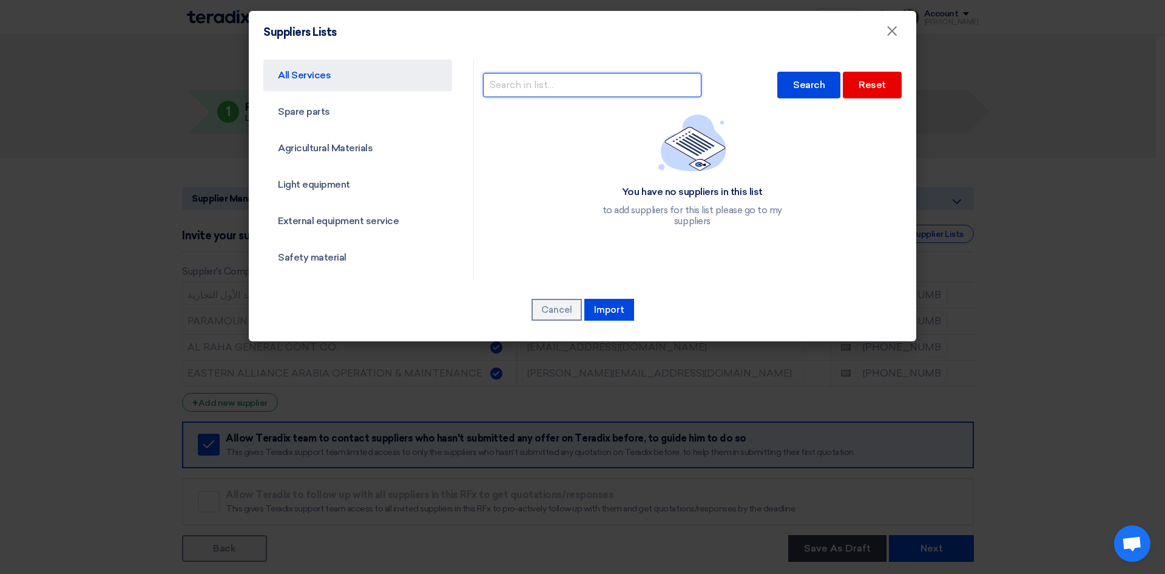
click at [564, 82] on input "text" at bounding box center [592, 85] width 219 height 24
click at [794, 95] on div "Search" at bounding box center [809, 85] width 63 height 27
click at [792, 83] on div "Search" at bounding box center [809, 85] width 63 height 27
click at [552, 83] on input "TALL" at bounding box center [592, 85] width 219 height 24
type input "TAL"
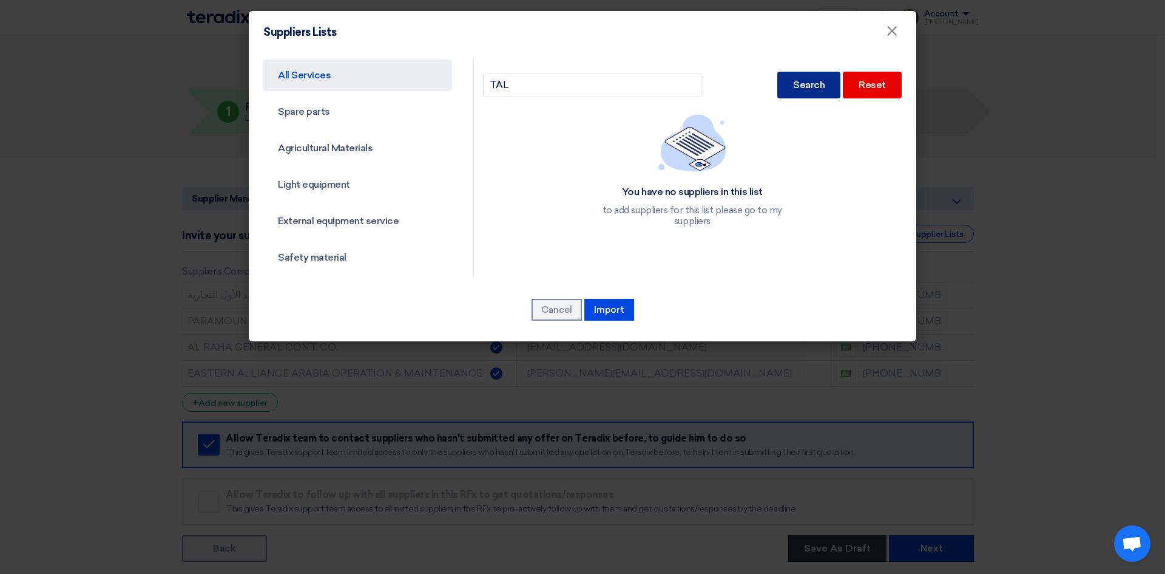
click at [784, 84] on div "Search" at bounding box center [809, 85] width 63 height 27
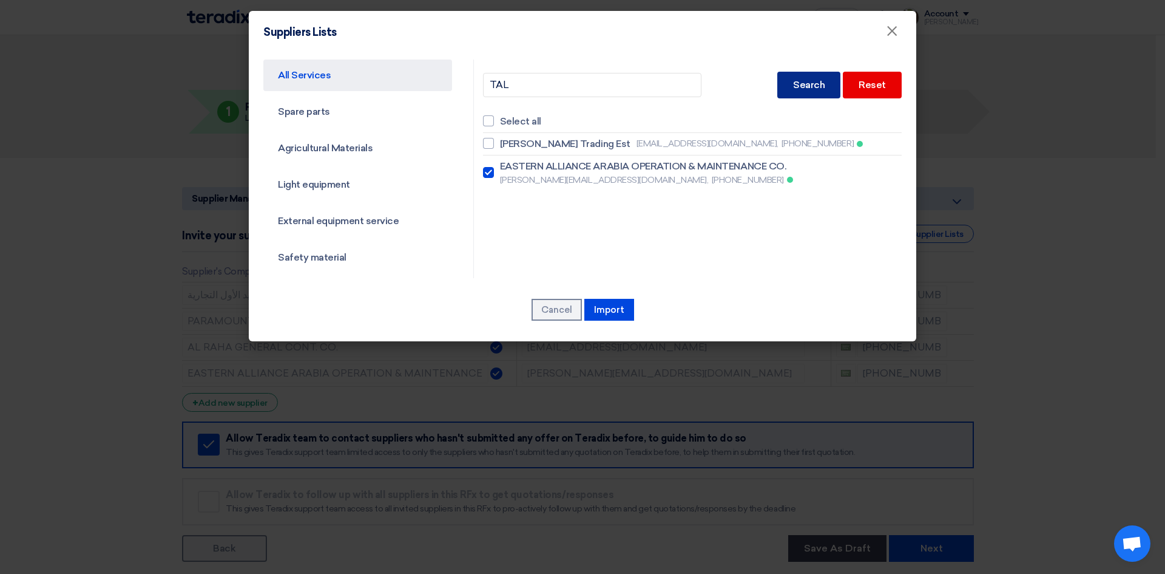
click at [784, 84] on div "Search" at bounding box center [809, 85] width 63 height 27
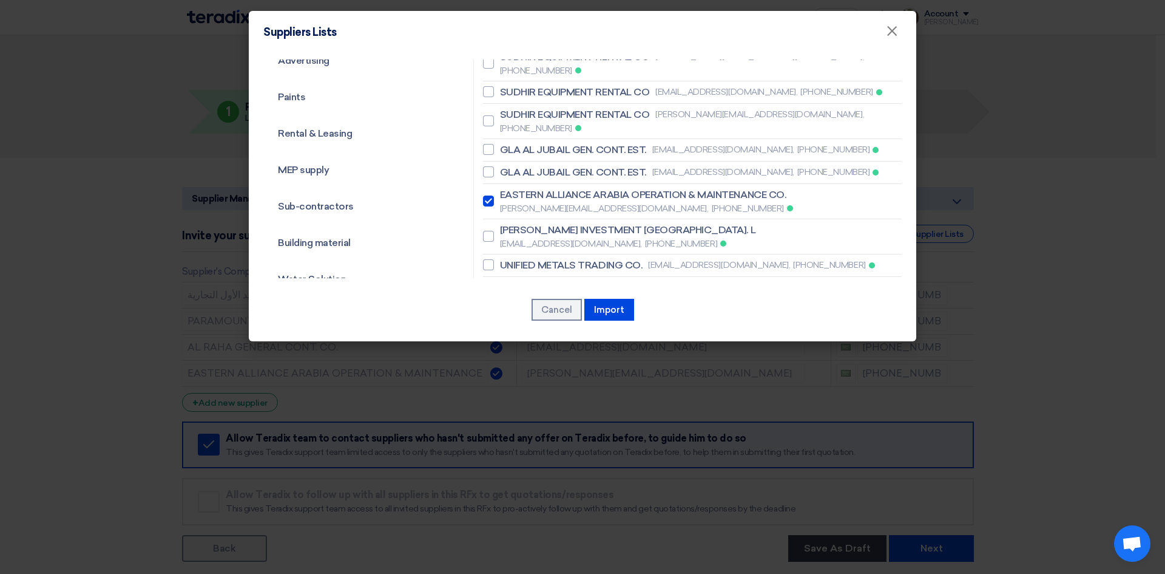
scroll to position [402, 0]
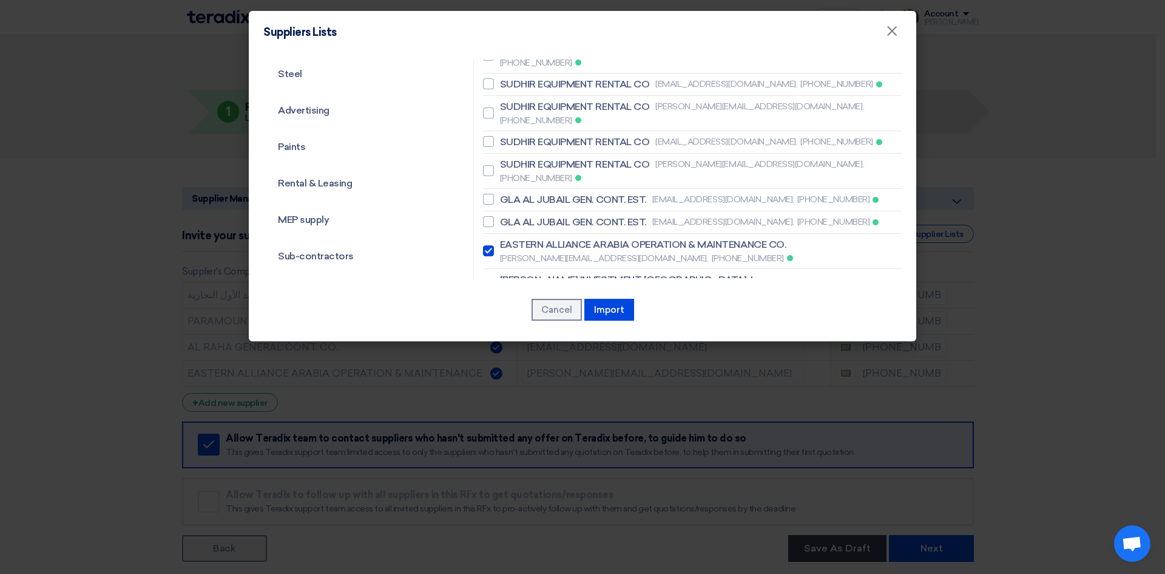
click at [483, 245] on div at bounding box center [488, 250] width 11 height 11
click at [500, 247] on input "EASTERN ALLIANCE ARABIA OPERATION & MAINTENANCE CO. [PERSON_NAME][EMAIL_ADDRESS…" at bounding box center [504, 251] width 8 height 8
checkbox input "false"
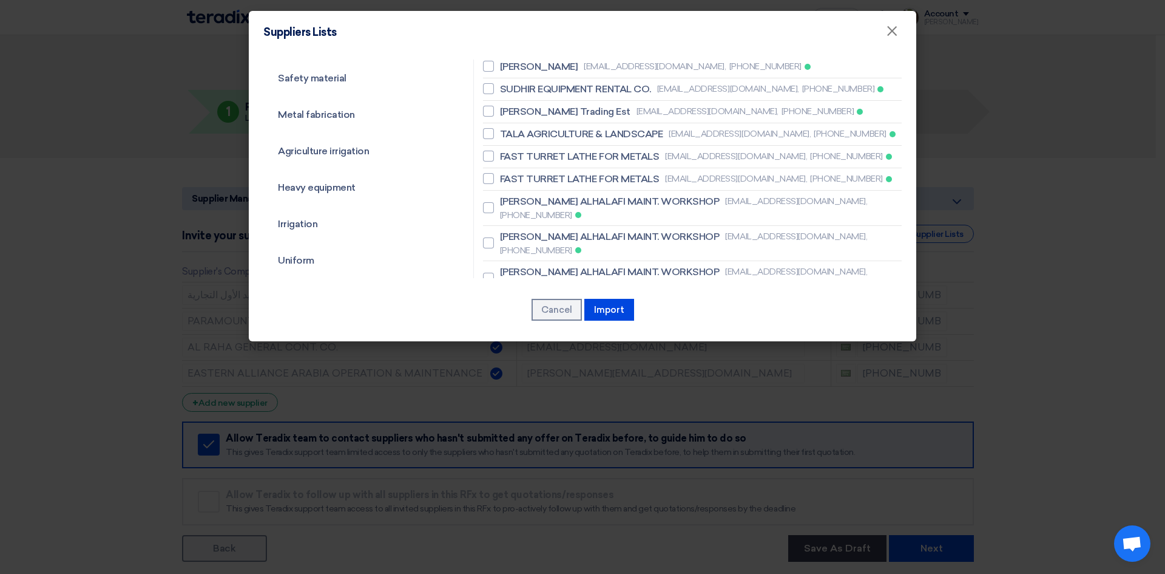
scroll to position [159, 0]
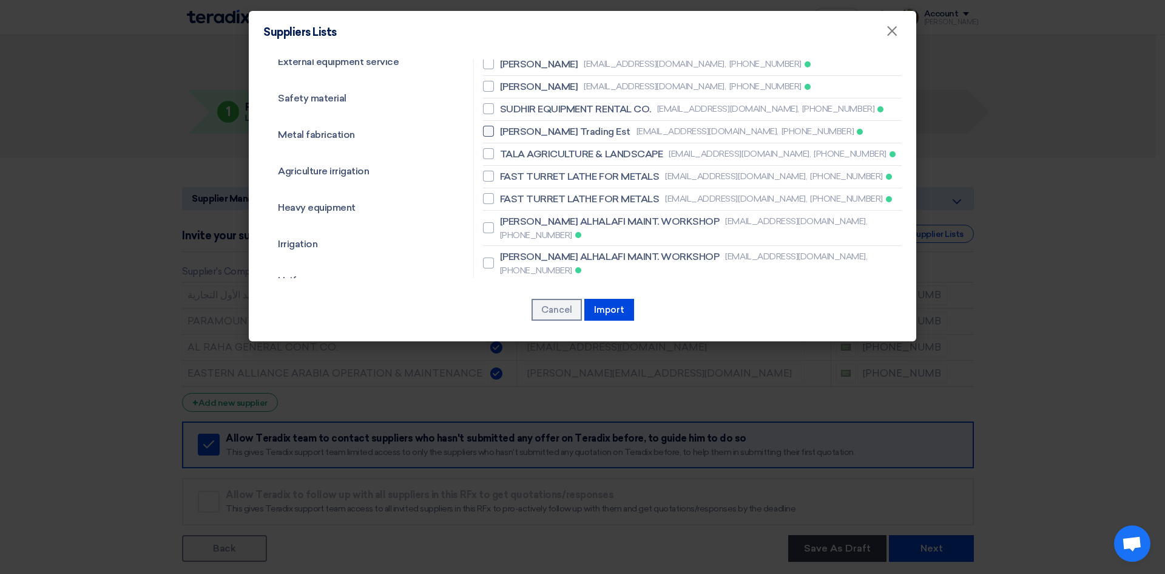
click at [490, 126] on div at bounding box center [488, 131] width 11 height 11
click at [500, 127] on input "[PERSON_NAME] Trading Est [EMAIL_ADDRESS][DOMAIN_NAME], [PHONE_NUMBER]" at bounding box center [504, 131] width 8 height 8
checkbox input "true"
click at [608, 313] on button "Import" at bounding box center [610, 310] width 50 height 22
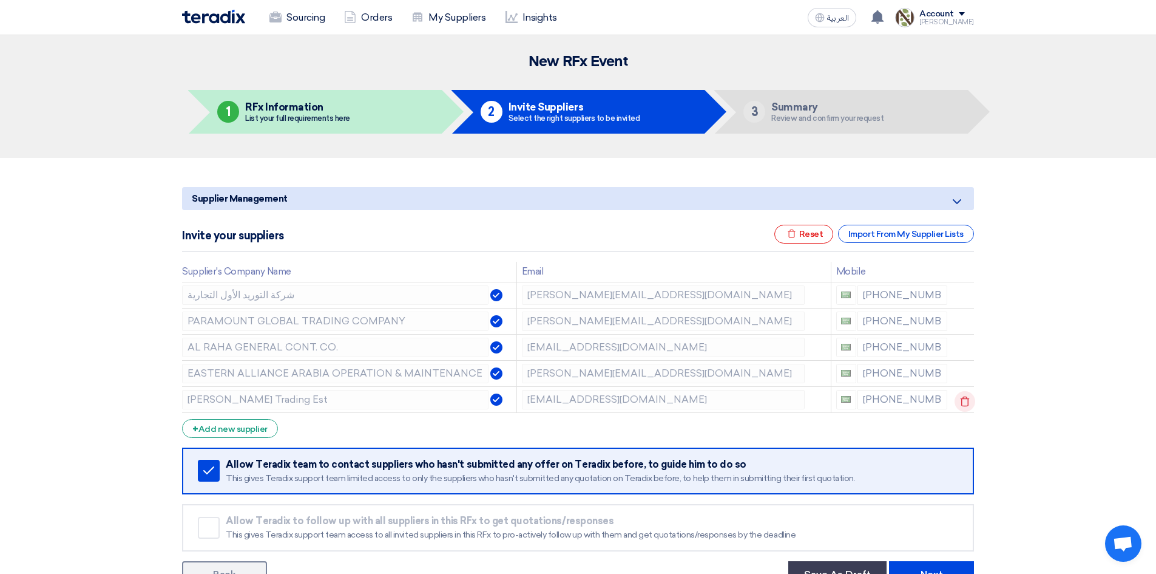
click at [967, 405] on icon at bounding box center [965, 401] width 21 height 21
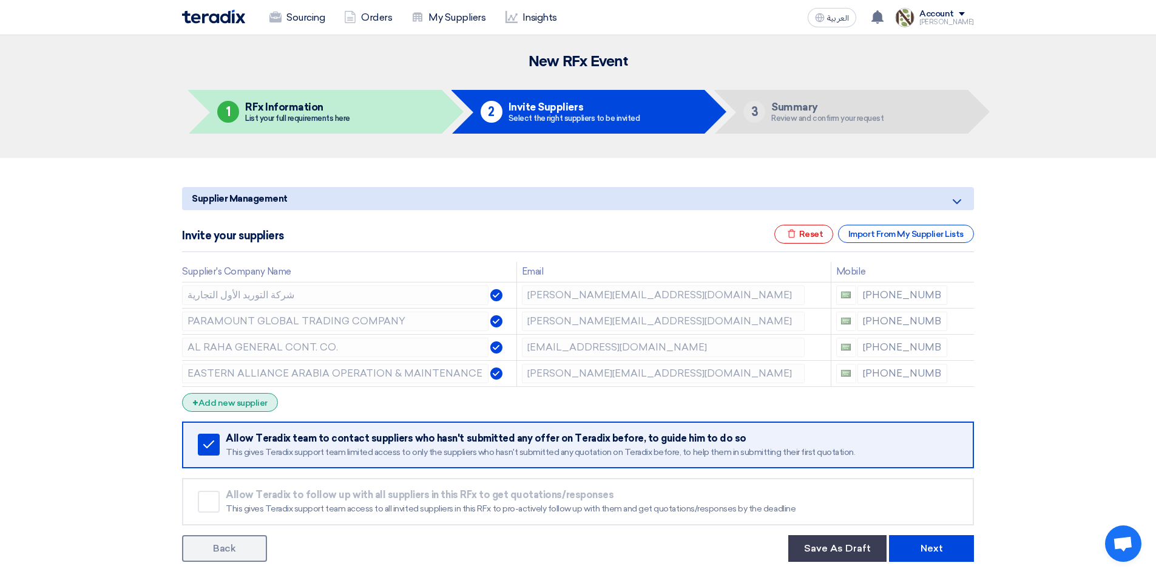
click at [220, 402] on div "+ Add new supplier" at bounding box center [230, 402] width 96 height 19
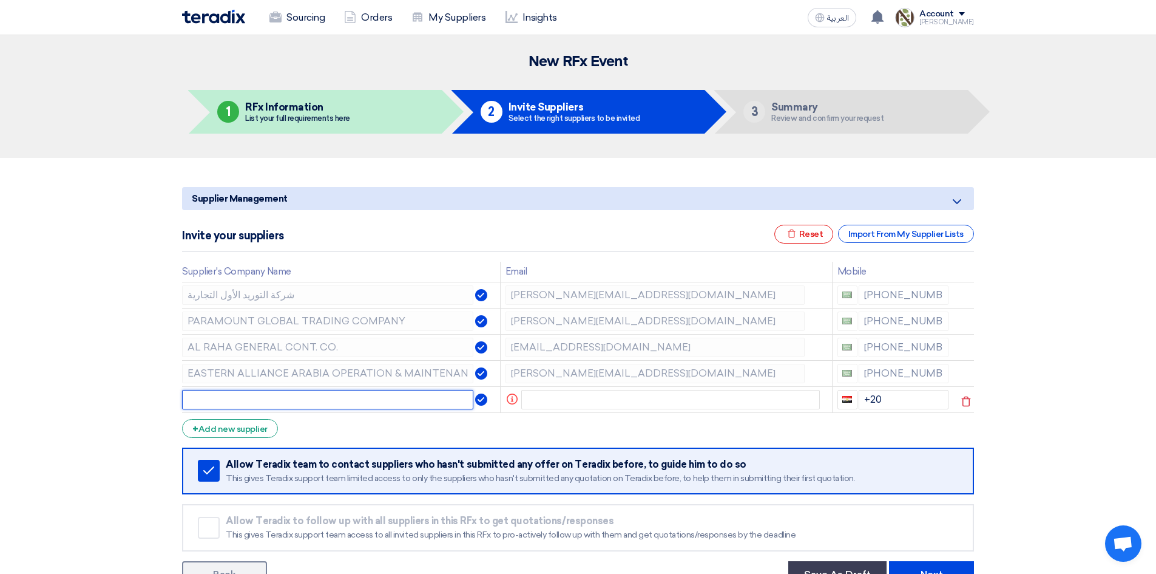
click at [287, 399] on input "text" at bounding box center [327, 399] width 291 height 19
type input "TAL"
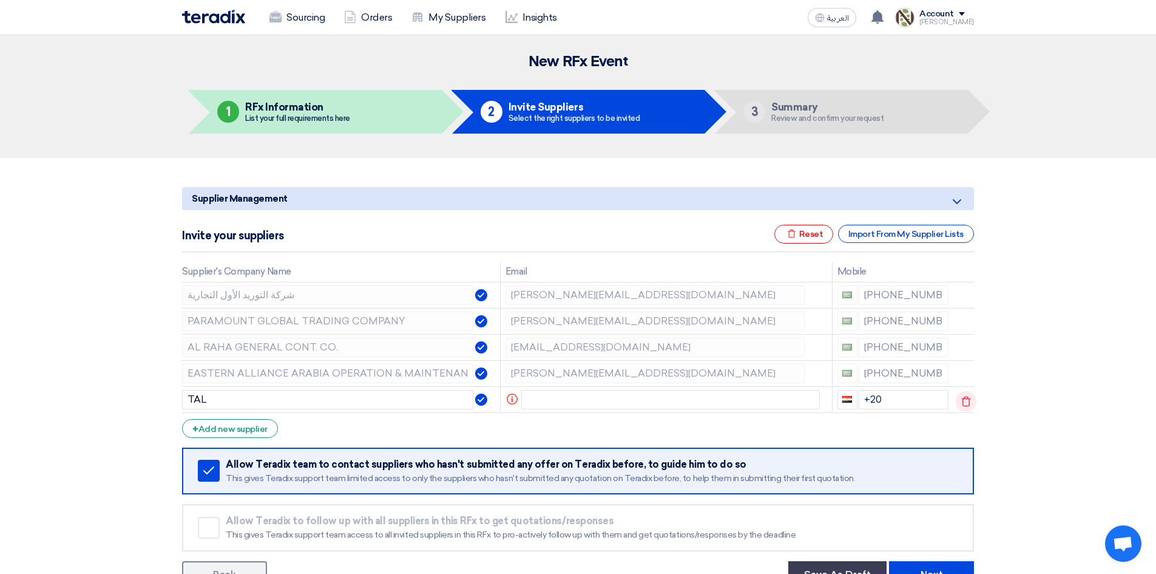
click at [963, 401] on icon at bounding box center [966, 401] width 21 height 21
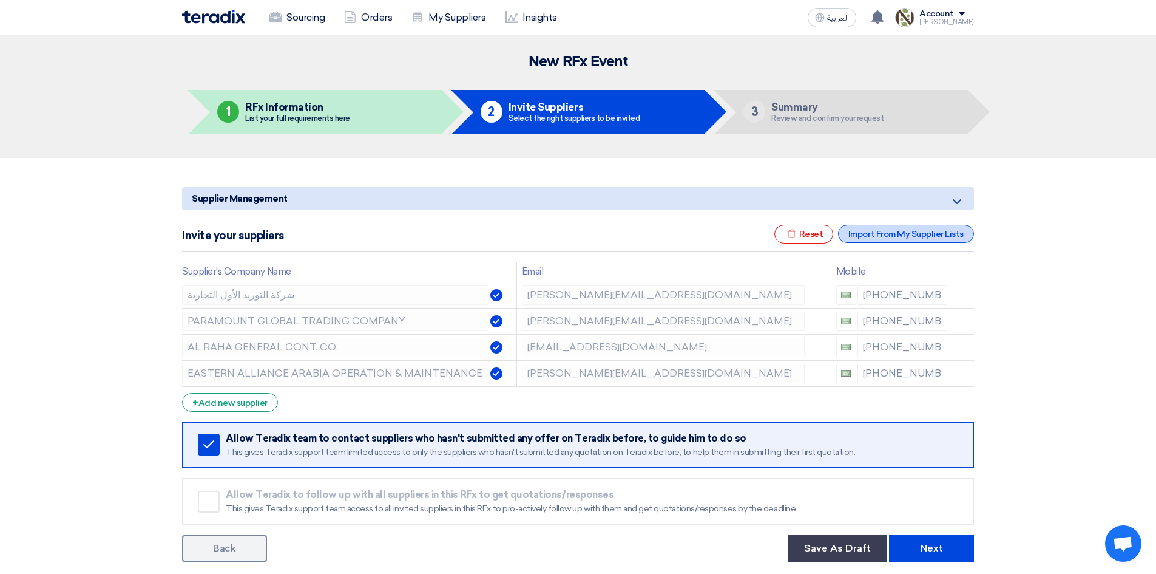
click at [883, 236] on div "Import From My Supplier Lists" at bounding box center [906, 234] width 136 height 18
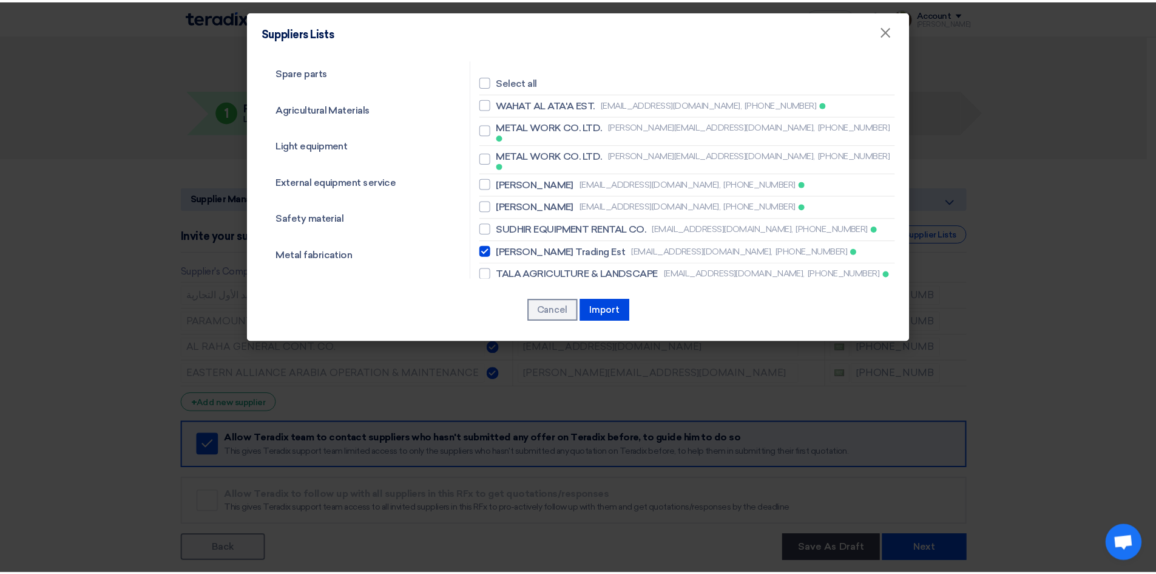
scroll to position [61, 0]
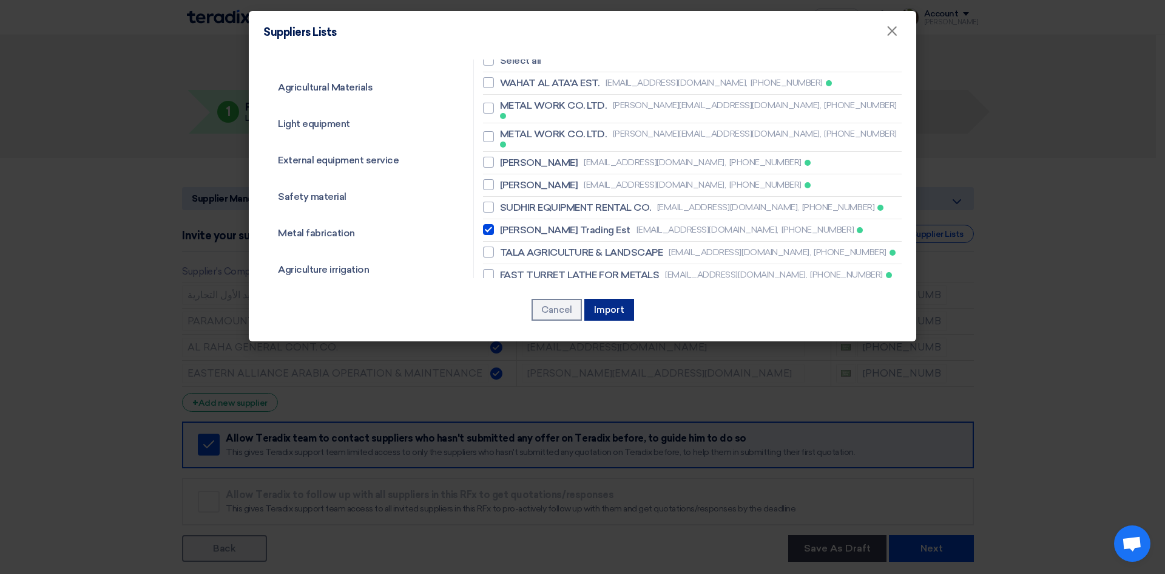
click at [615, 309] on button "Import" at bounding box center [610, 310] width 50 height 22
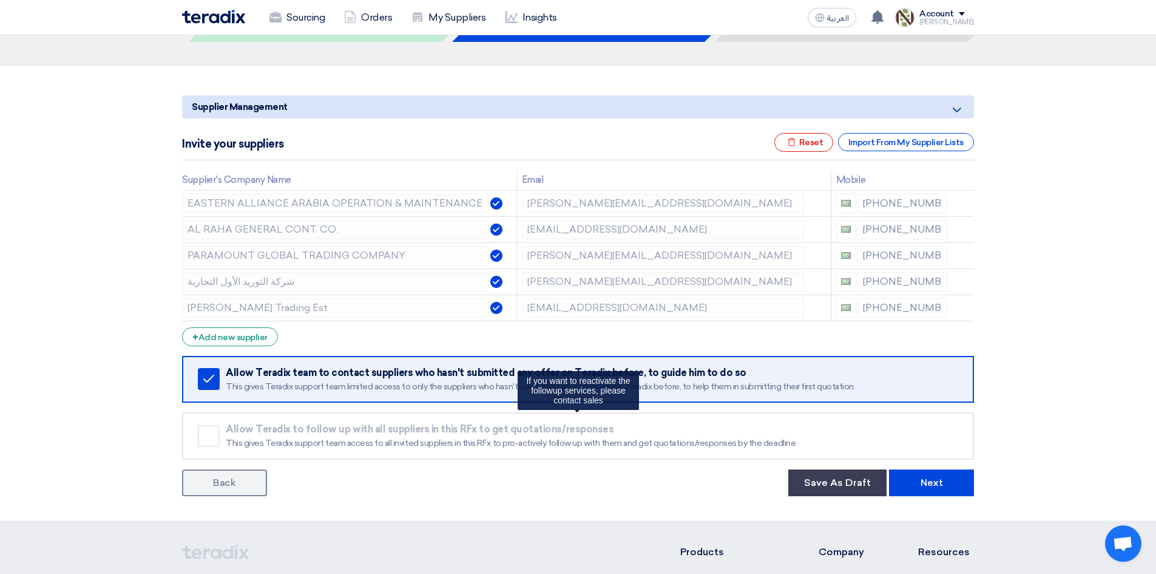
scroll to position [121, 0]
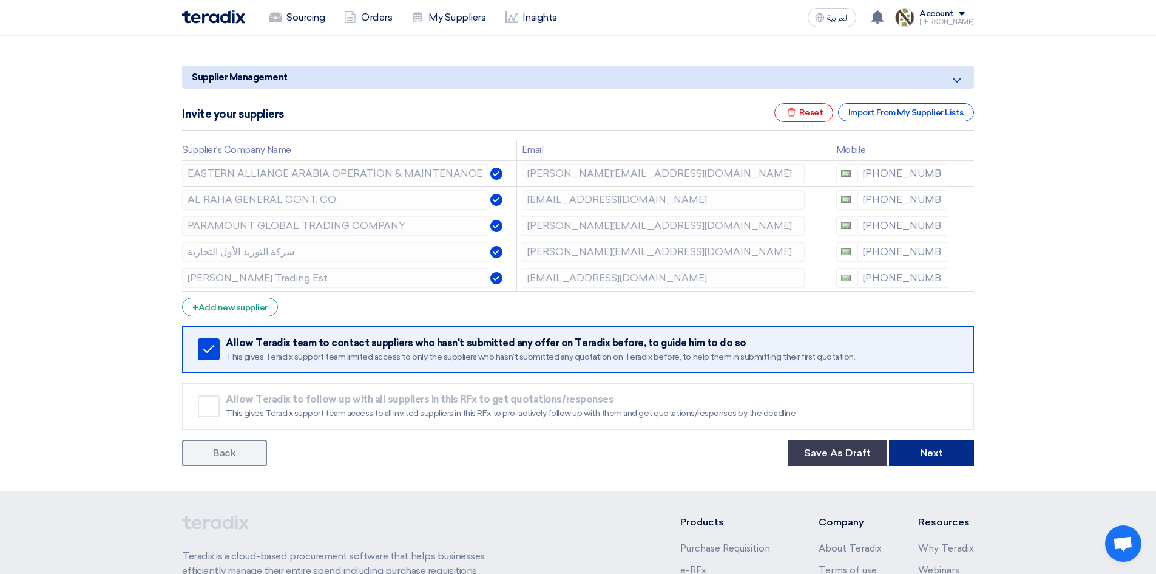
click at [932, 456] on button "Next" at bounding box center [931, 452] width 85 height 27
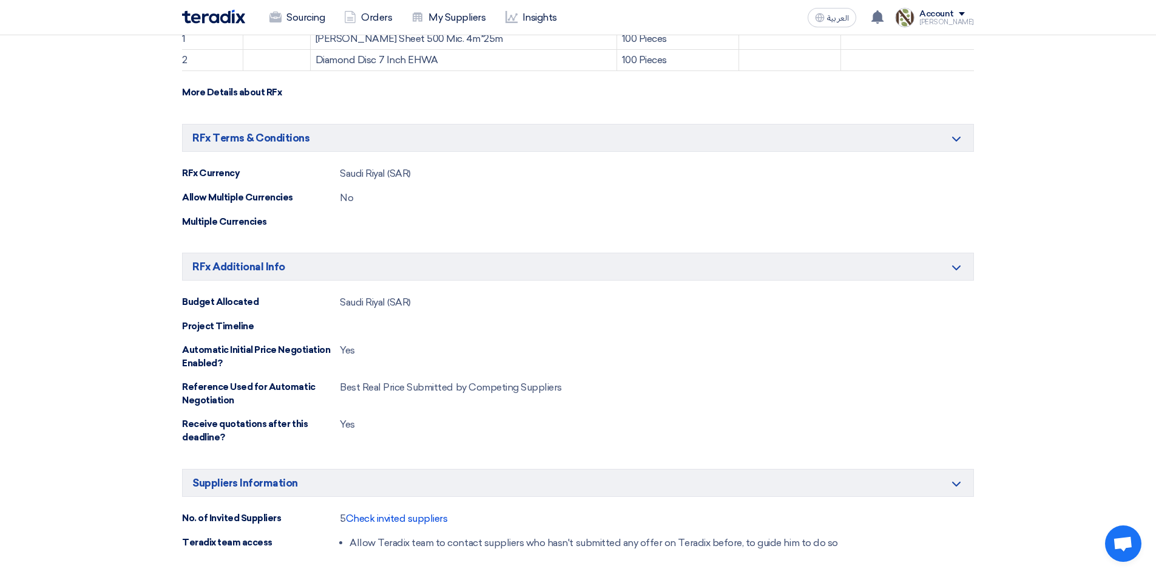
scroll to position [607, 0]
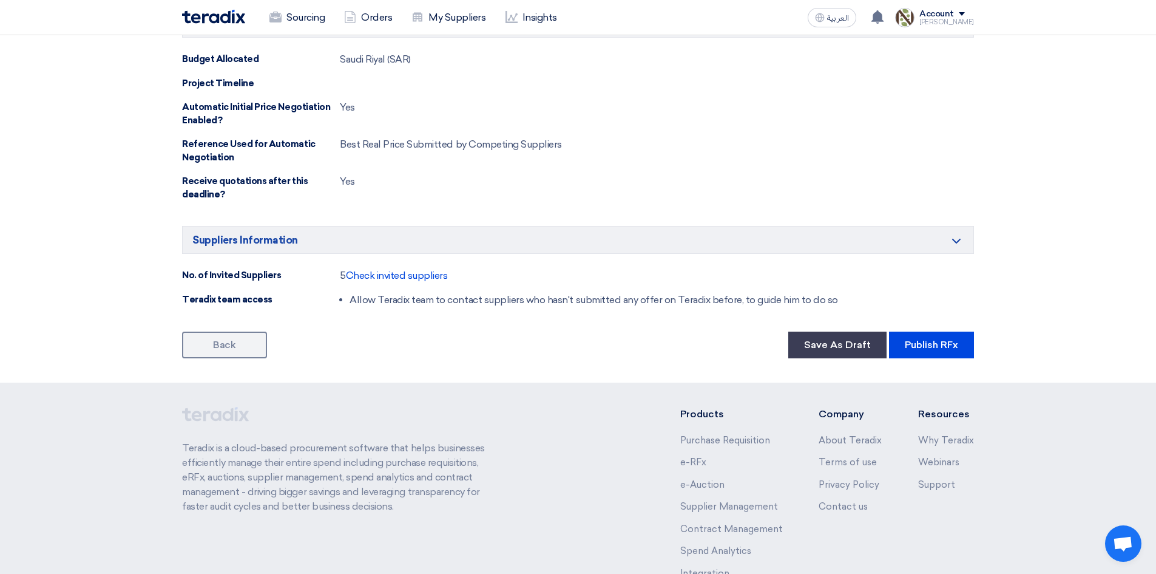
click at [933, 341] on button "Publish RFx" at bounding box center [931, 344] width 85 height 27
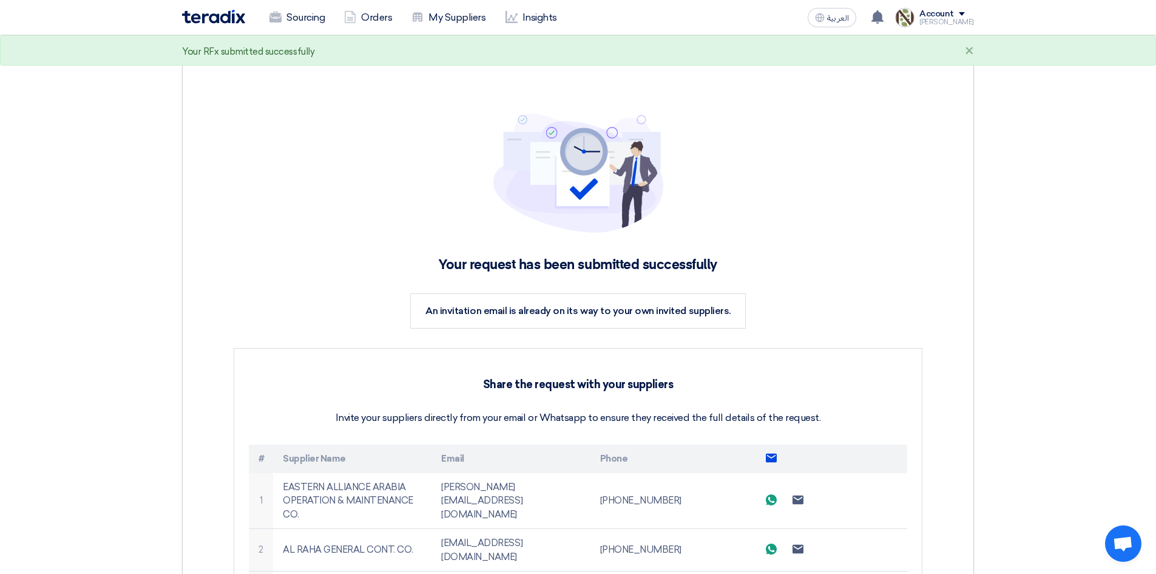
click at [220, 13] on img at bounding box center [213, 17] width 63 height 14
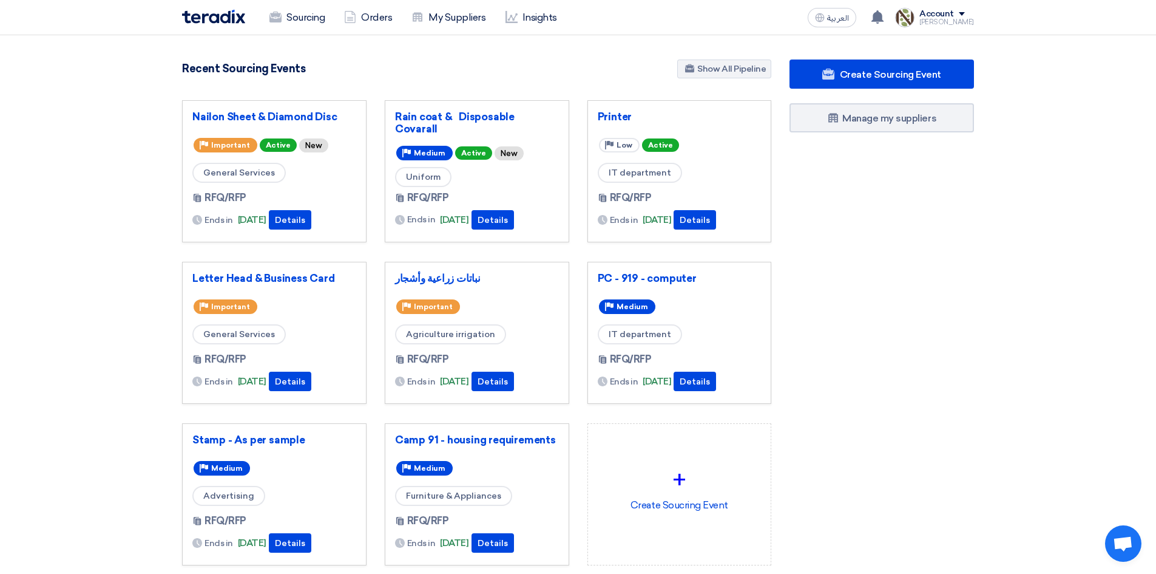
click at [994, 328] on section "2546 RFx remaining 6 Auctions remaining Create Sourcing Event" at bounding box center [578, 341] width 1156 height 612
